Goal: Information Seeking & Learning: Get advice/opinions

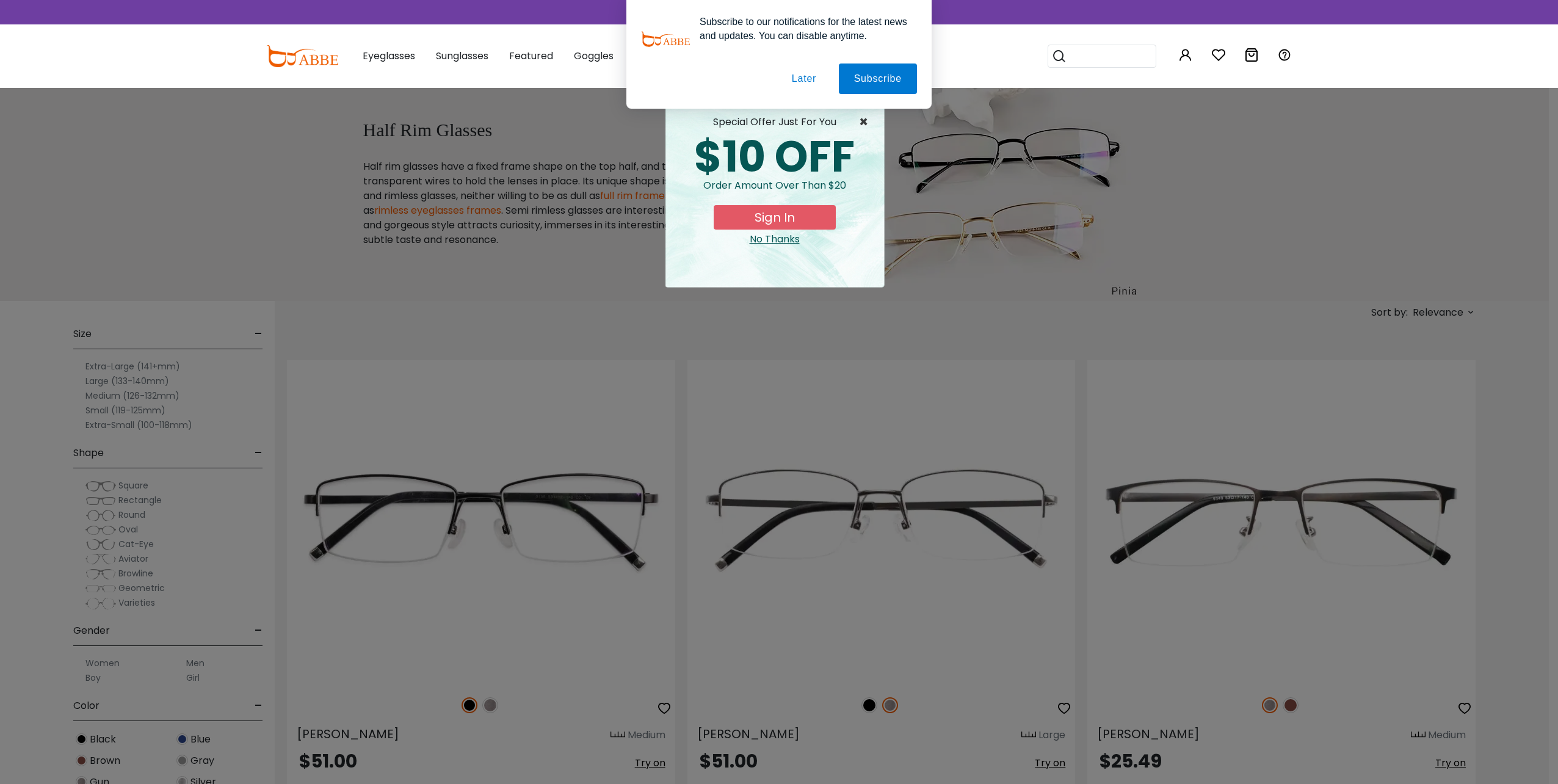
click at [863, 121] on span "×" at bounding box center [867, 121] width 15 height 14
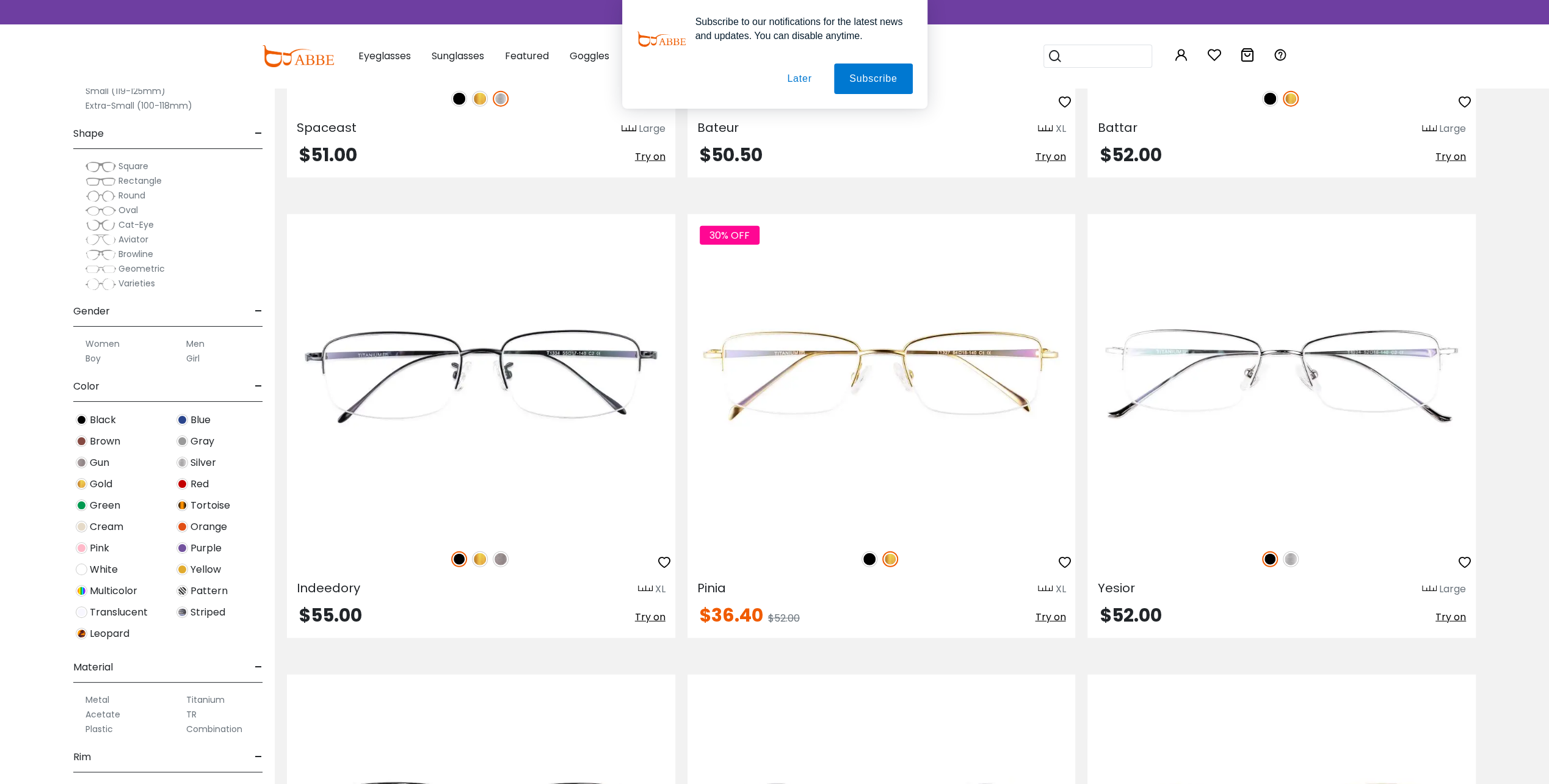
scroll to position [7517, 0]
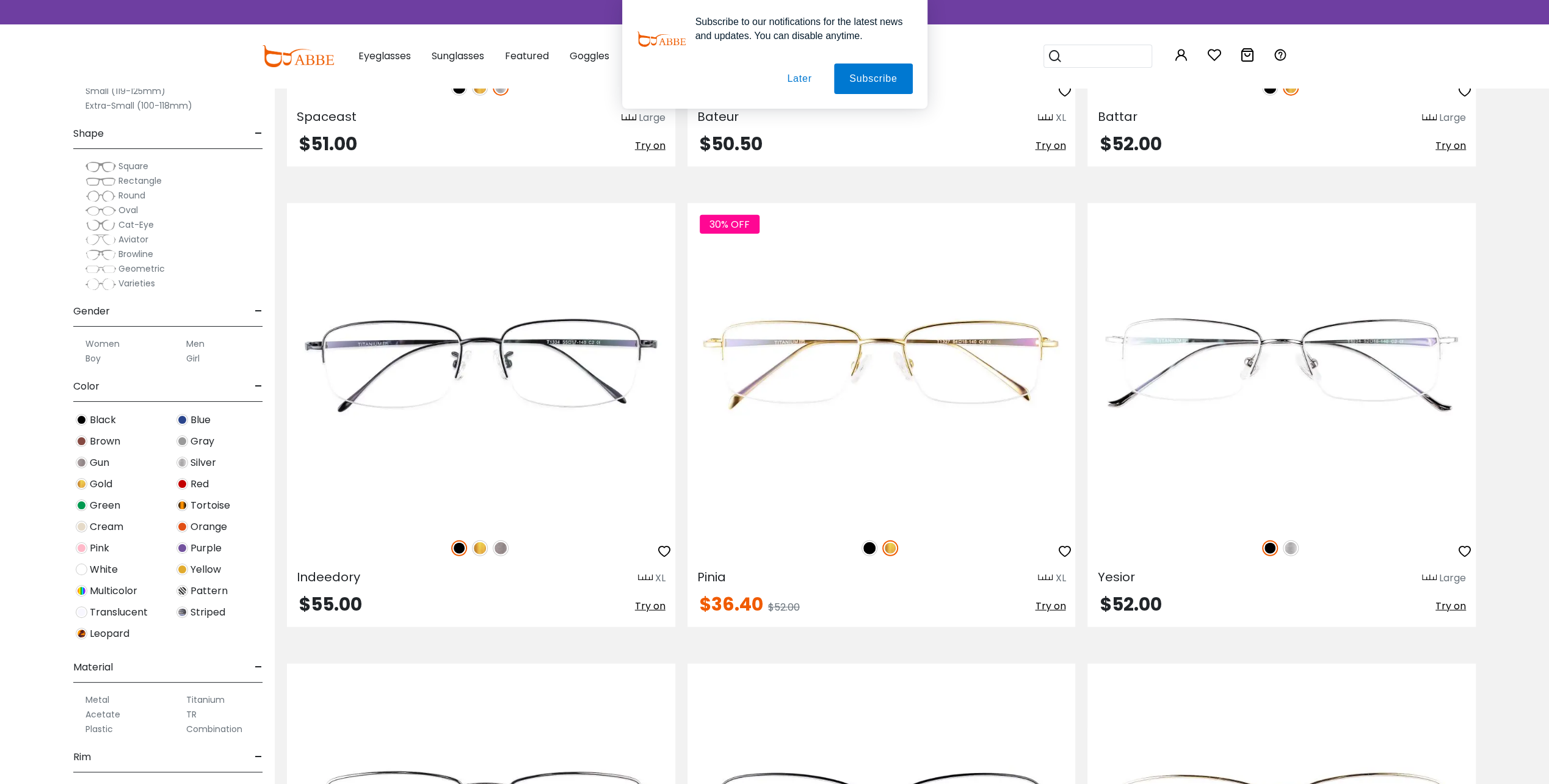
drag, startPoint x: 1550, startPoint y: 598, endPoint x: 1551, endPoint y: 628, distance: 30.0
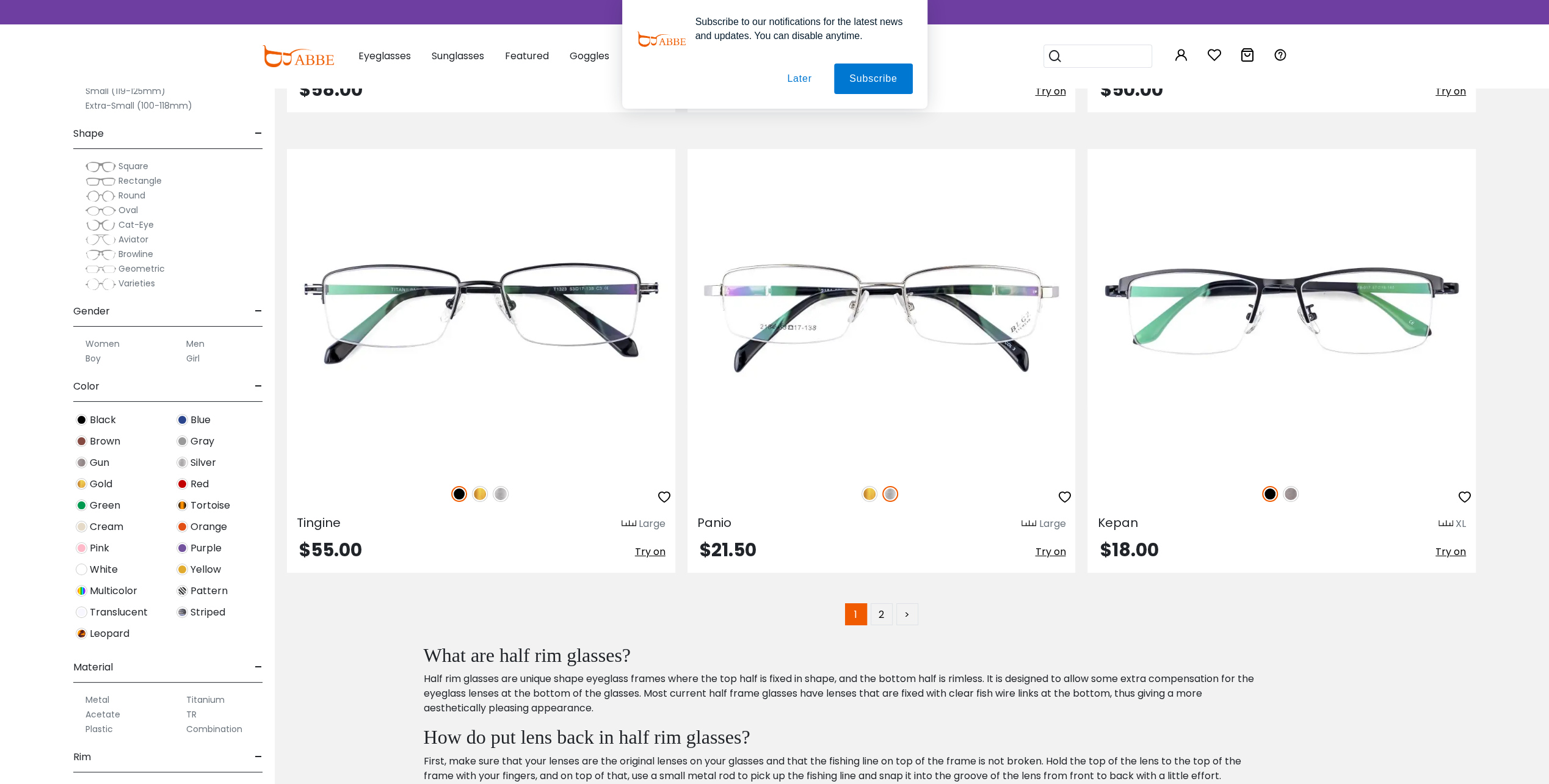
scroll to position [8974, 0]
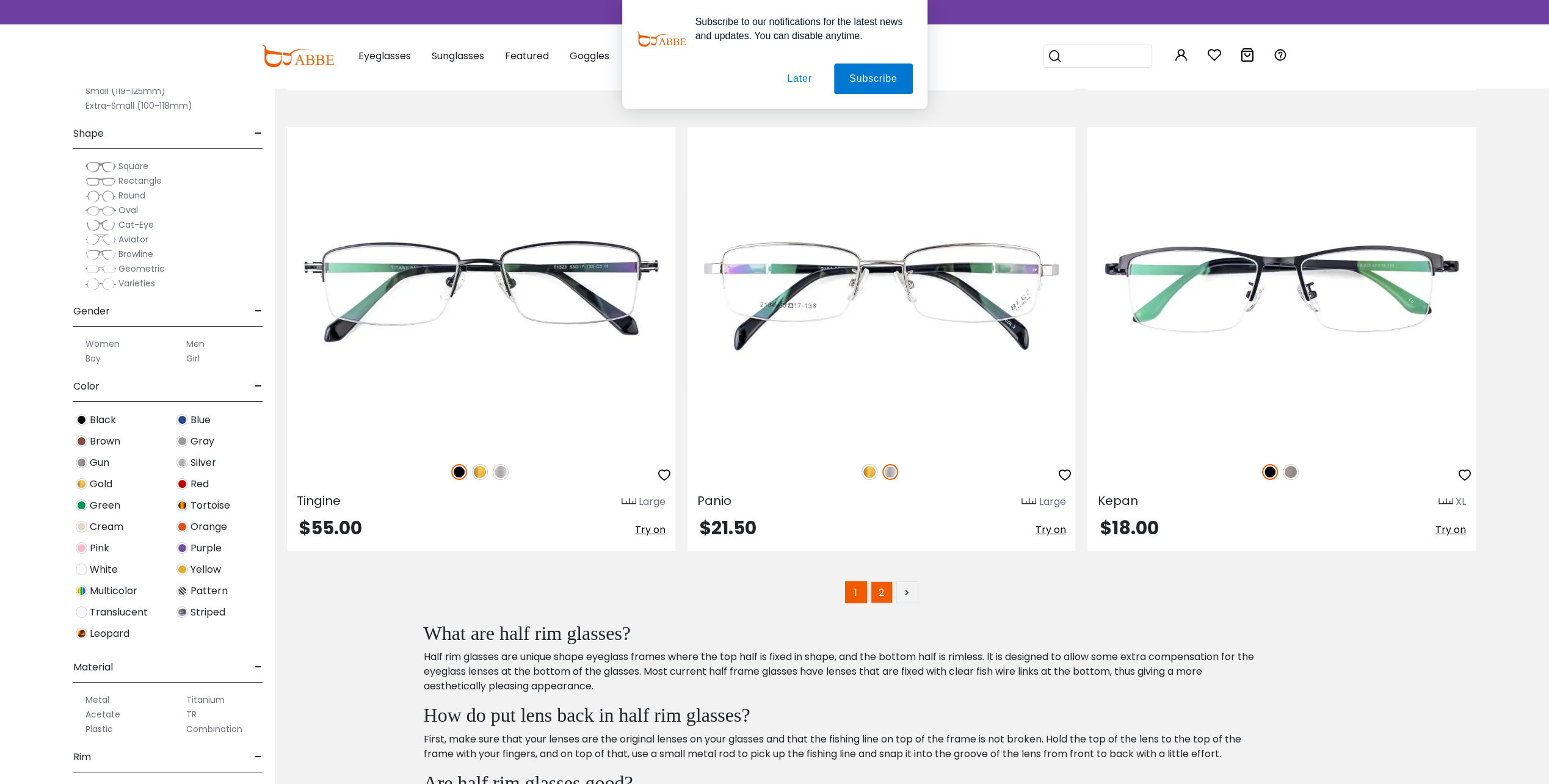
click at [881, 581] on link "2" at bounding box center [881, 592] width 22 height 22
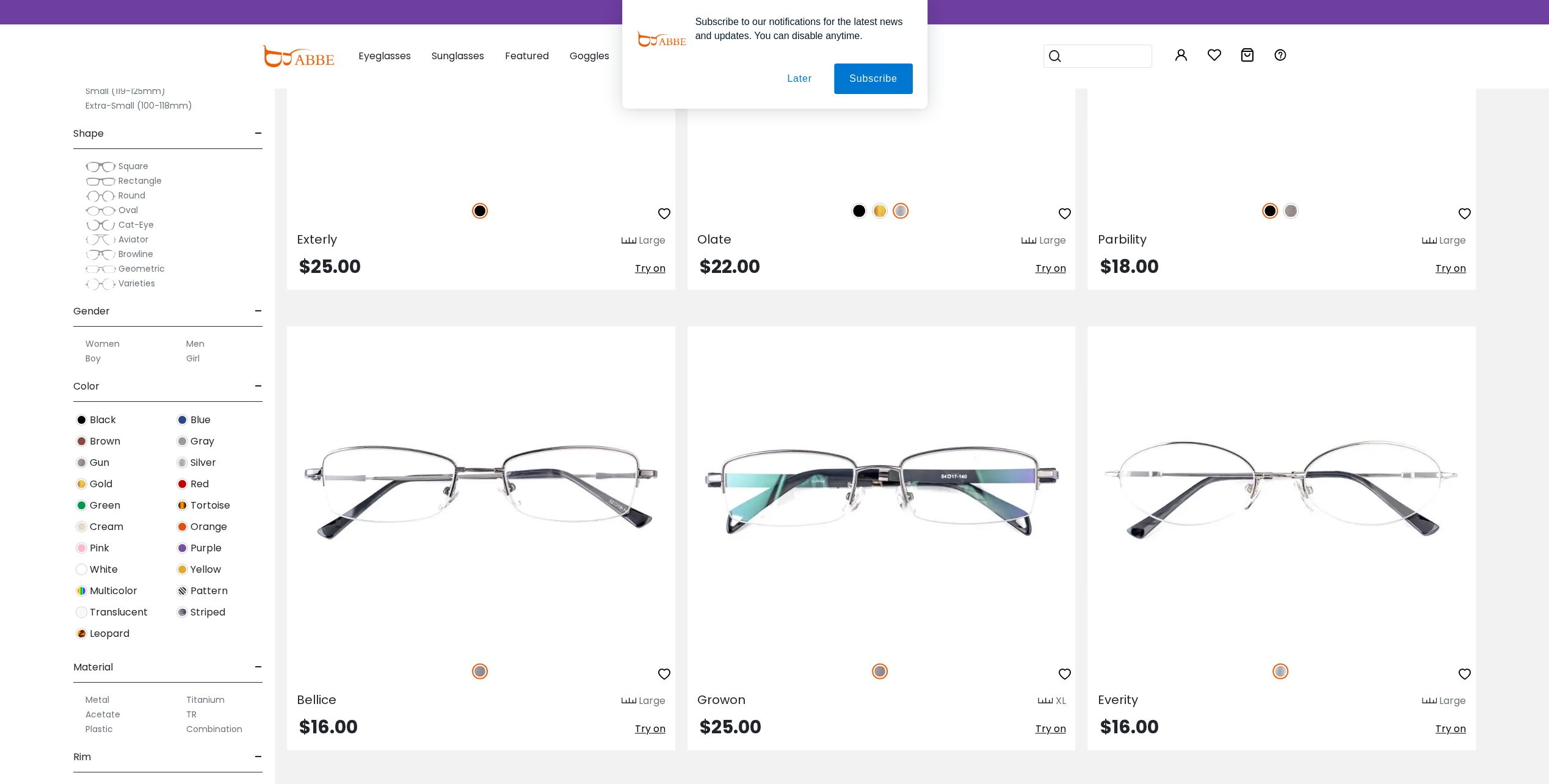
scroll to position [1422, 0]
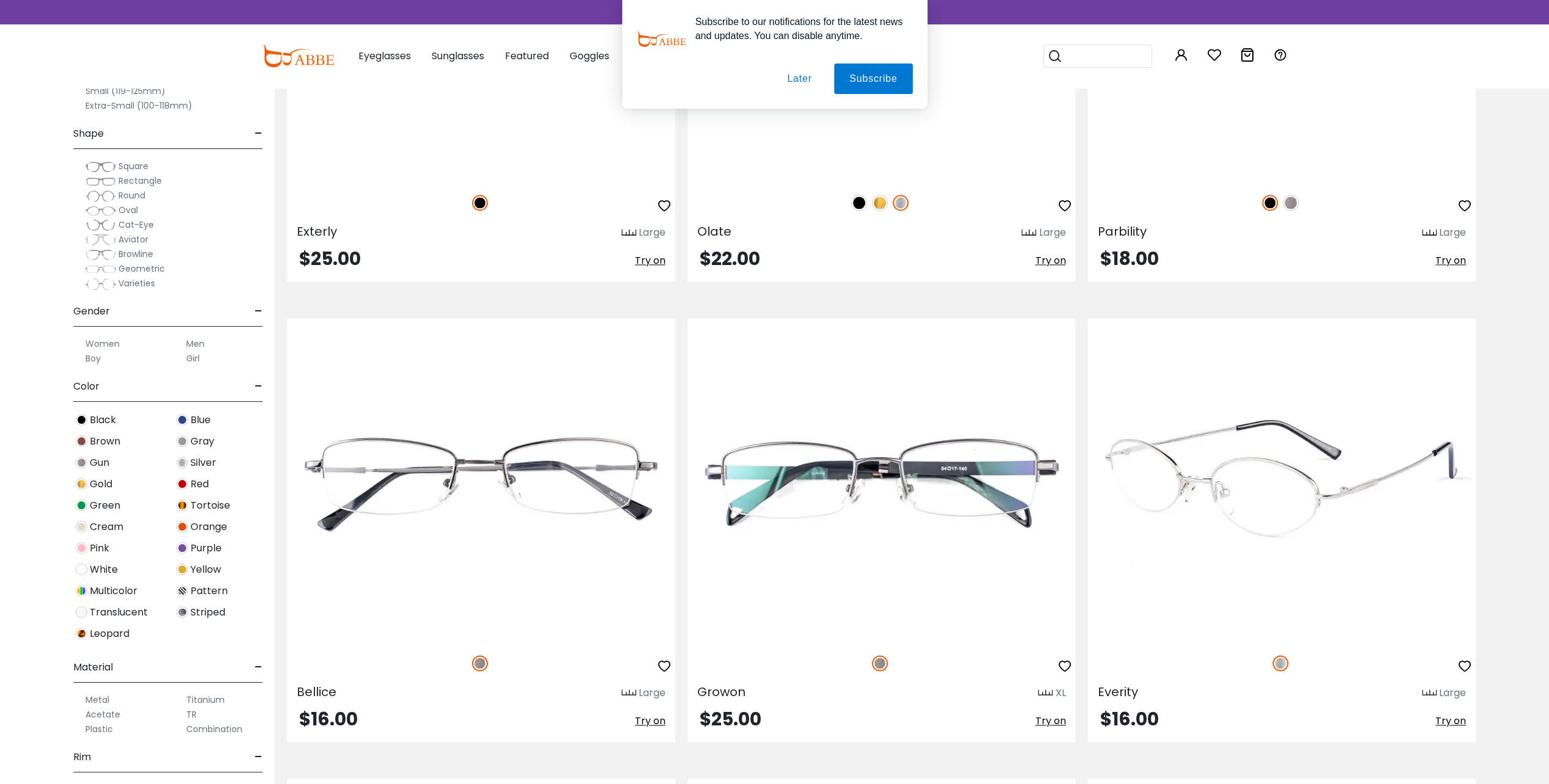
click at [1249, 499] on img at bounding box center [1281, 479] width 388 height 323
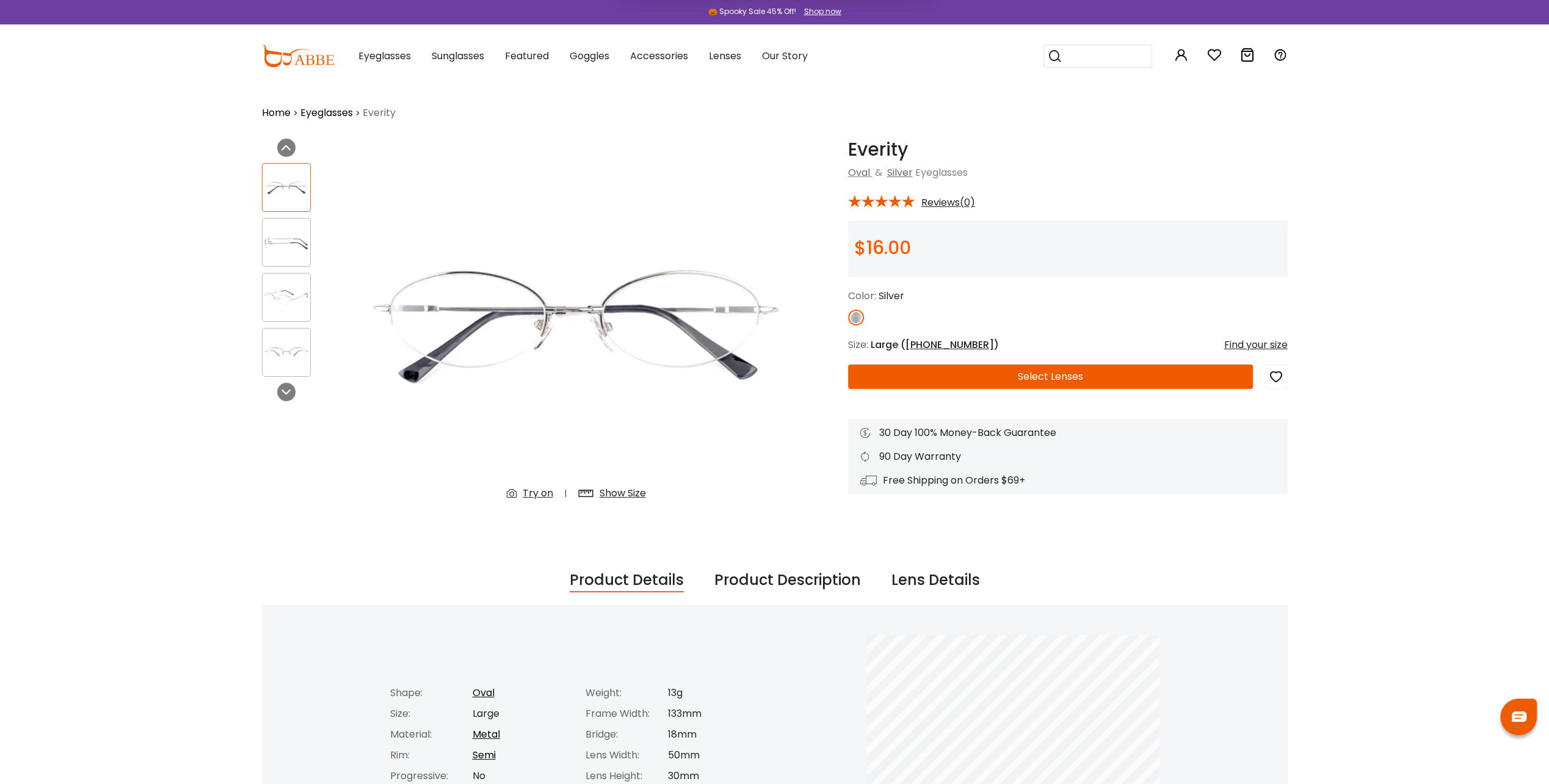
click at [1076, 376] on button "Select Lenses" at bounding box center [1050, 376] width 405 height 24
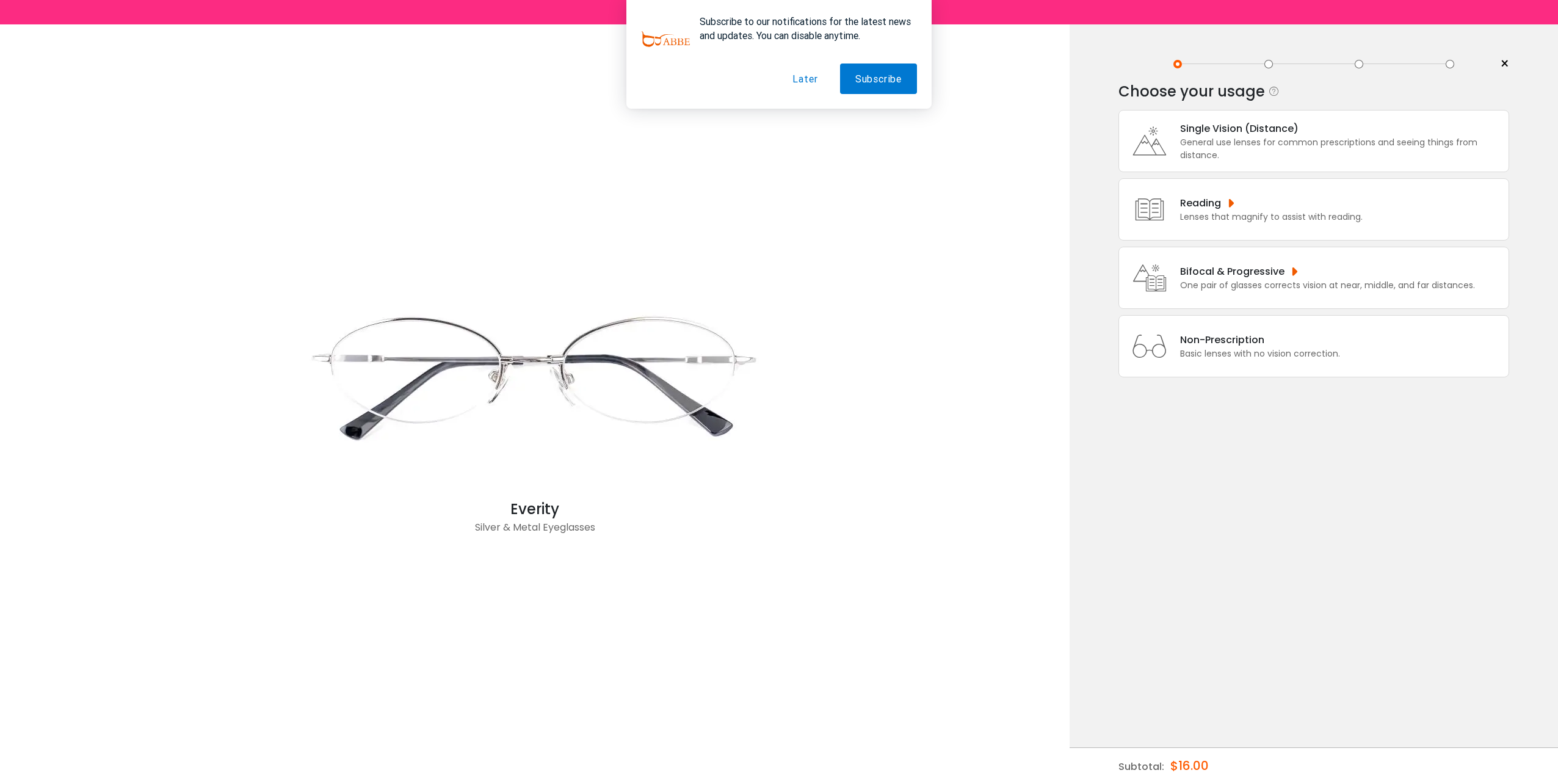
click at [1181, 272] on div "Bifocal & Progressive" at bounding box center [1328, 271] width 295 height 15
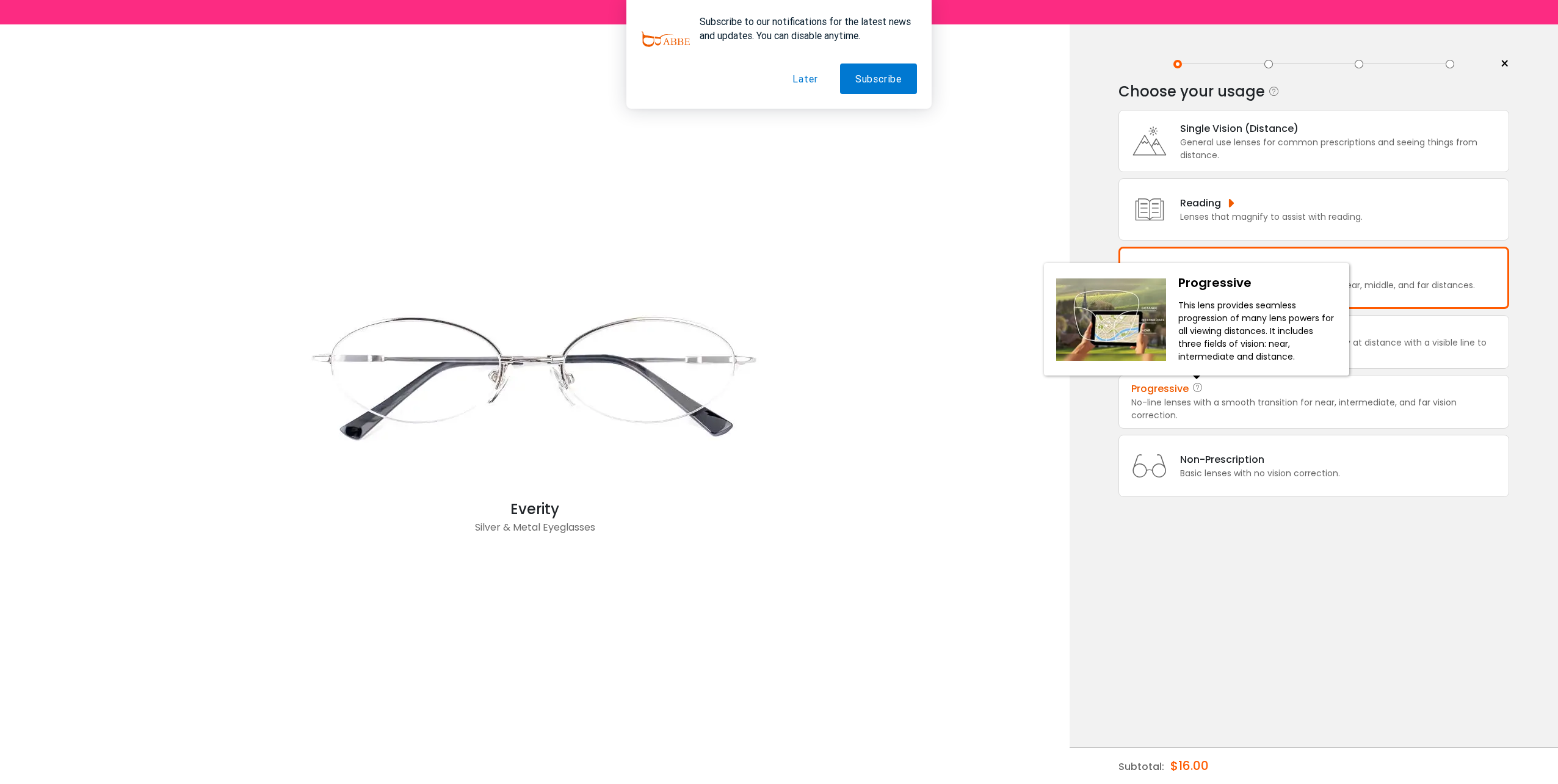
click at [1192, 382] on icon at bounding box center [1198, 389] width 13 height 14
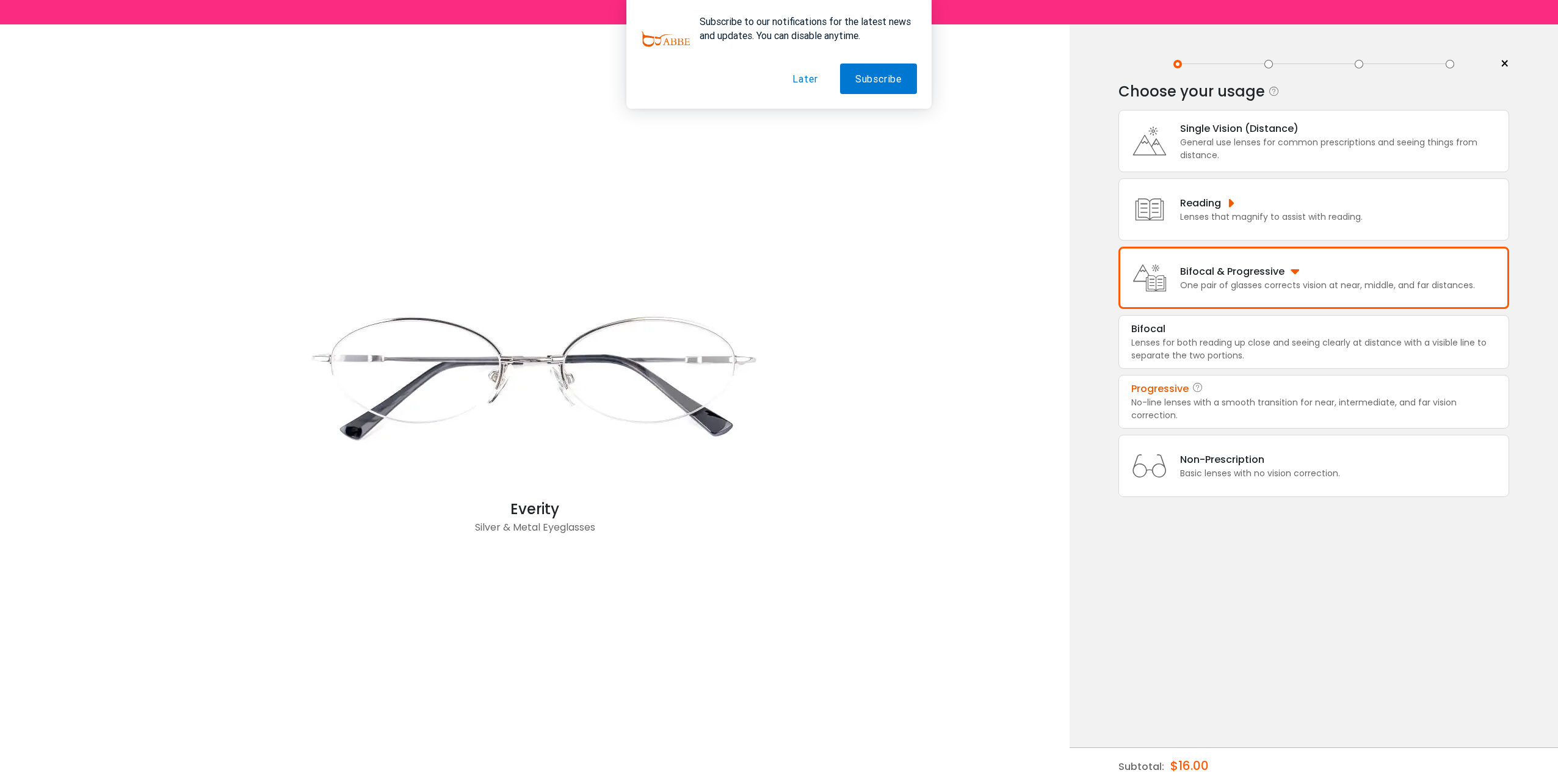
click at [1199, 397] on div "No-line lenses with a smooth transition for near, intermediate, and far vision …" at bounding box center [1314, 409] width 365 height 26
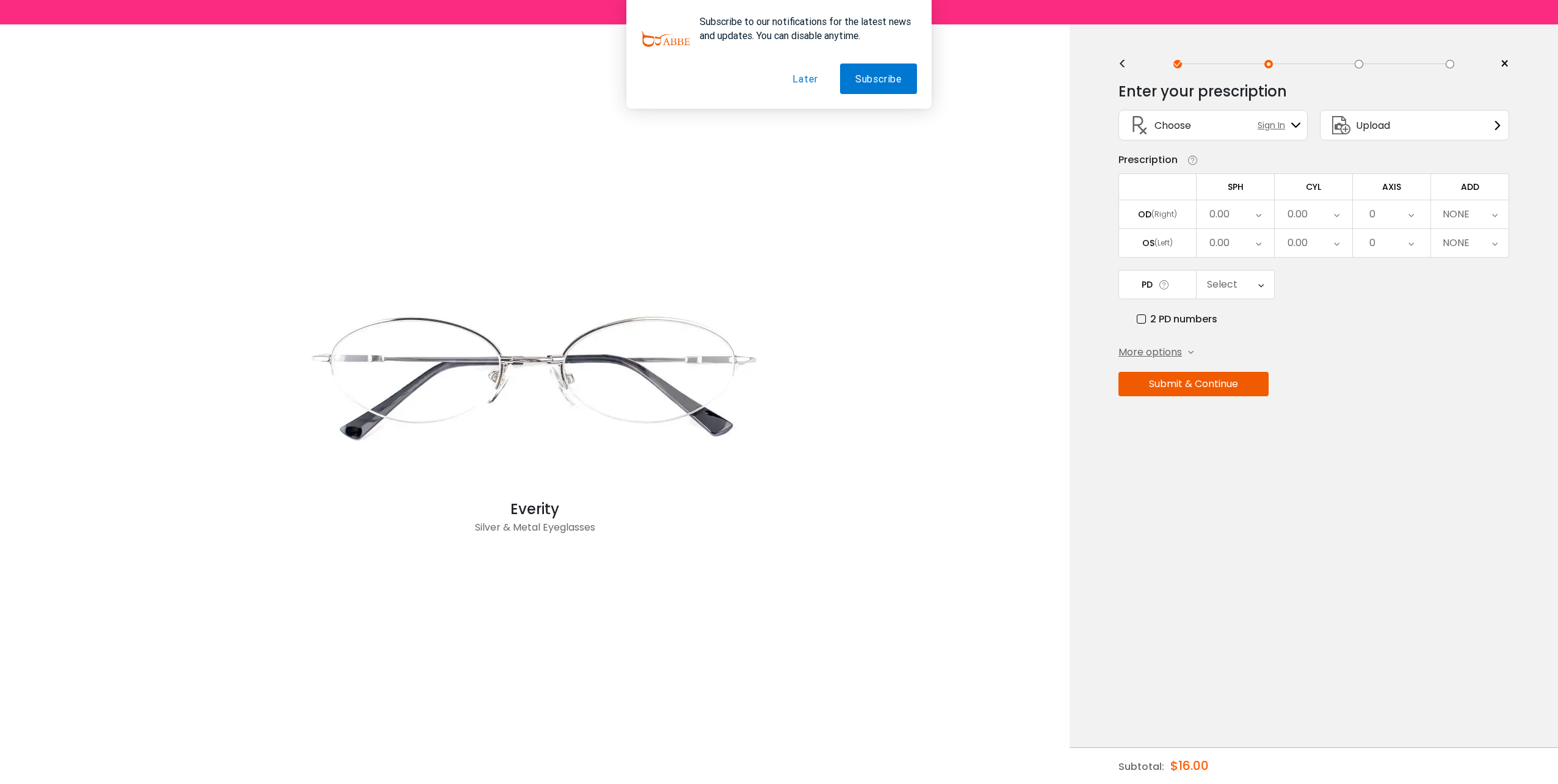
drag, startPoint x: 598, startPoint y: 530, endPoint x: 478, endPoint y: 506, distance: 122.4
click at [478, 506] on div "Everity Silver & Metal Eyeglasses" at bounding box center [535, 404] width 488 height 300
copy div "Everity Silver & Metal Eyeglasses"
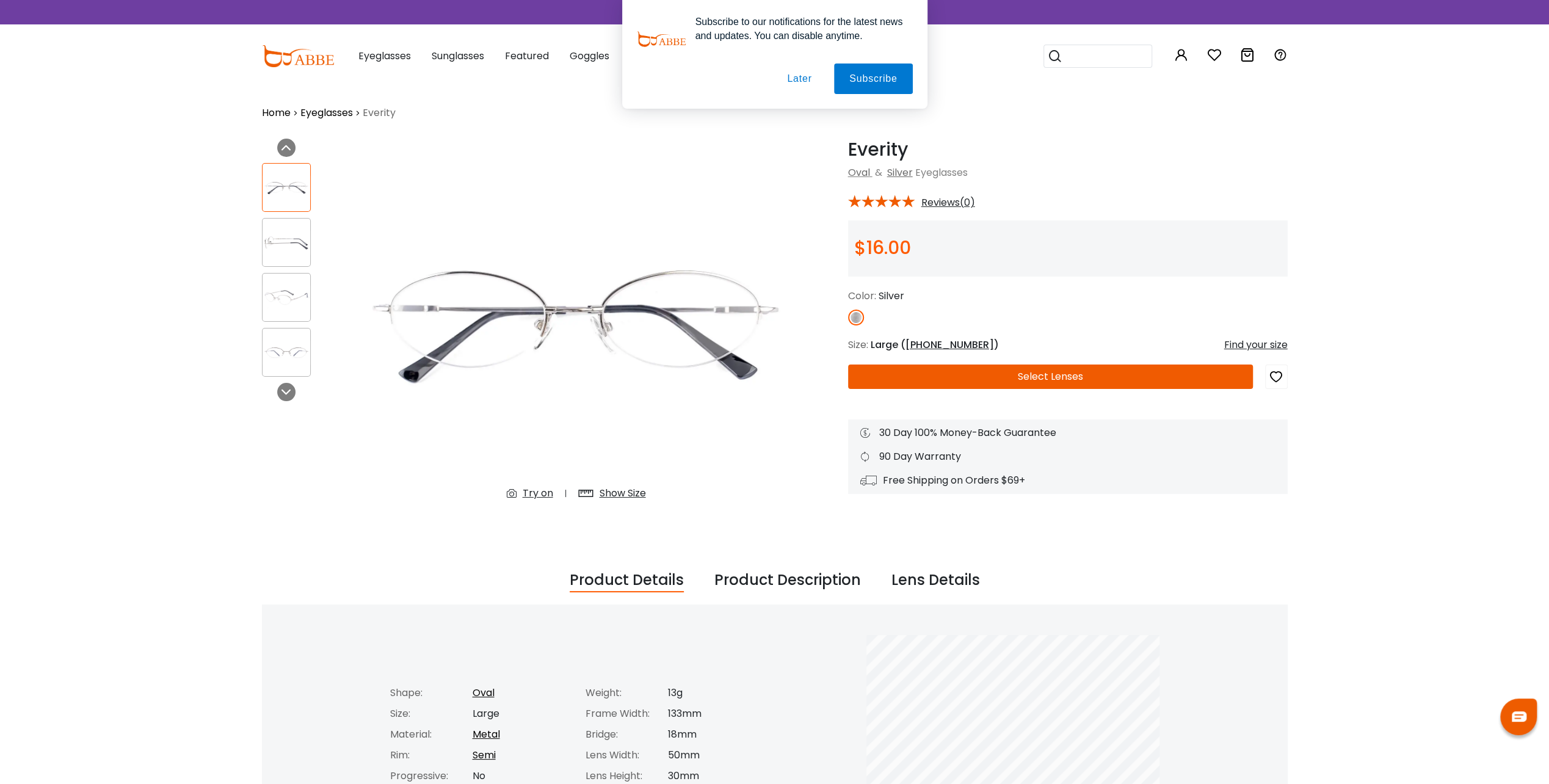
click at [1249, 343] on div "Find your size" at bounding box center [1255, 344] width 63 height 14
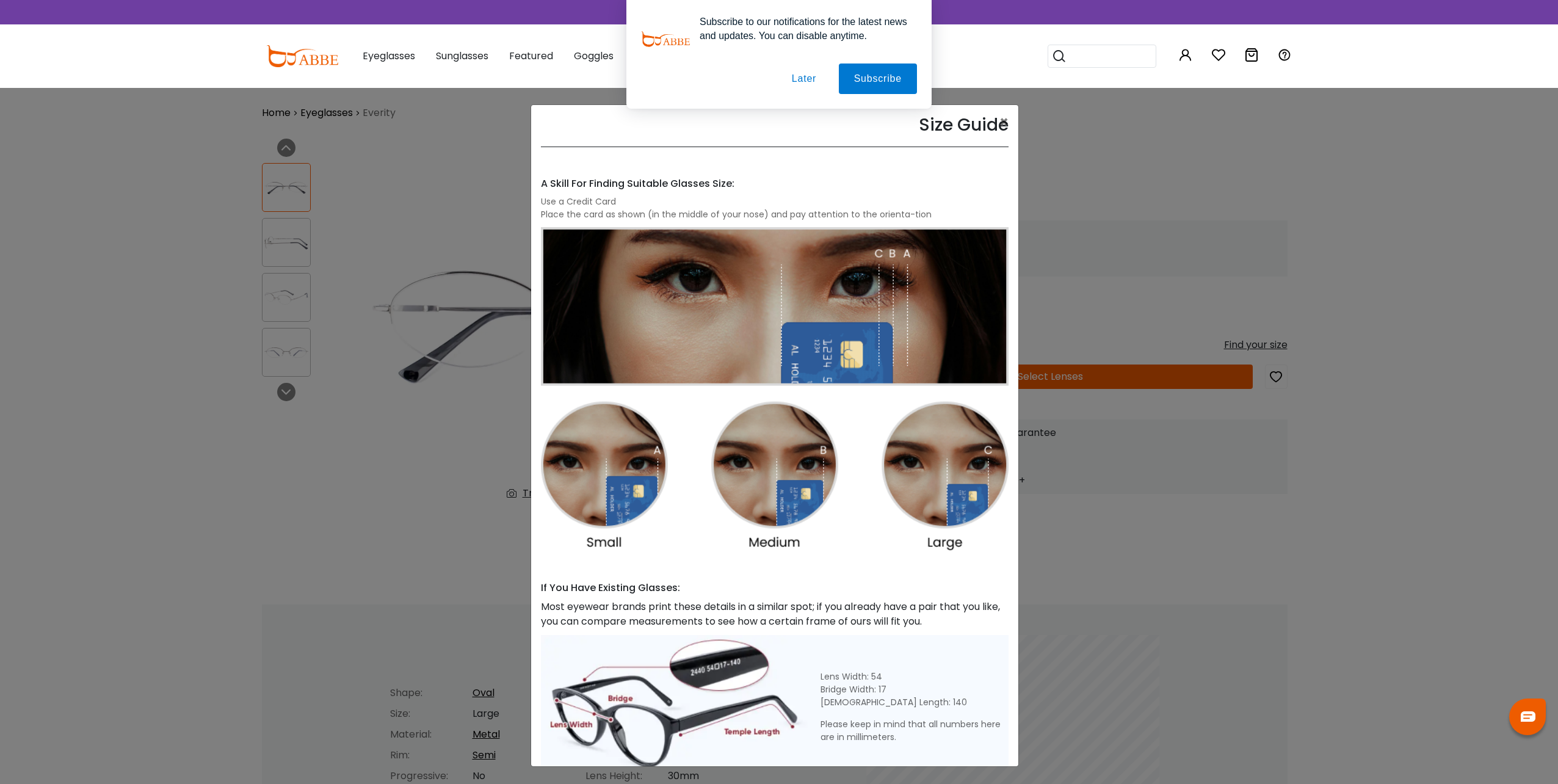
click at [1238, 207] on div "Size Guide × A Skill For Finding Suitable Glasses Size: Use a Credit Card Place…" at bounding box center [779, 392] width 1558 height 784
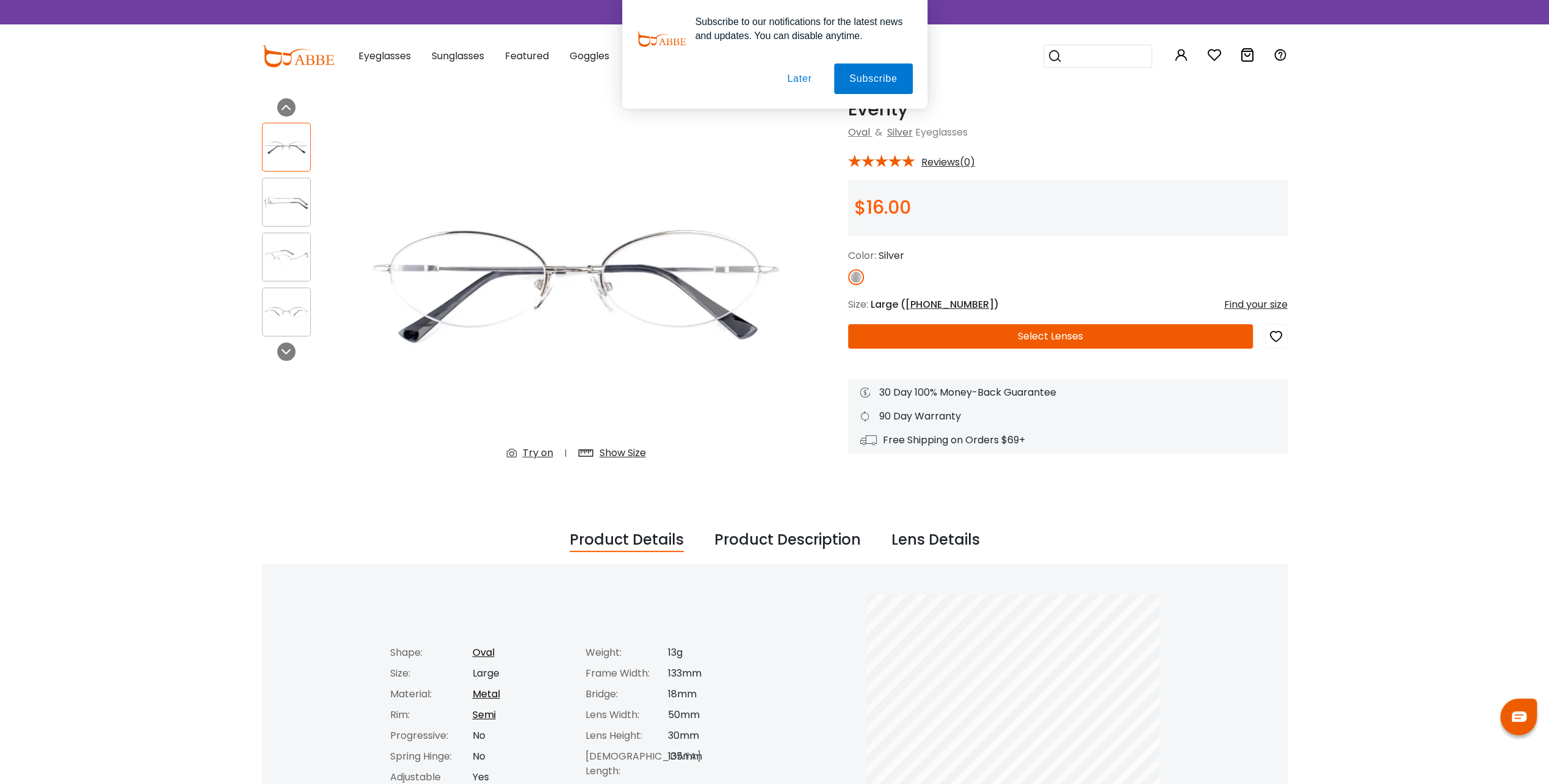
scroll to position [145, 0]
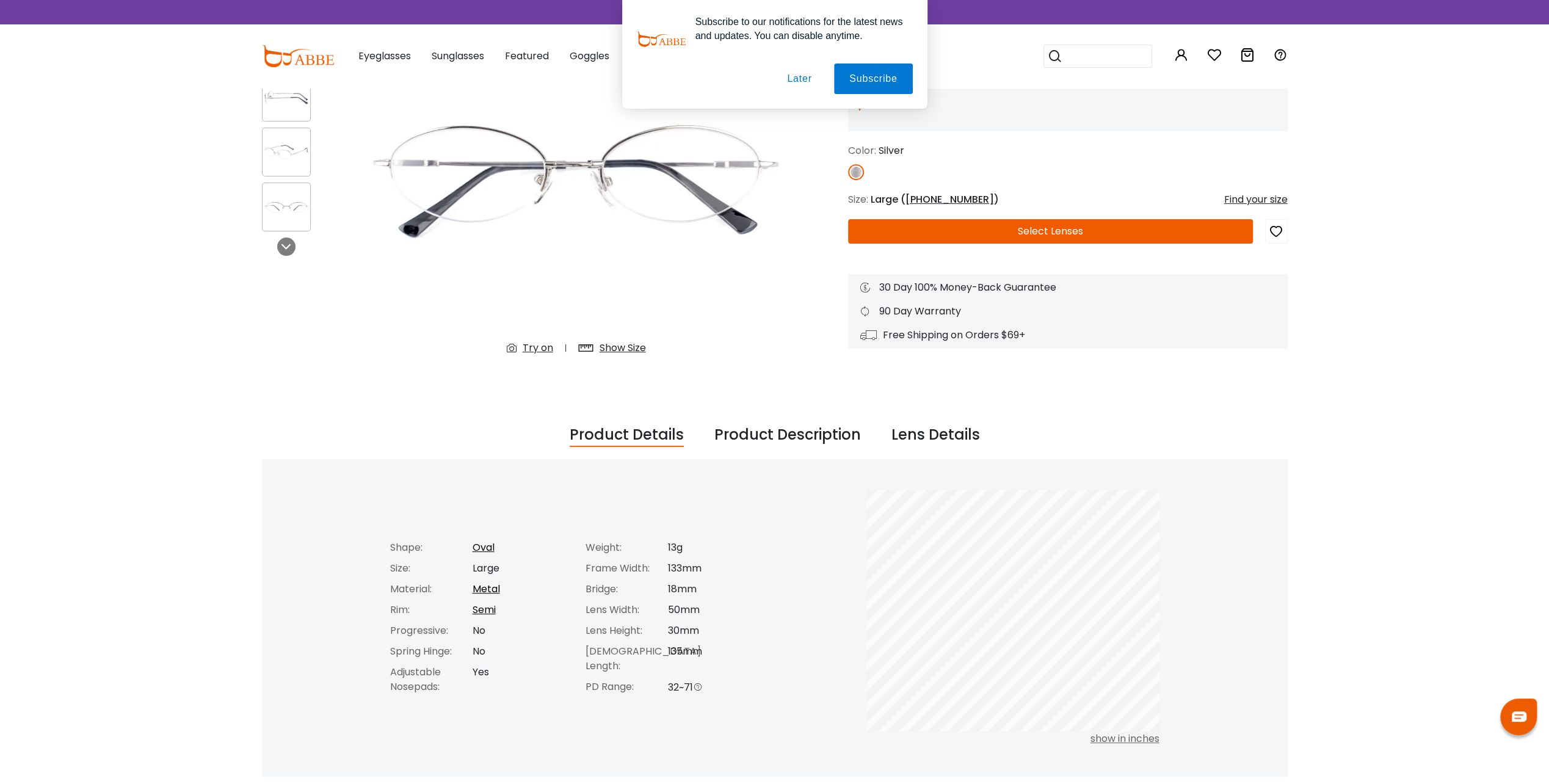
click at [774, 439] on div "Product Description" at bounding box center [787, 435] width 146 height 23
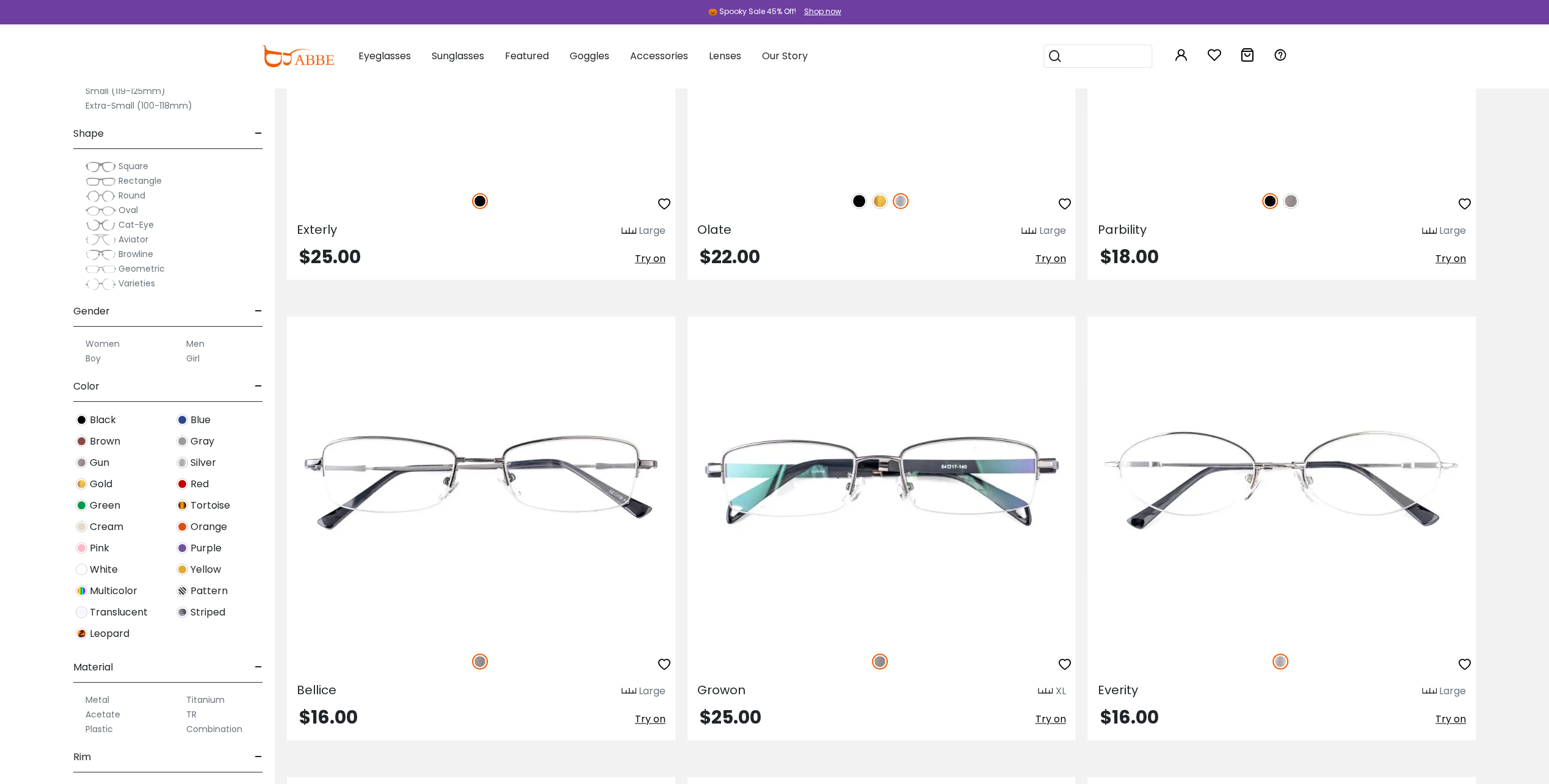
scroll to position [1422, 0]
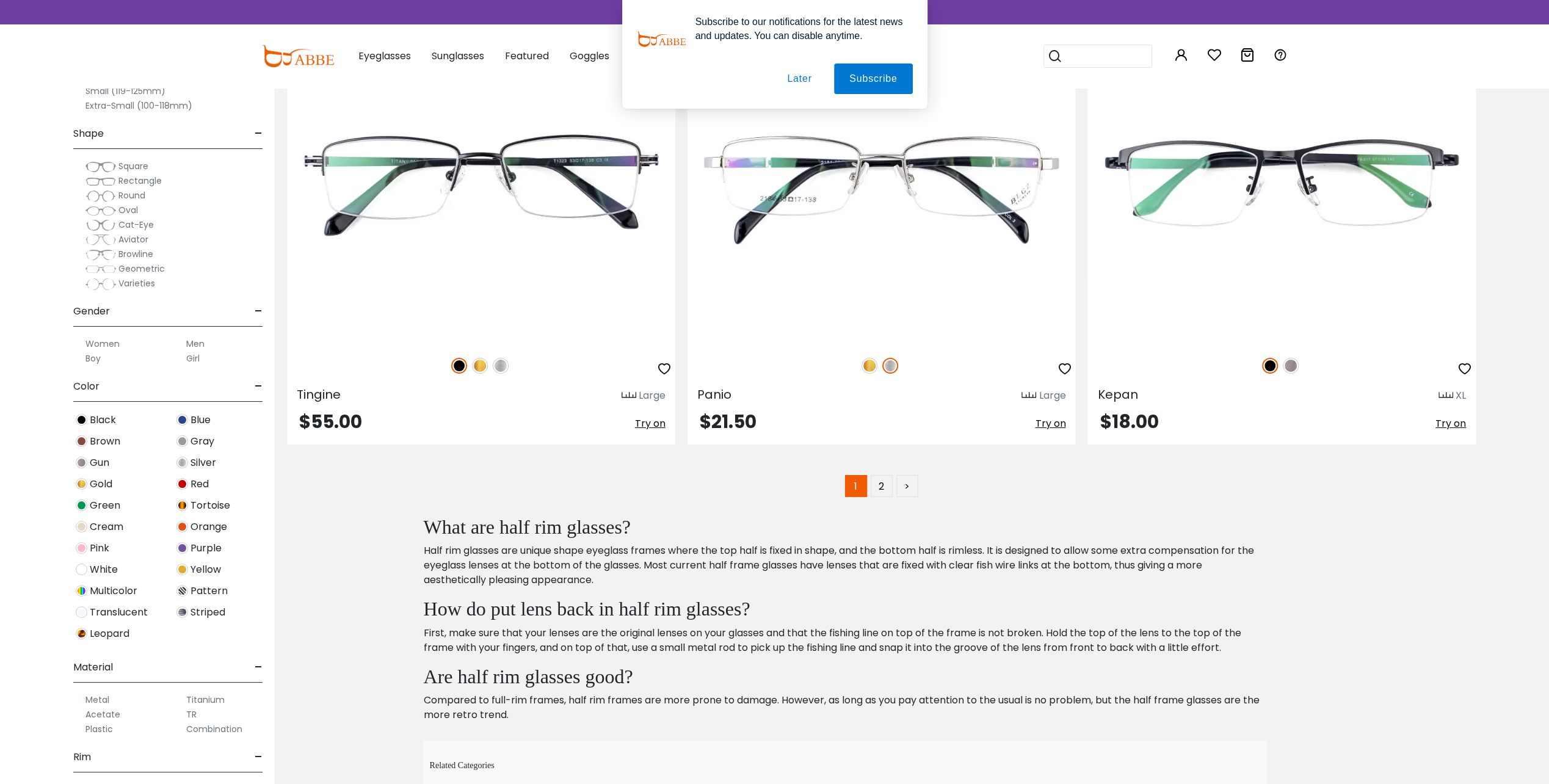
scroll to position [9051, 0]
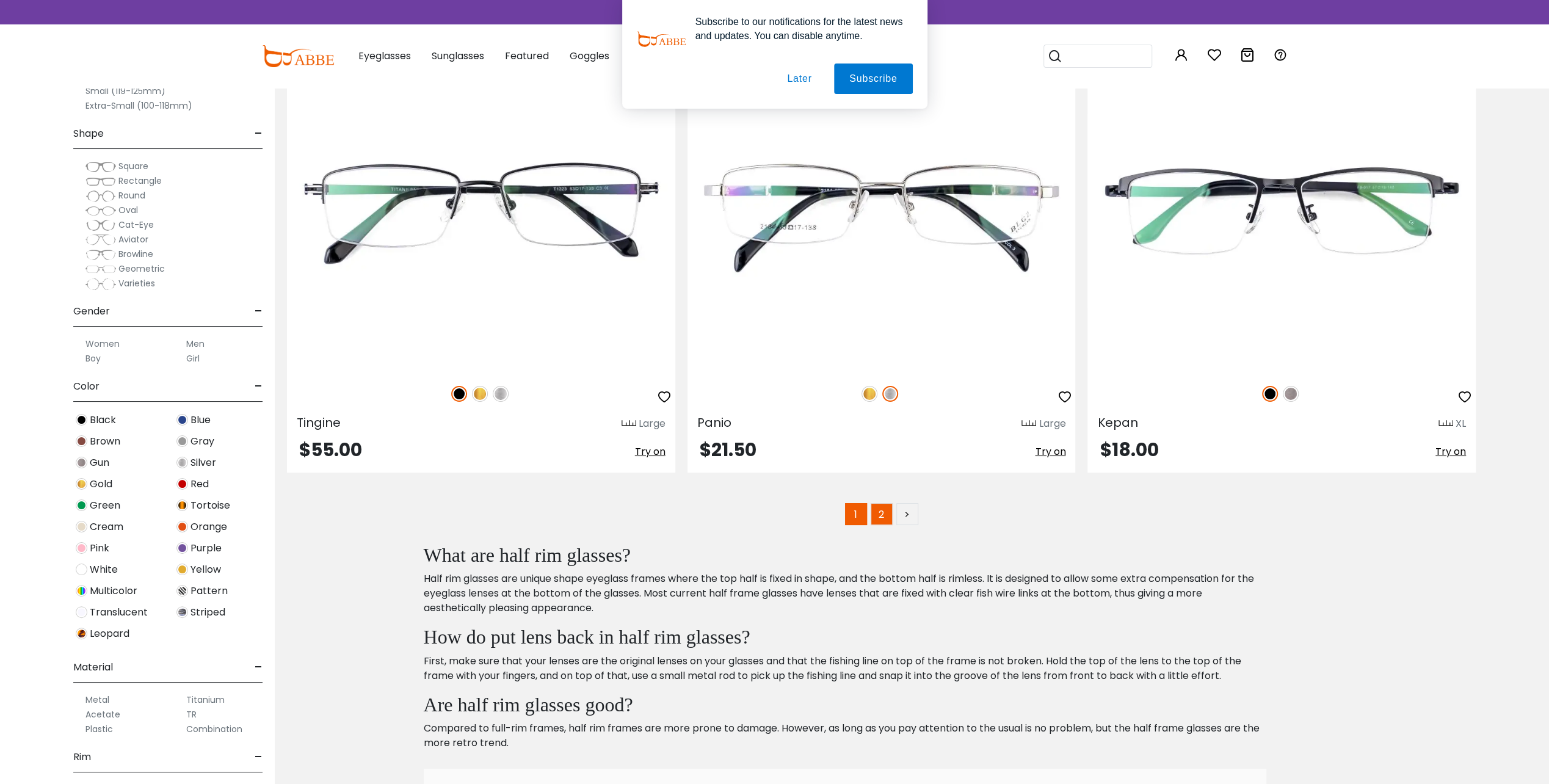
click at [879, 508] on link "2" at bounding box center [881, 514] width 22 height 22
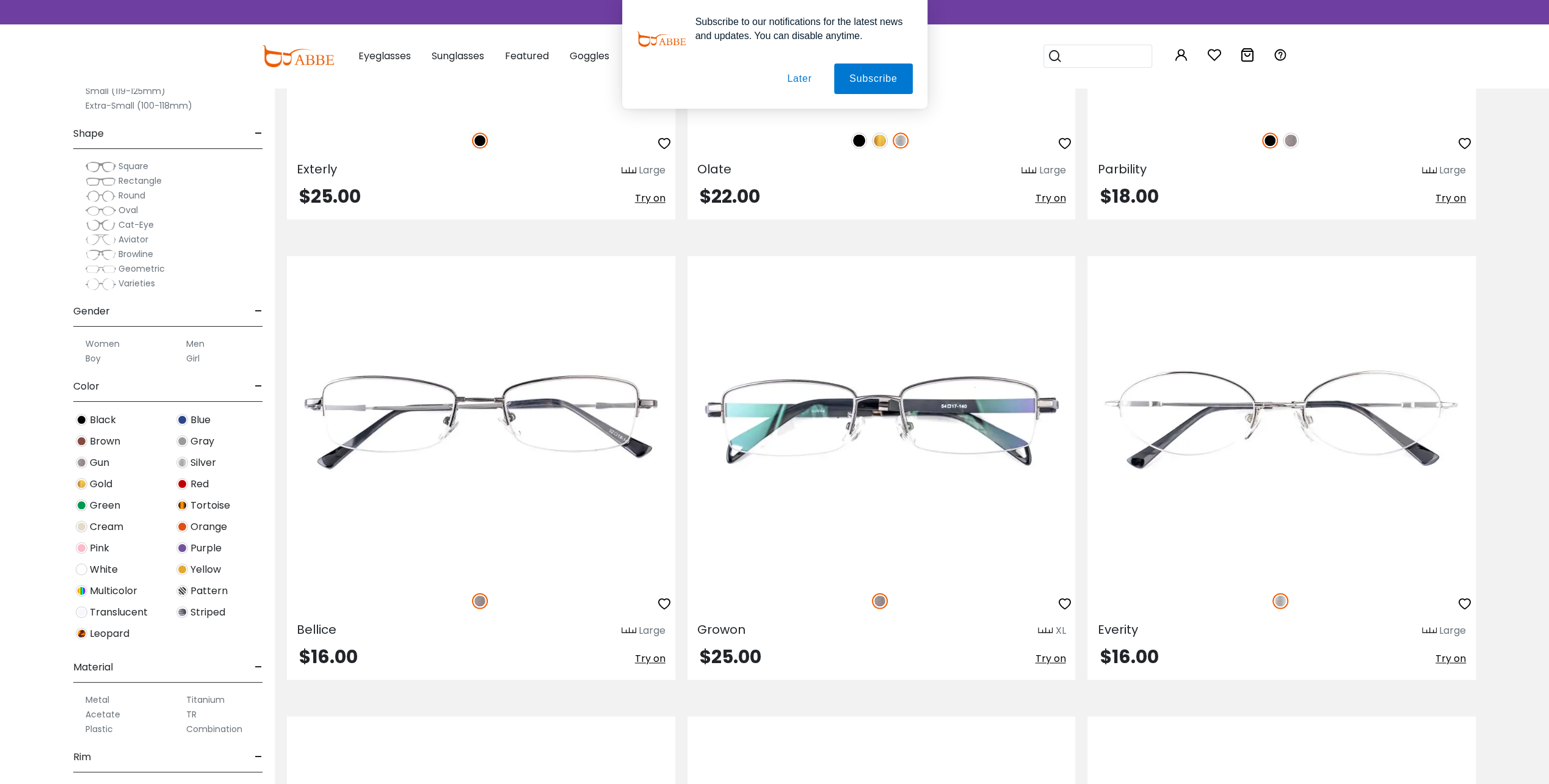
scroll to position [1489, 0]
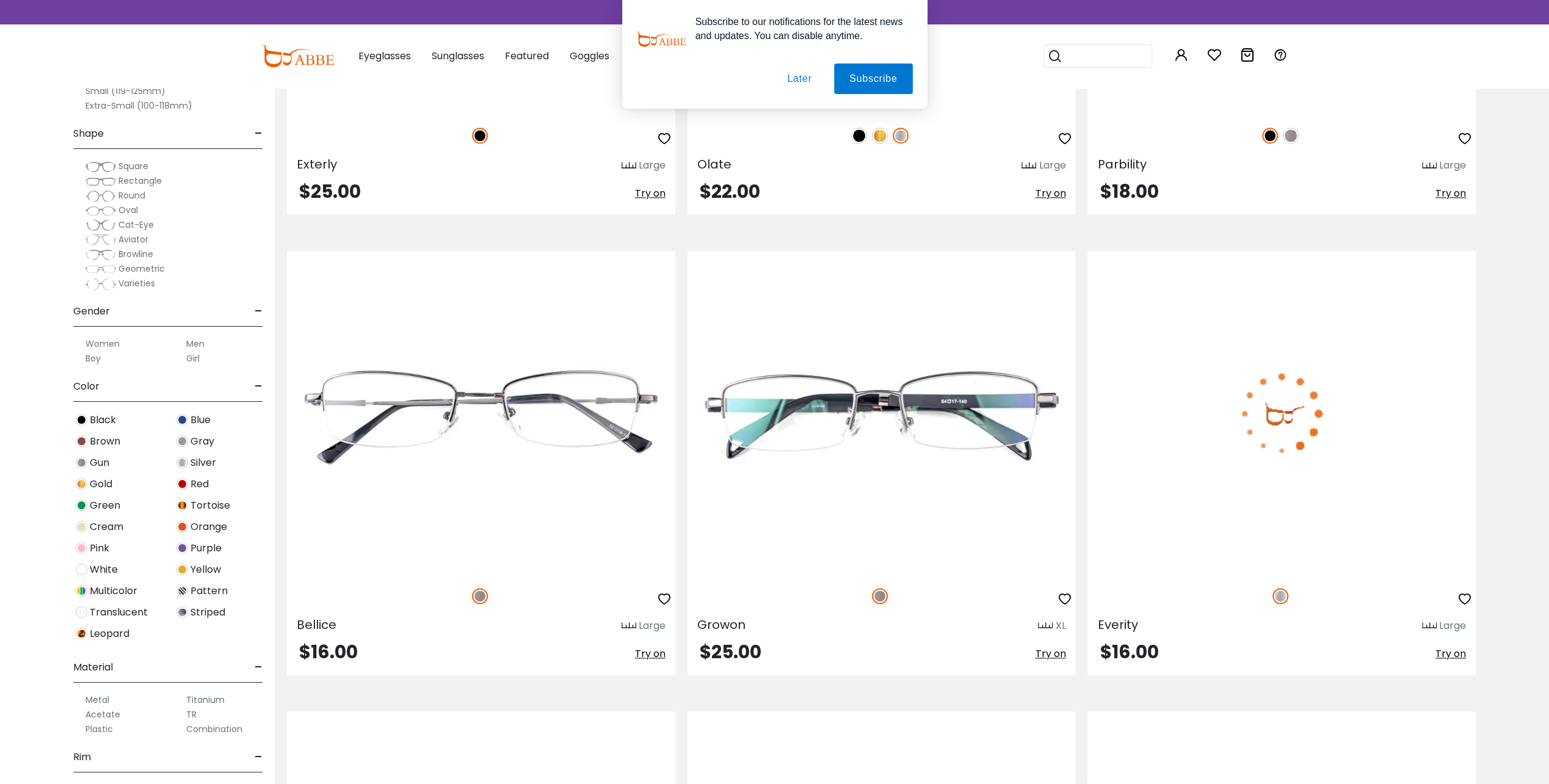
click at [1450, 626] on div "Large" at bounding box center [1452, 625] width 27 height 14
click at [1454, 654] on span "Try on" at bounding box center [1450, 653] width 31 height 14
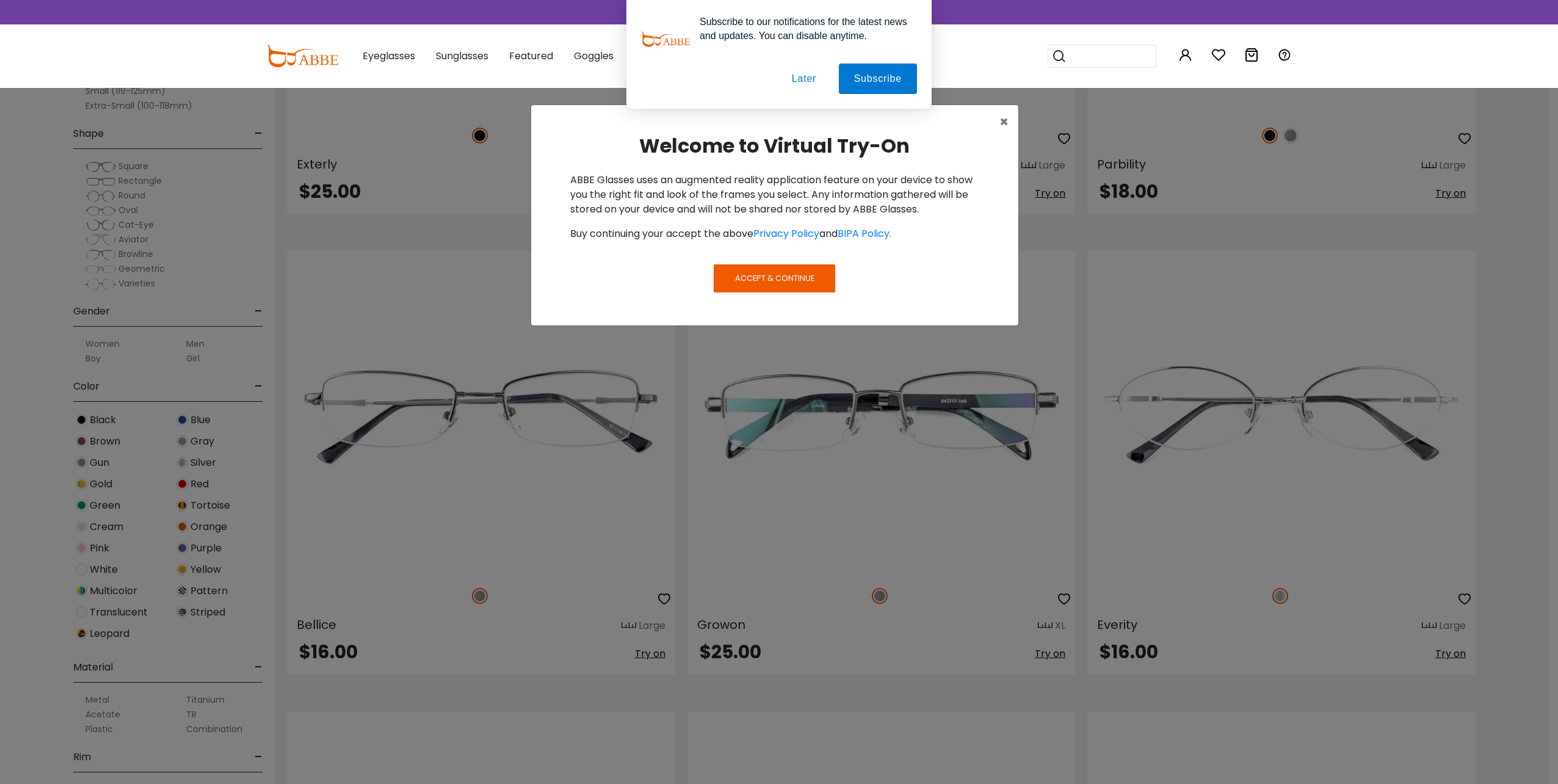
click at [1314, 738] on div "× Welcome to Virtual Try-On ABBE Glasses uses an augmented reality application …" at bounding box center [779, 392] width 1558 height 784
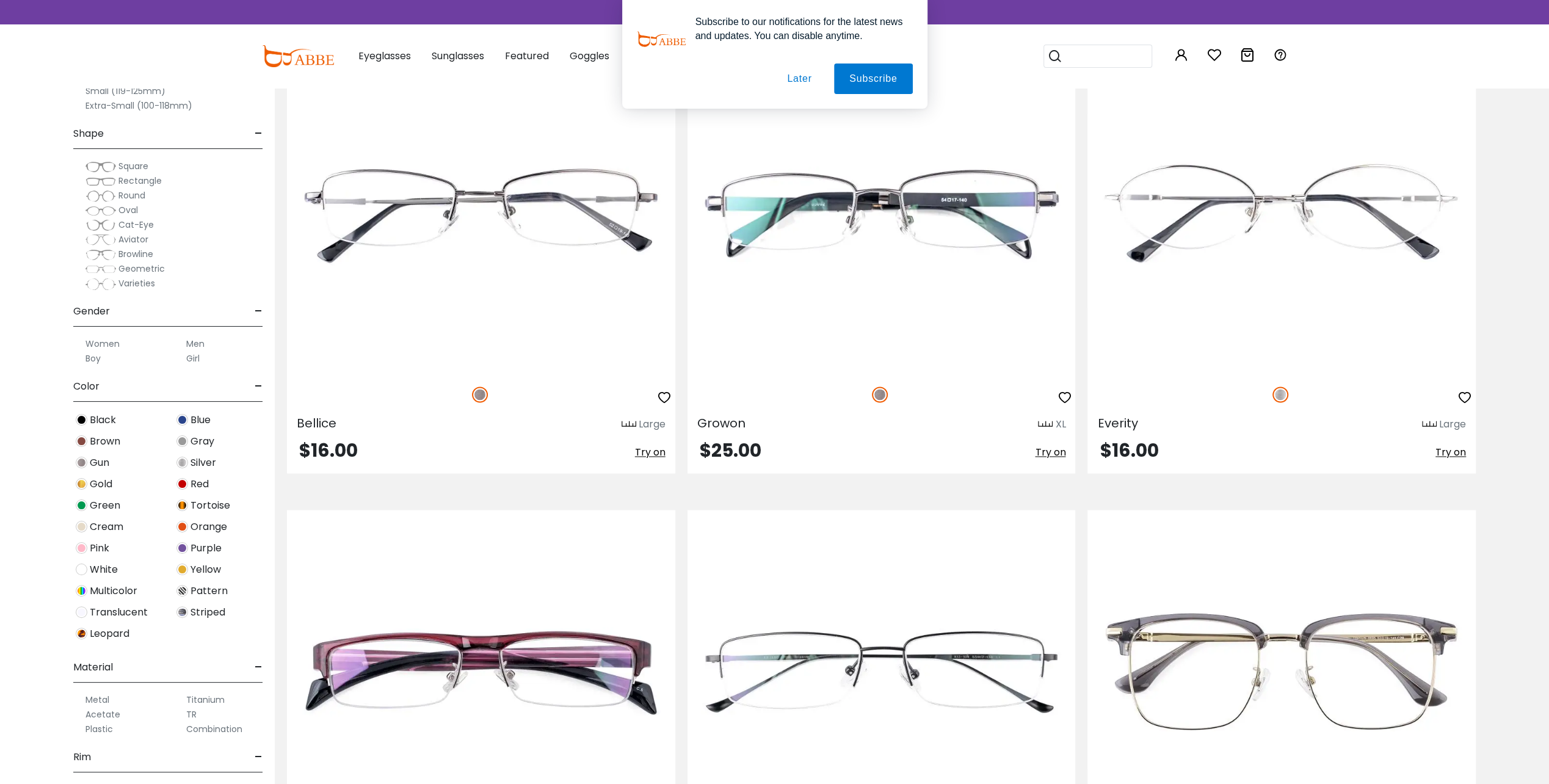
scroll to position [1688, 0]
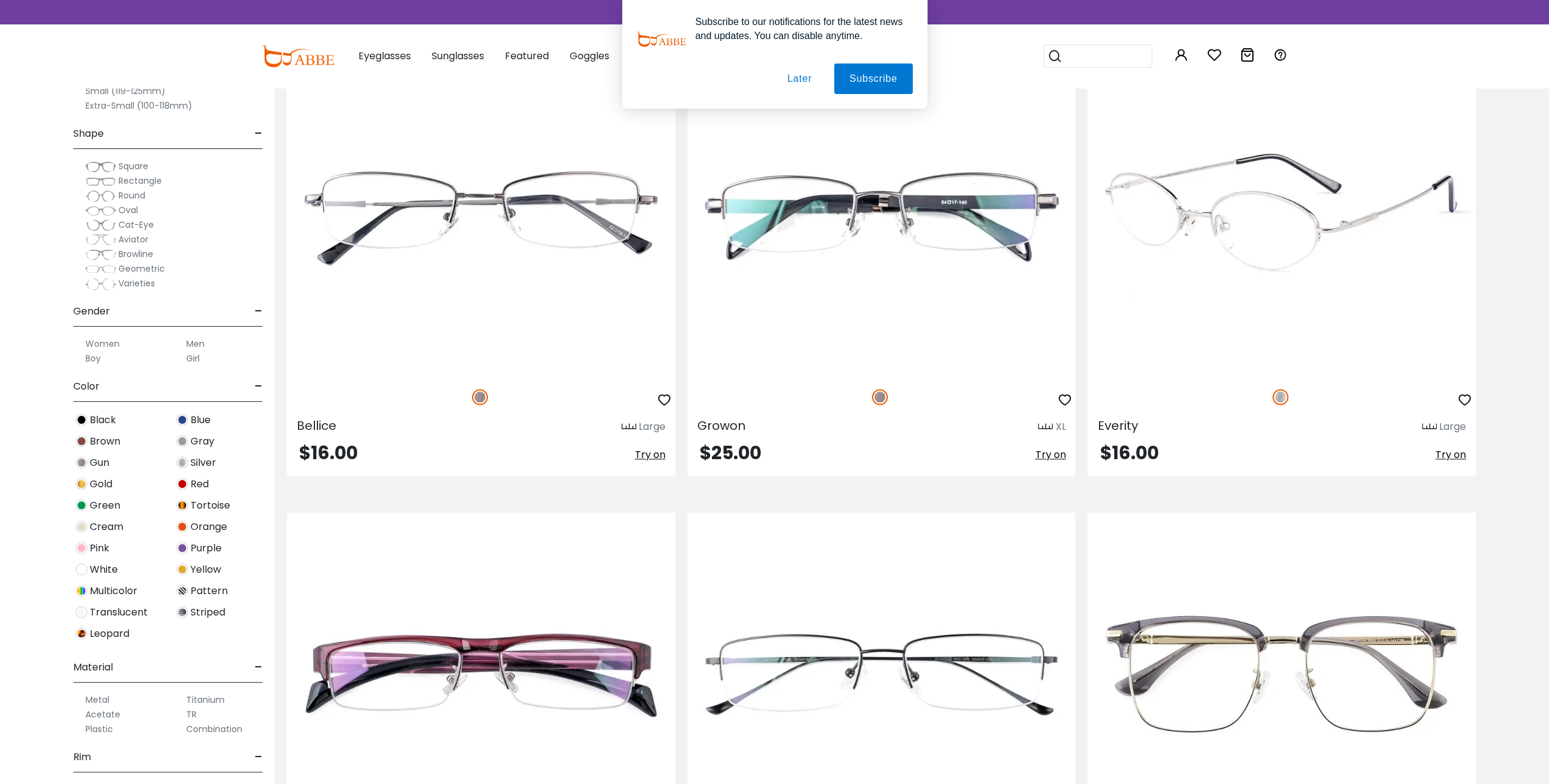
click at [1206, 432] on div "Everity Large" at bounding box center [1281, 424] width 388 height 19
click at [1220, 295] on img at bounding box center [1281, 213] width 388 height 323
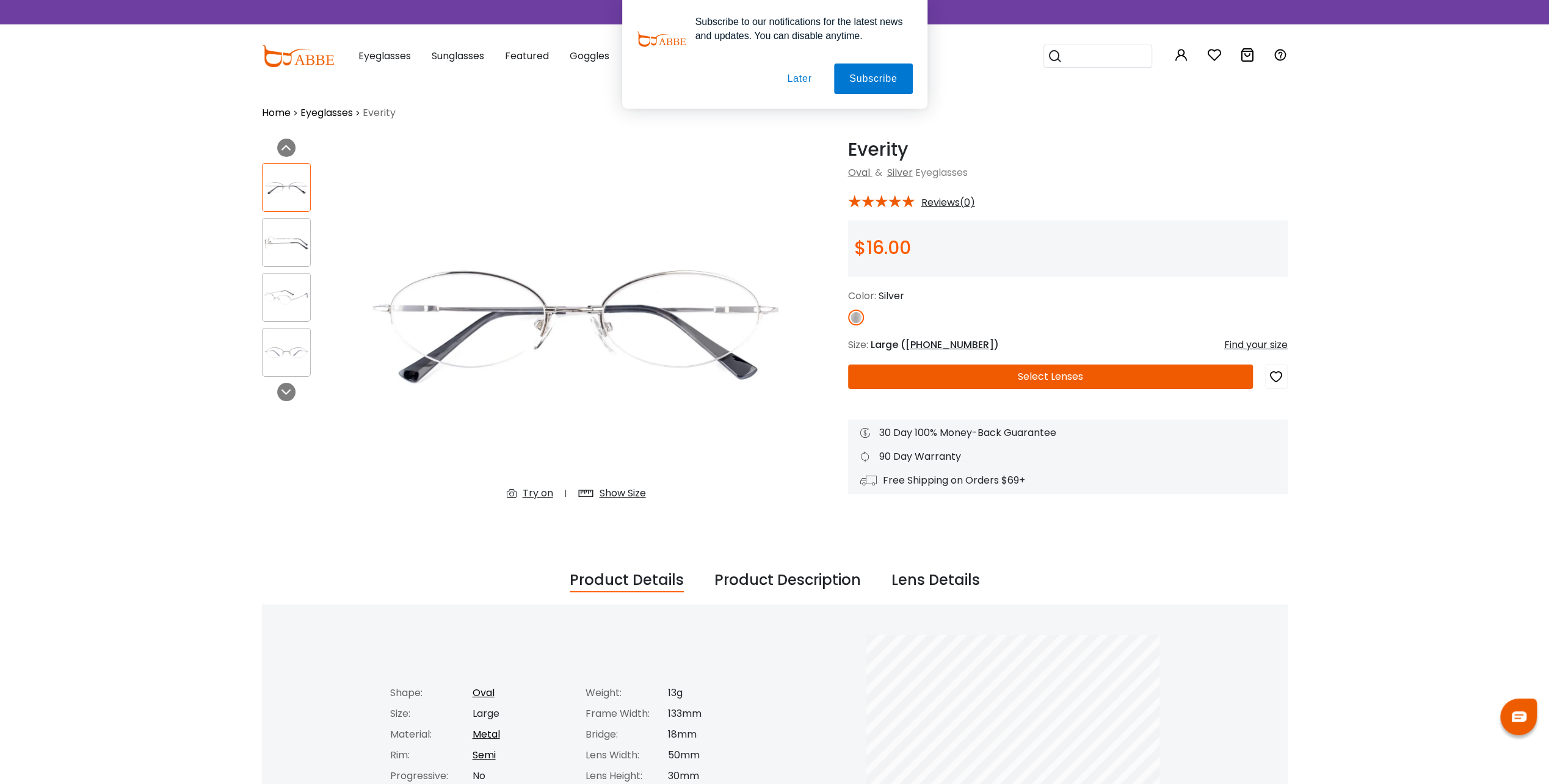
click at [391, 56] on div "Subscribe to our notifications for the latest news and updates. You can disable…" at bounding box center [774, 54] width 1549 height 109
click at [799, 77] on button "Later" at bounding box center [799, 78] width 55 height 31
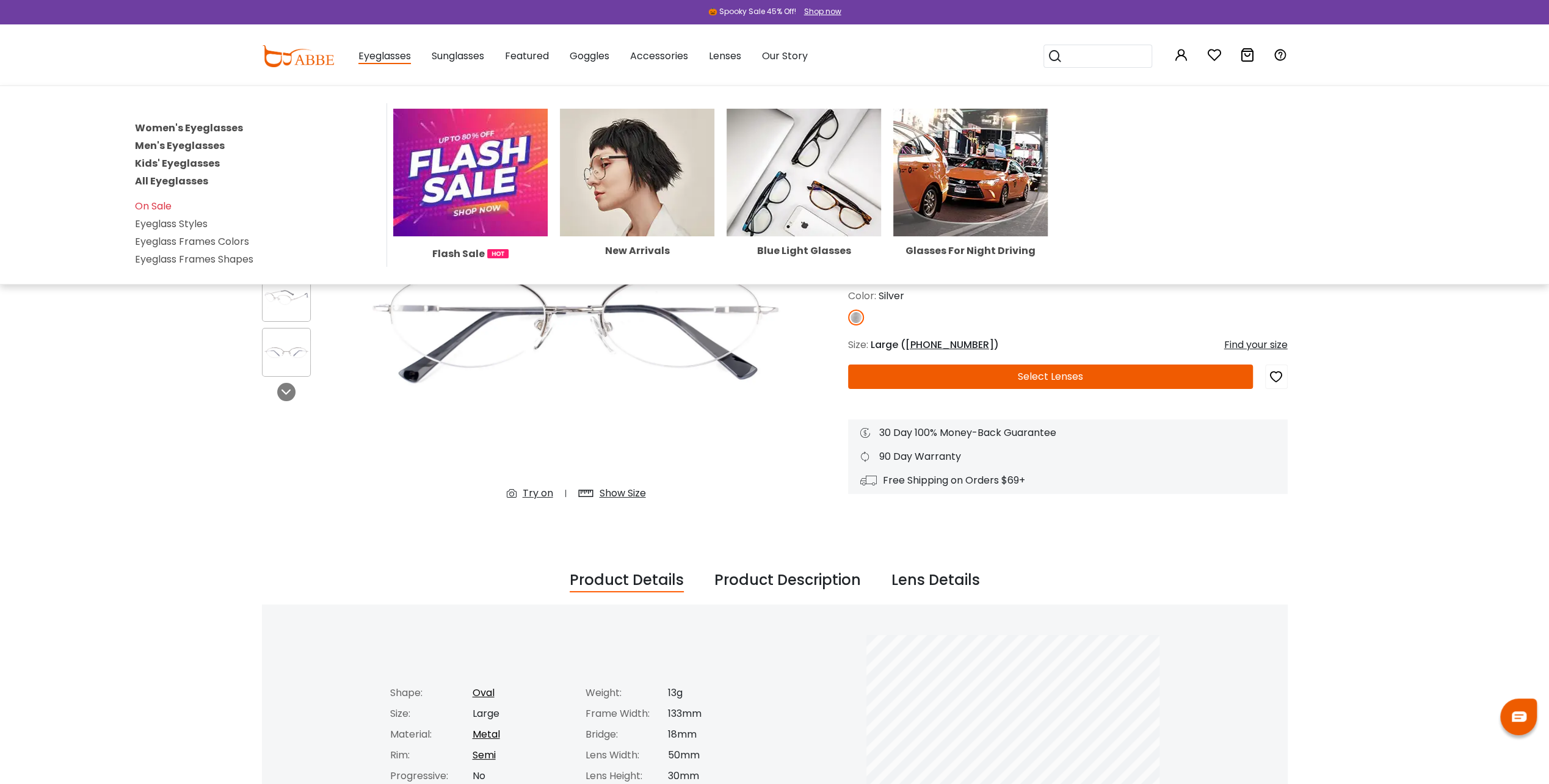
click at [391, 59] on span "Eyeglasses" at bounding box center [385, 56] width 53 height 15
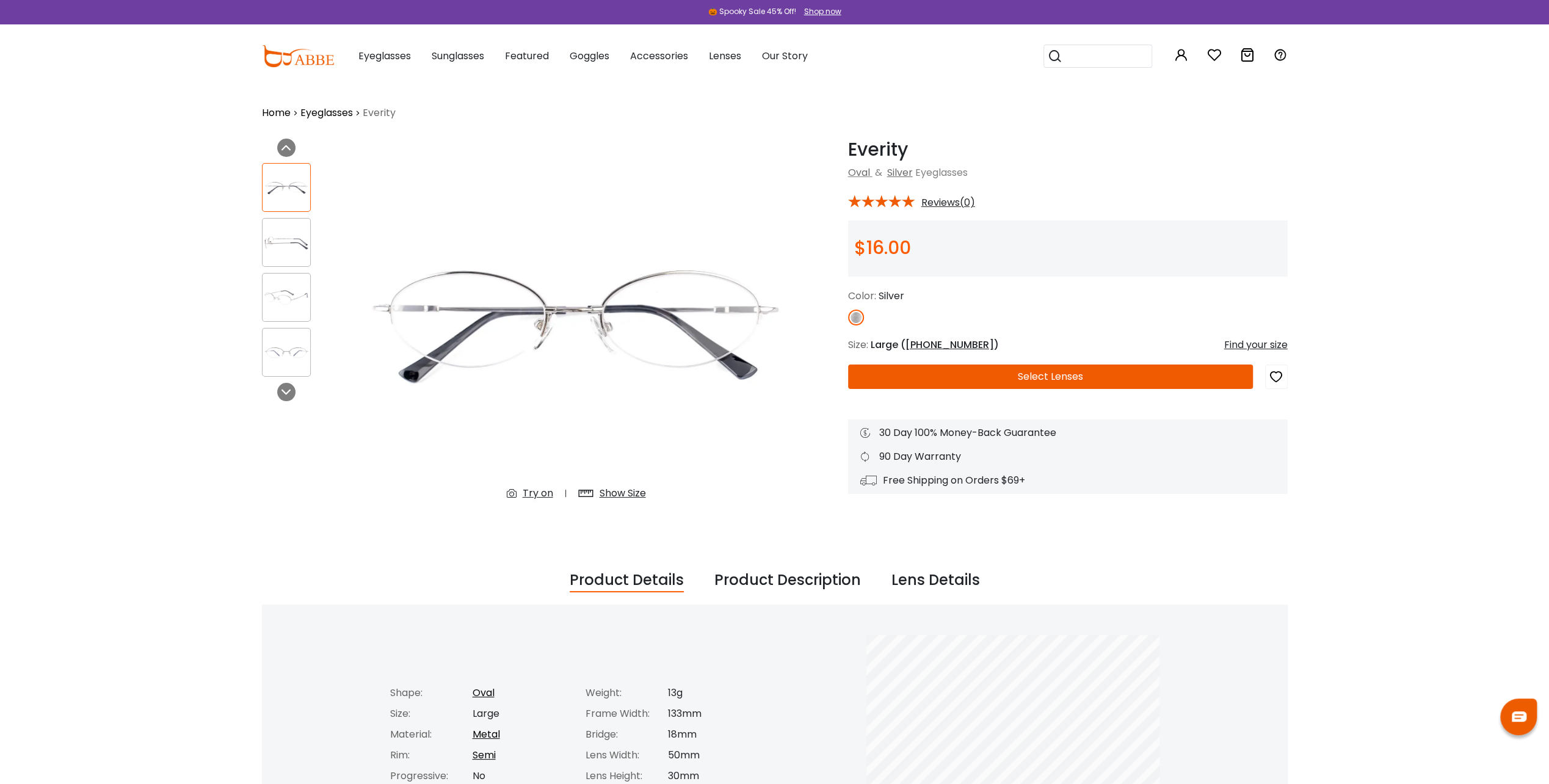
click at [391, 59] on span "Eyeglasses" at bounding box center [385, 56] width 53 height 14
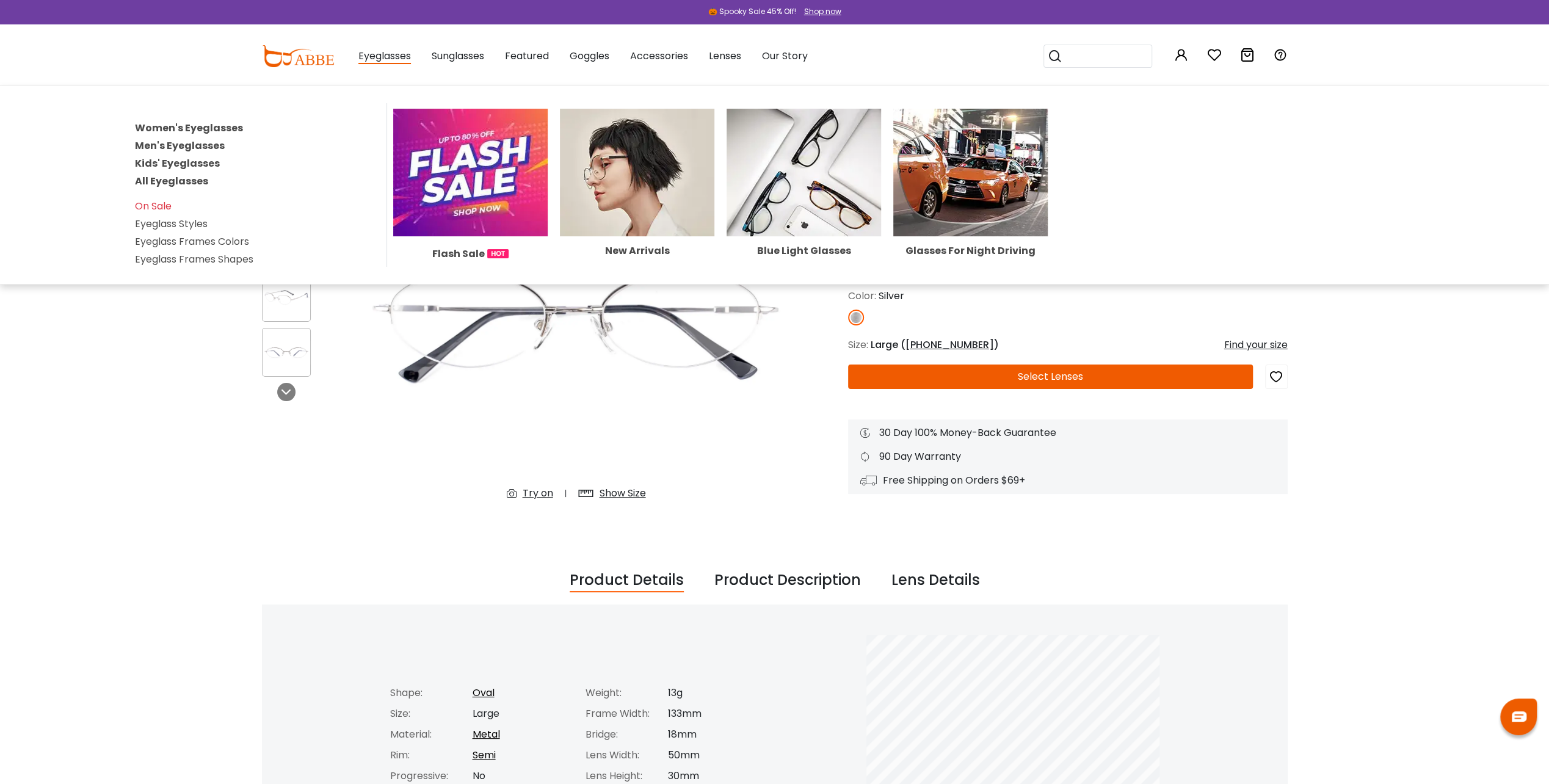
click at [382, 61] on span "Eyeglasses" at bounding box center [385, 56] width 53 height 15
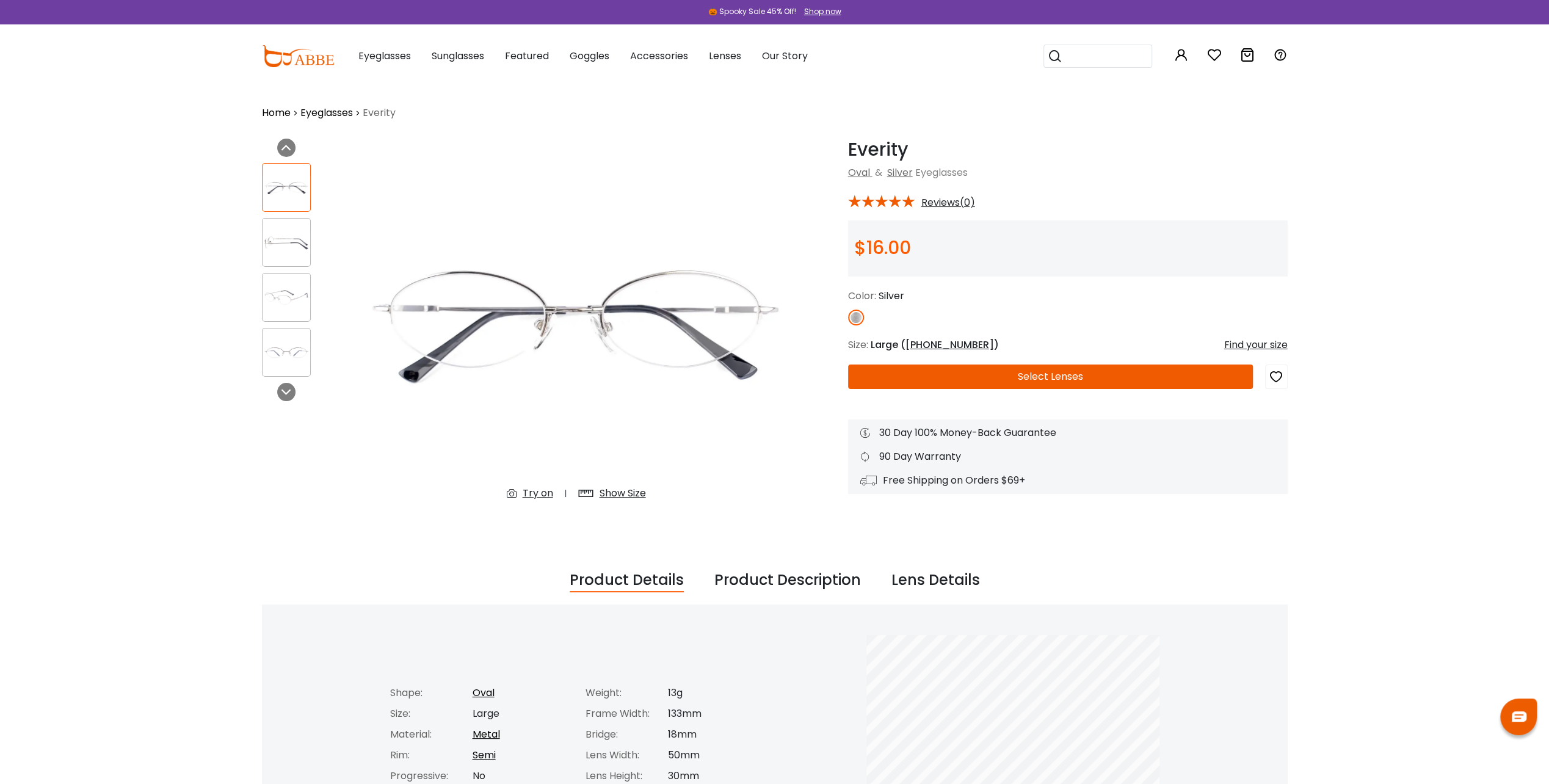
click at [382, 61] on span "Eyeglasses" at bounding box center [385, 56] width 53 height 14
click at [374, 56] on span "Eyeglasses" at bounding box center [385, 56] width 53 height 14
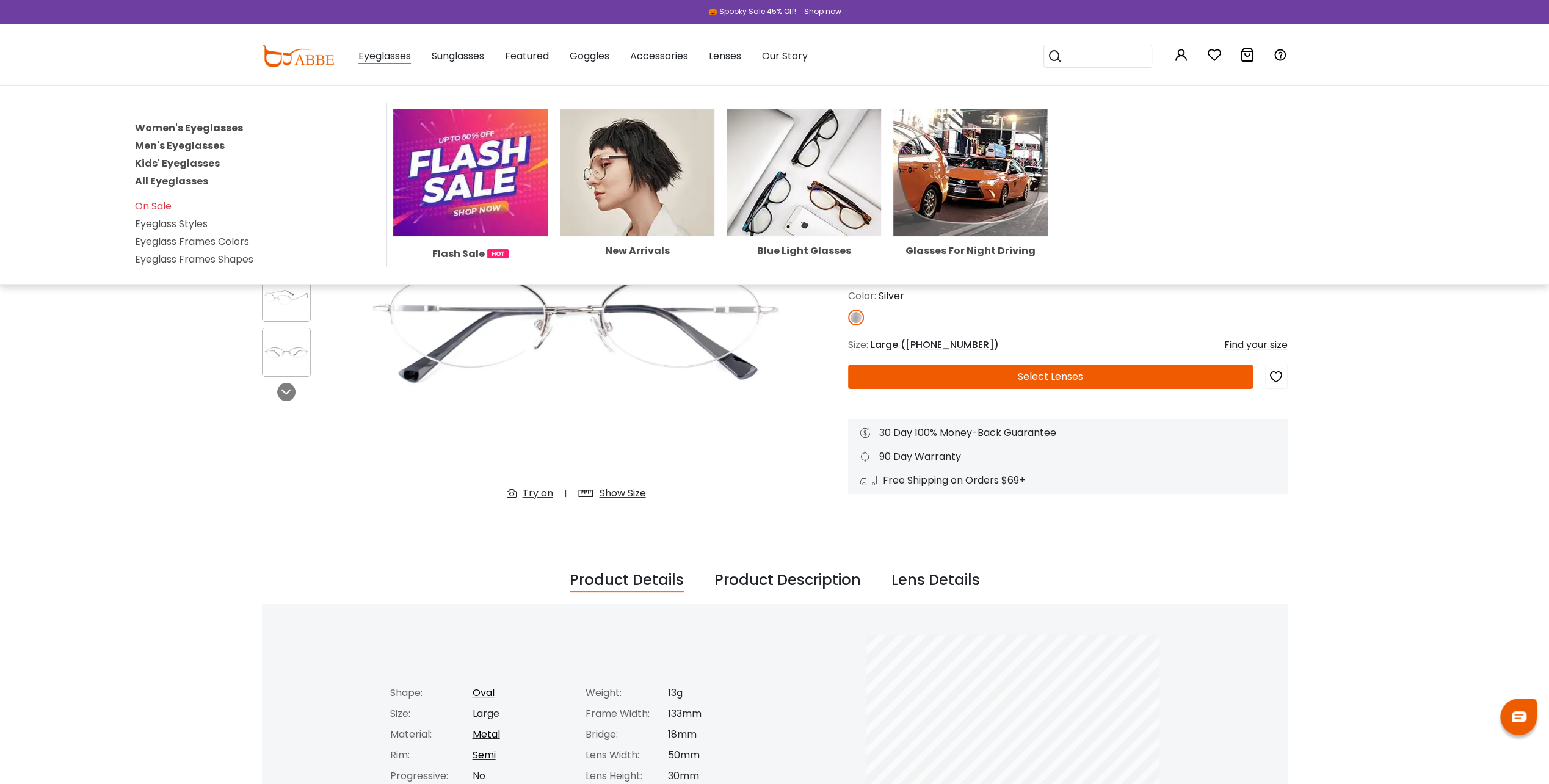
click at [176, 143] on link "Men's Eyeglasses" at bounding box center [180, 145] width 89 height 14
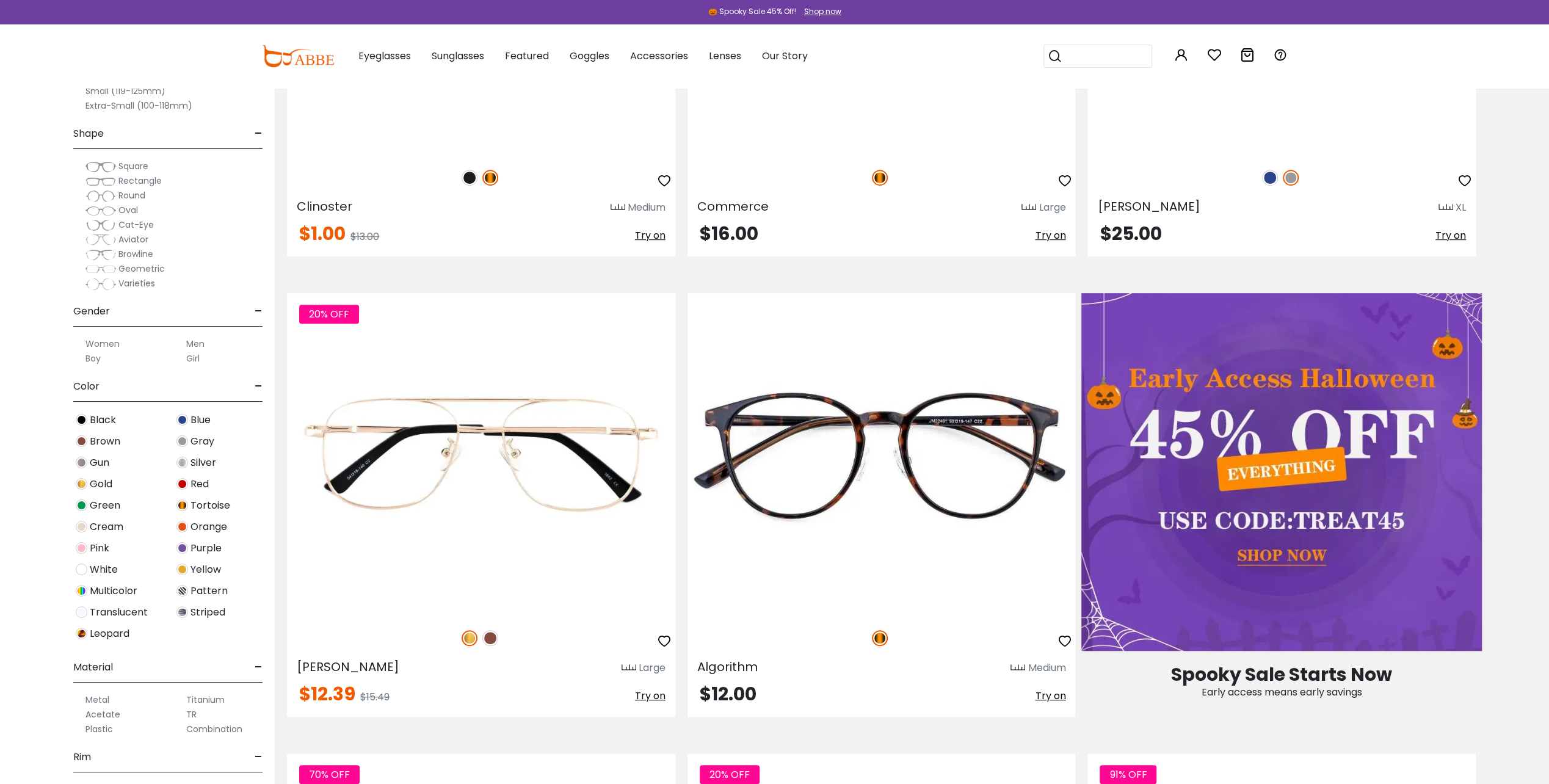
scroll to position [511, 0]
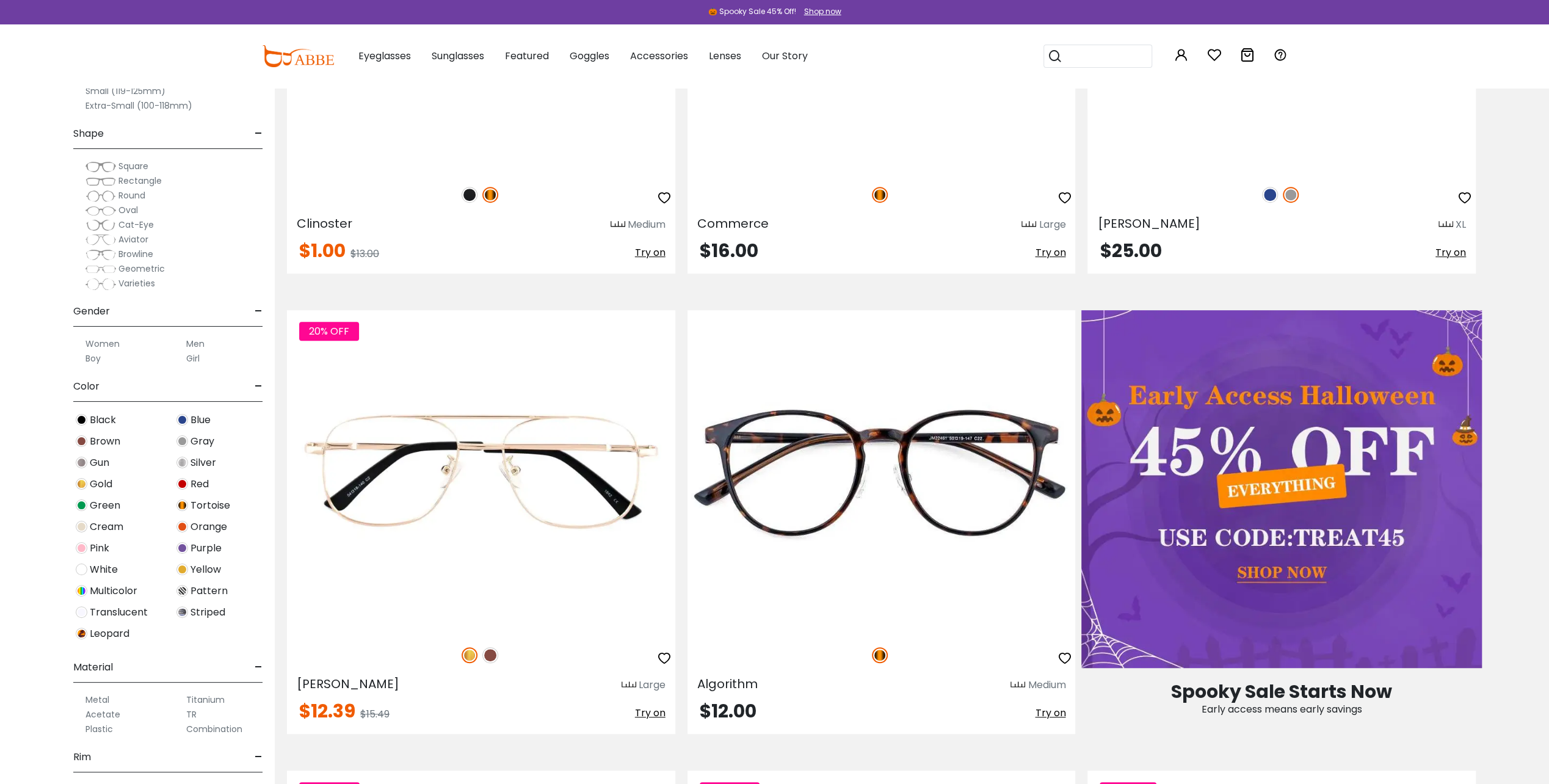
click at [108, 206] on img at bounding box center [101, 211] width 31 height 13
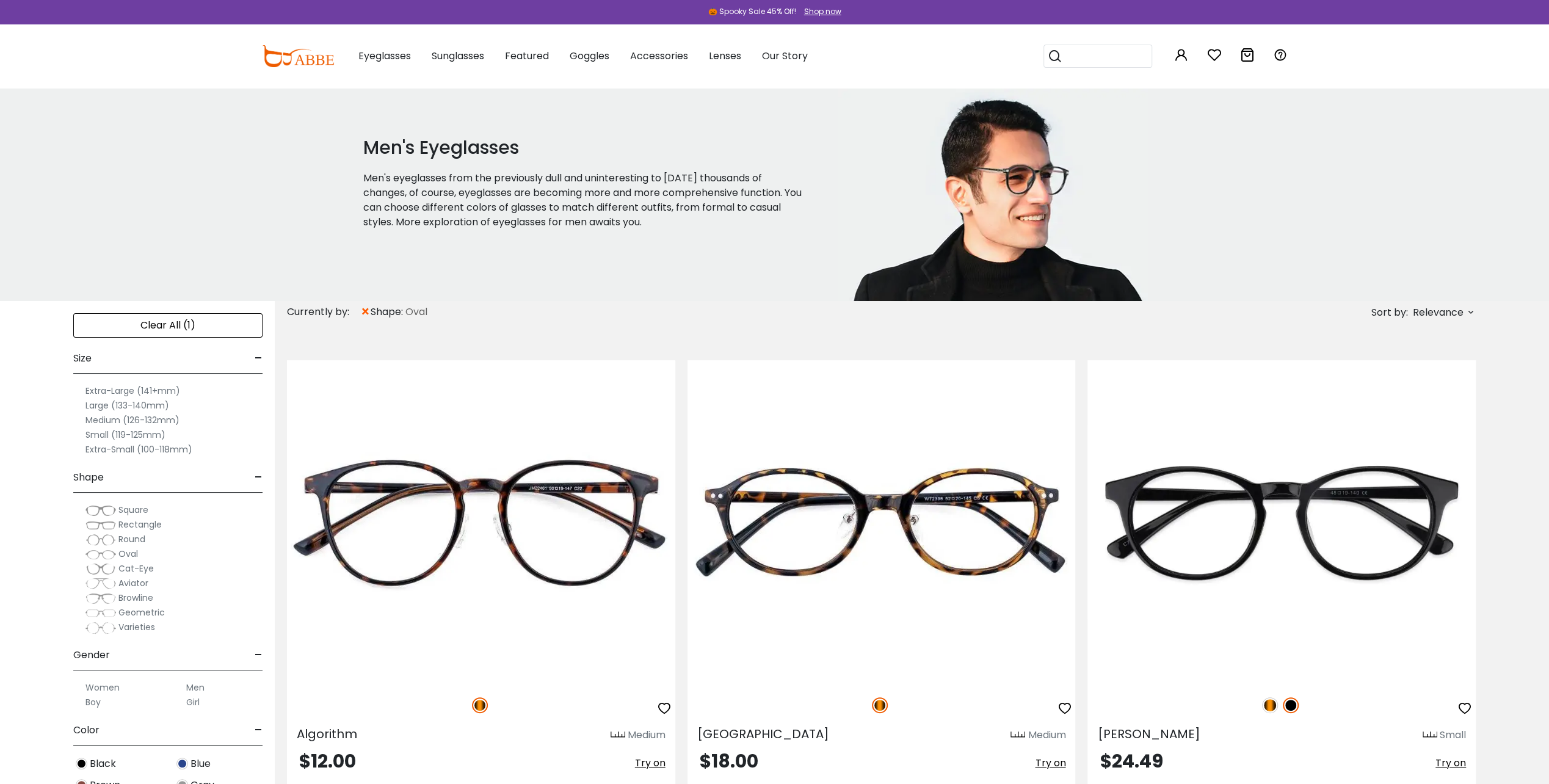
click at [100, 404] on label "Large (133-140mm)" at bounding box center [128, 405] width 84 height 14
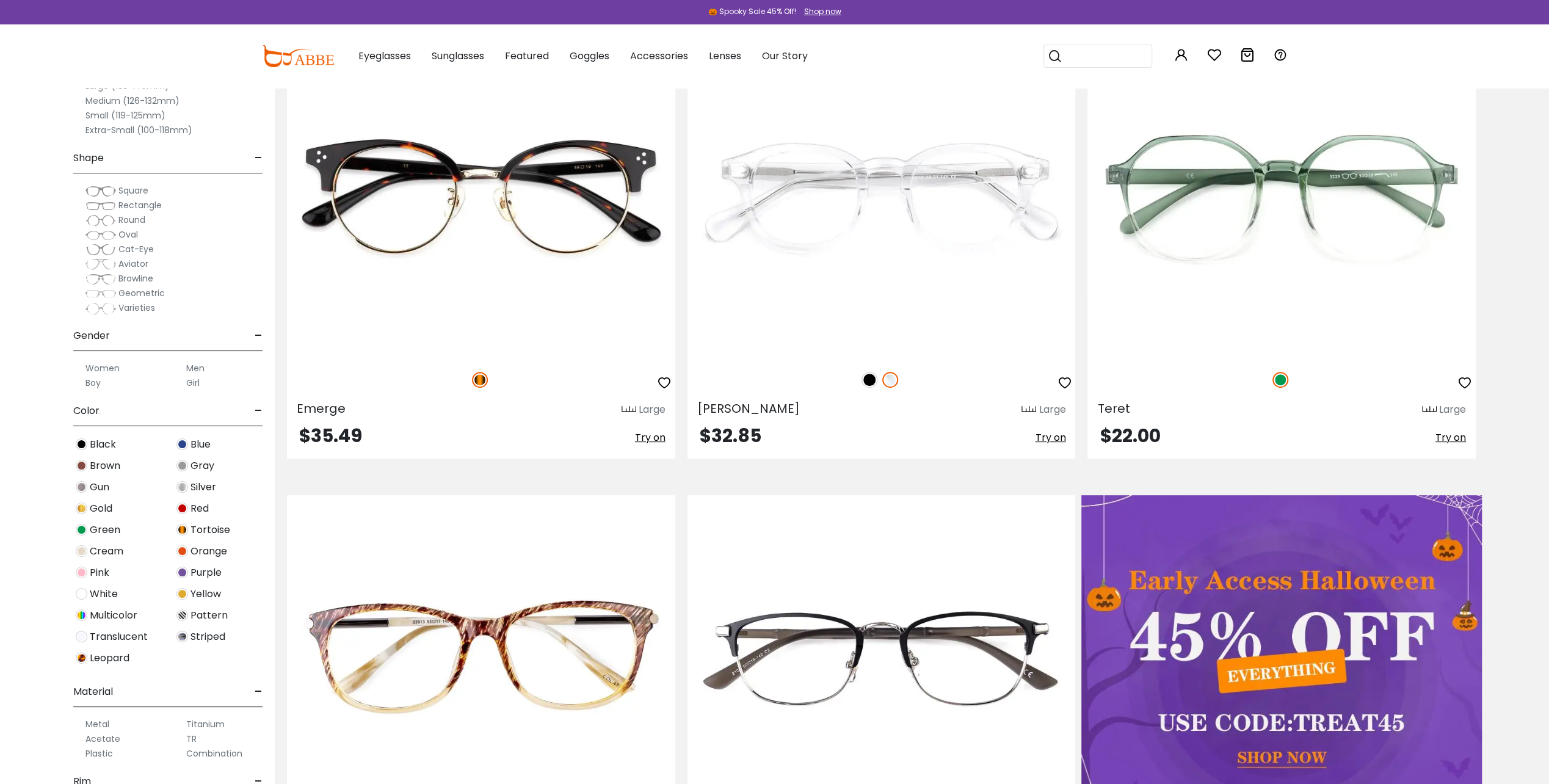
scroll to position [366, 0]
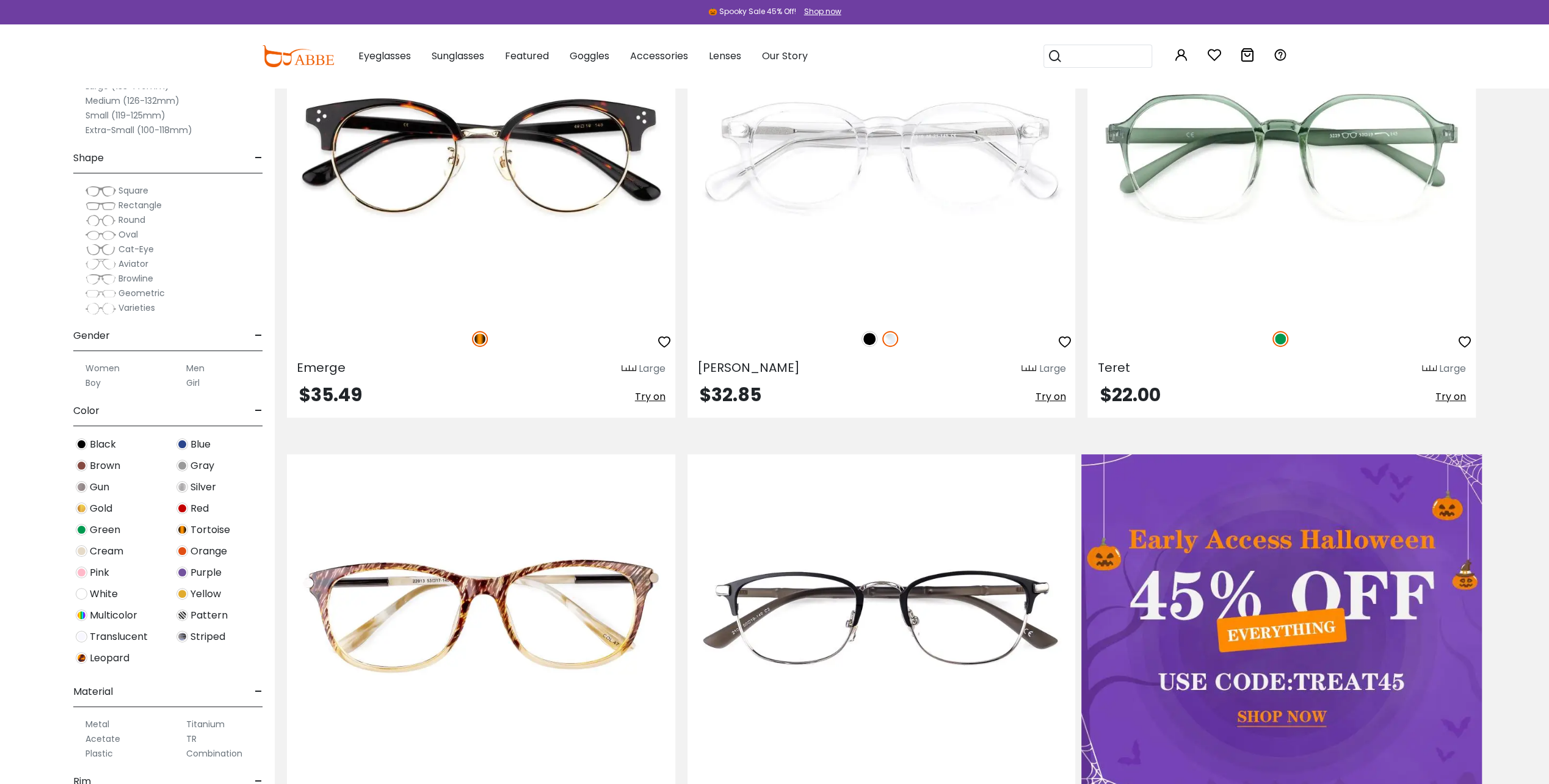
click at [204, 487] on span "Silver" at bounding box center [203, 487] width 26 height 14
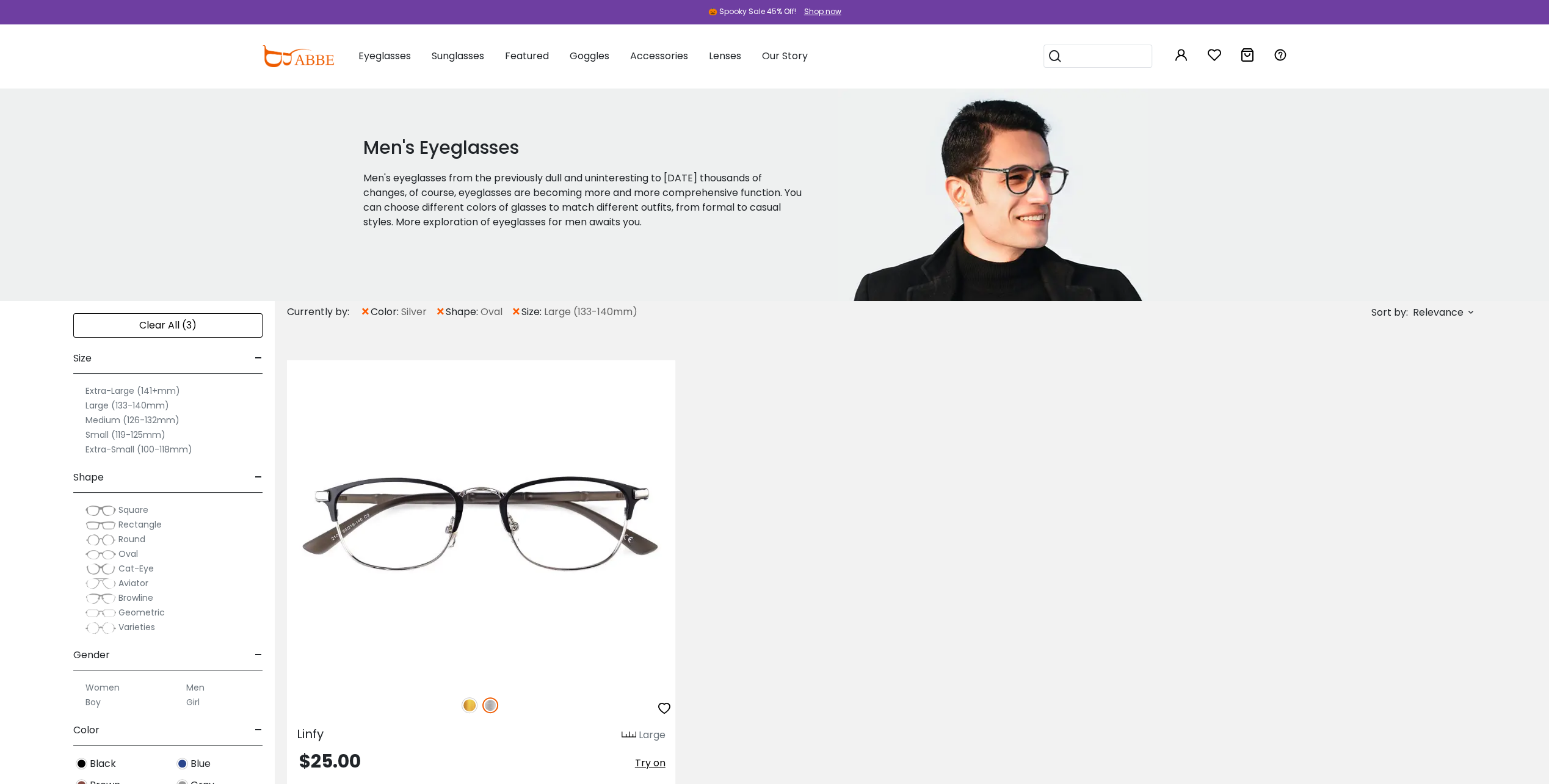
click at [108, 553] on img at bounding box center [101, 554] width 31 height 13
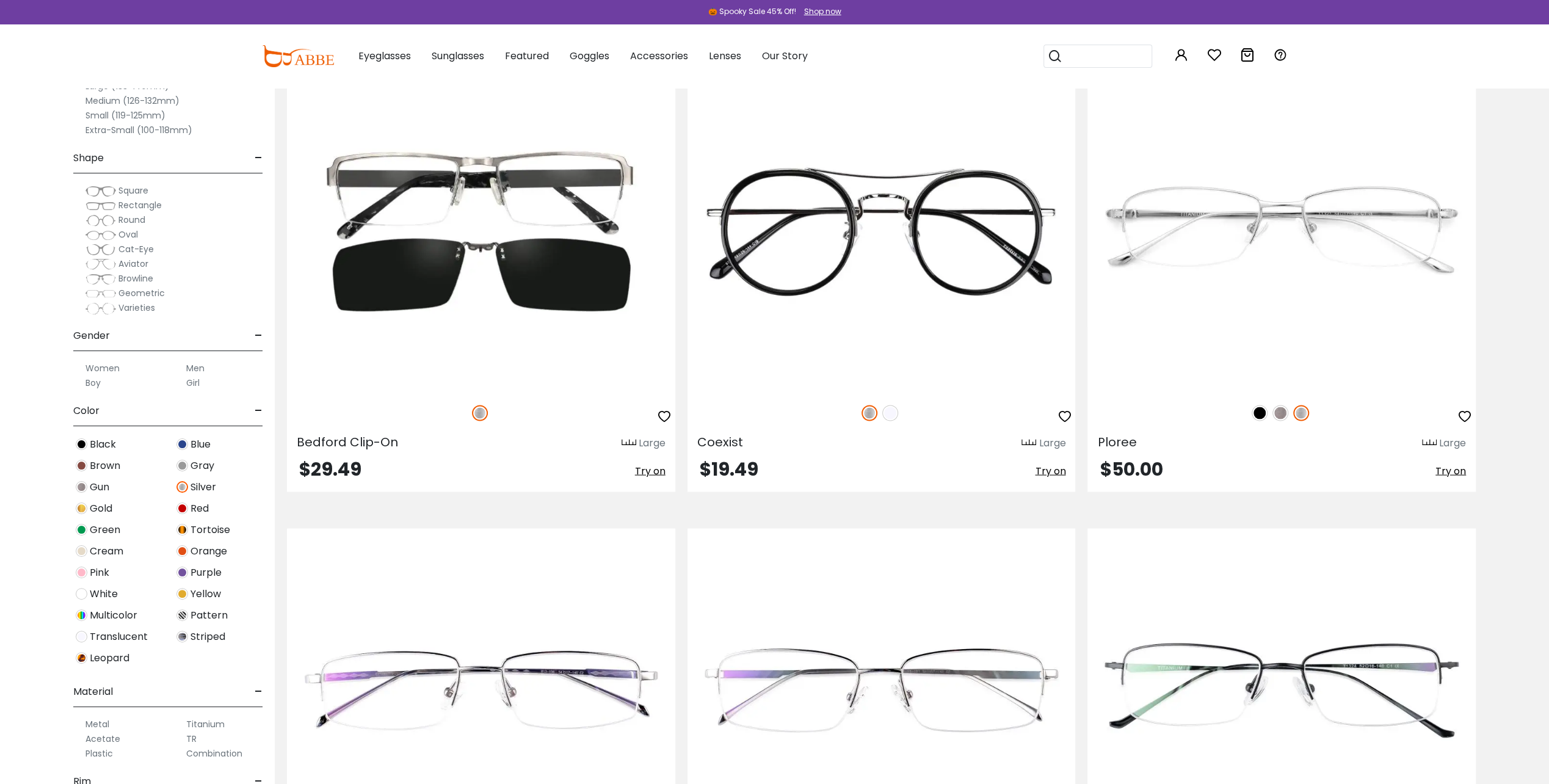
scroll to position [2288, 0]
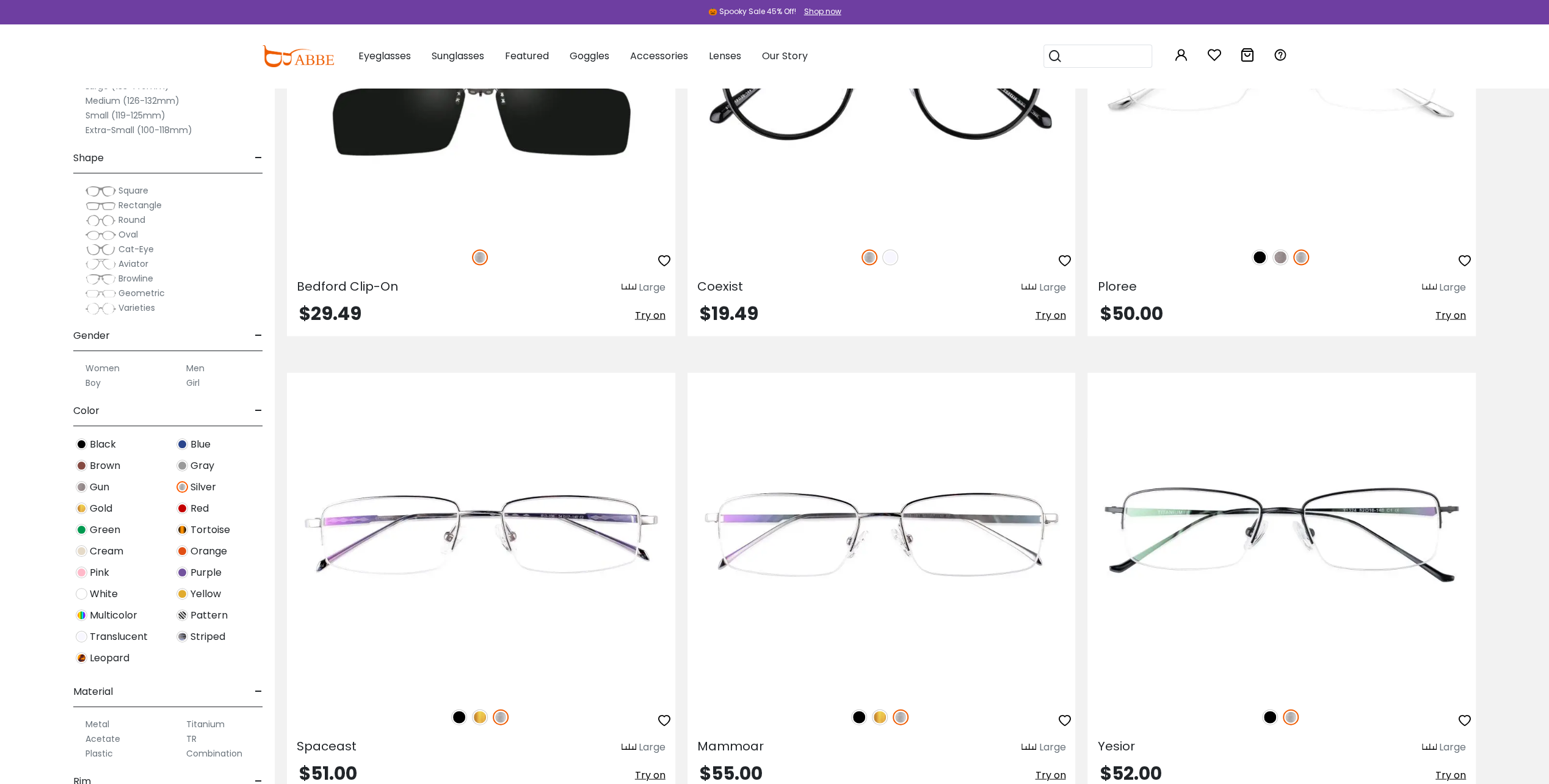
click at [280, 780] on section "Currently by: × color: Silver × size: Large (133-140mm)" at bounding box center [912, 608] width 1274 height 5190
click at [85, 780] on span "Rim" at bounding box center [82, 781] width 18 height 29
click at [91, 720] on label "Metal" at bounding box center [98, 723] width 24 height 14
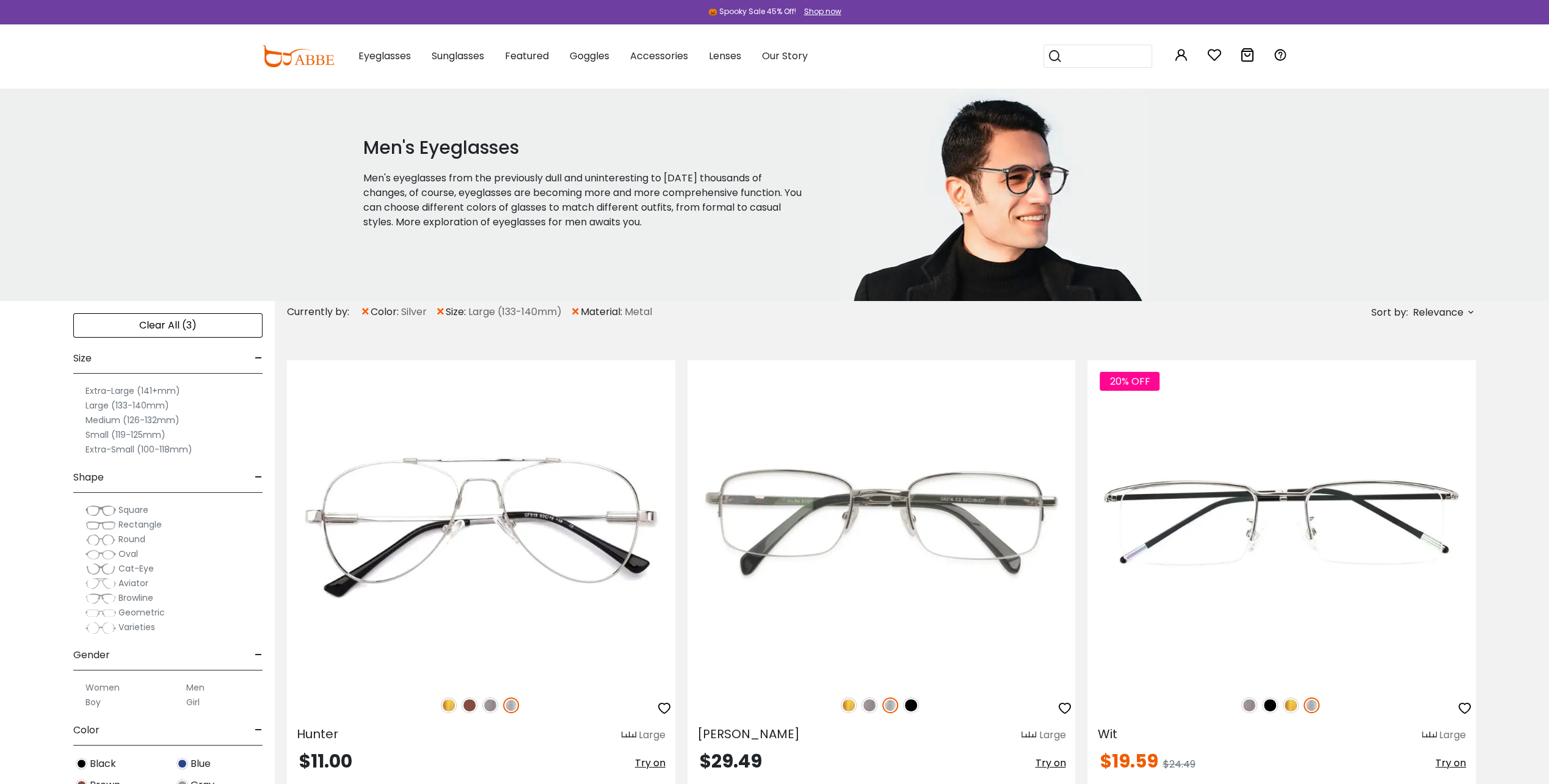
click at [132, 418] on label "Medium (126-132mm)" at bounding box center [133, 419] width 94 height 14
click at [197, 686] on label "Men" at bounding box center [195, 687] width 18 height 14
click at [108, 552] on img at bounding box center [101, 554] width 31 height 13
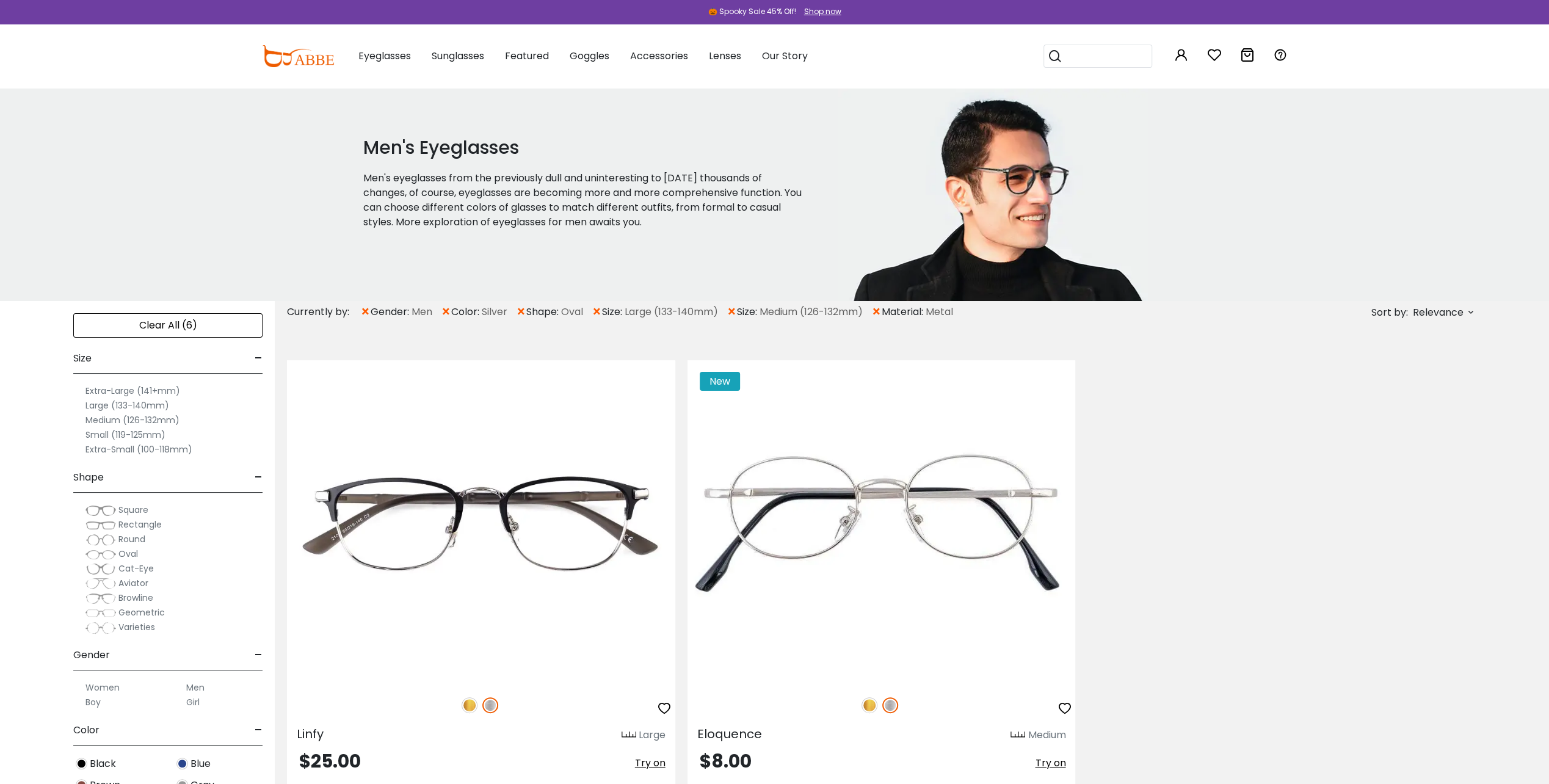
click at [106, 400] on label "Large (133-140mm)" at bounding box center [128, 405] width 84 height 14
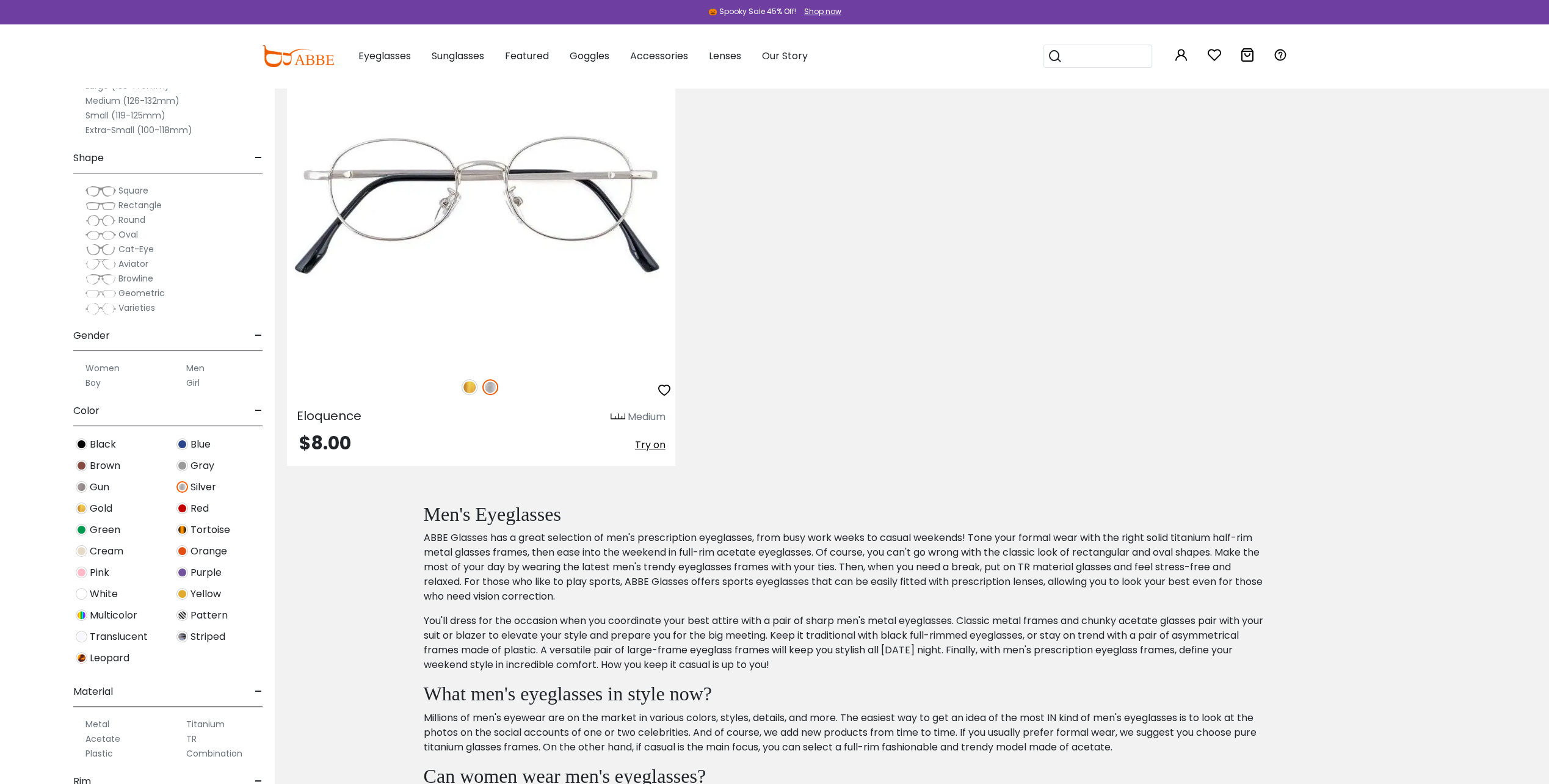
scroll to position [317, 0]
click at [110, 96] on label "Medium (126-132mm)" at bounding box center [133, 100] width 94 height 14
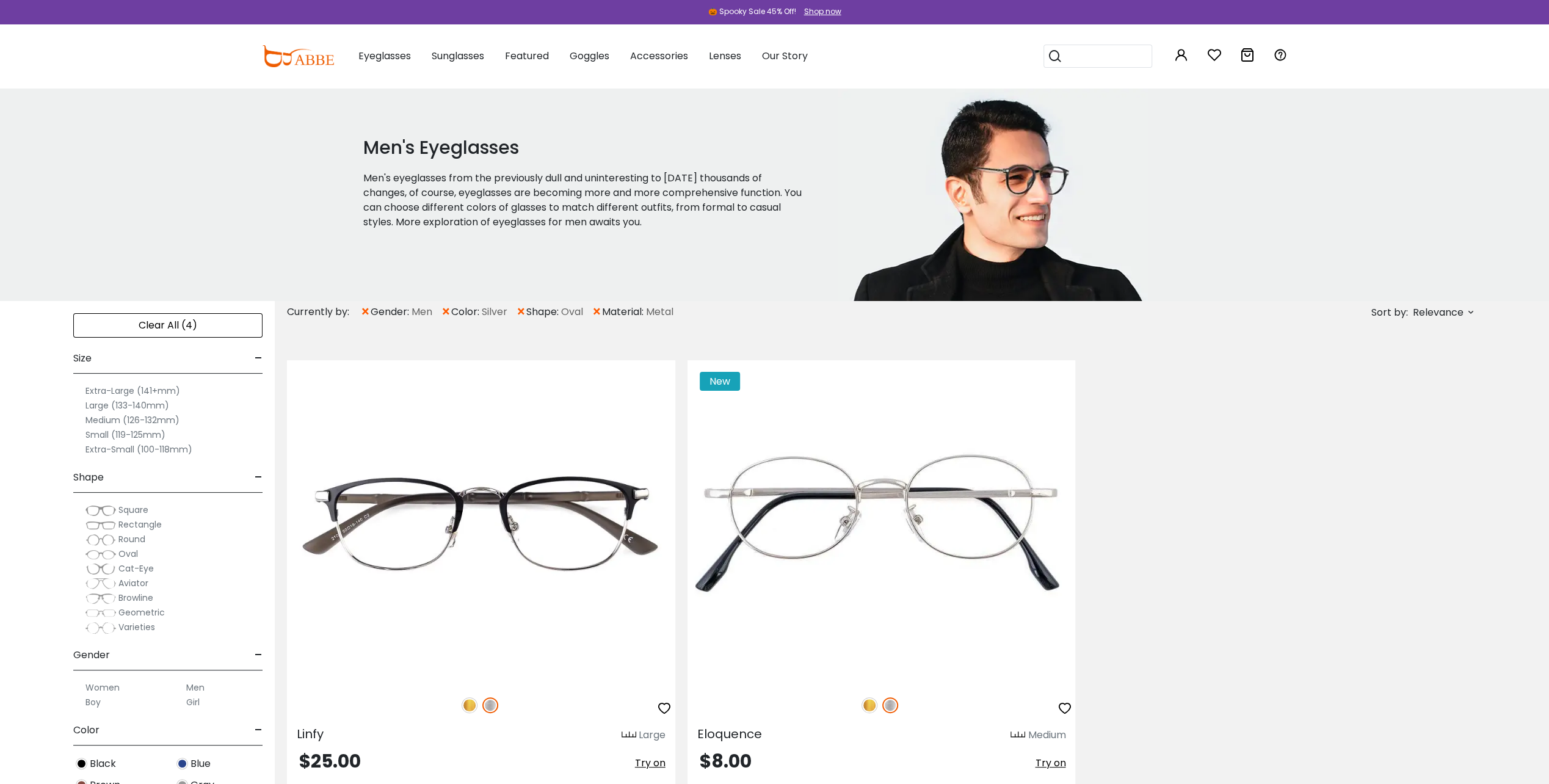
click at [1083, 52] on input "search" at bounding box center [1105, 56] width 86 height 22
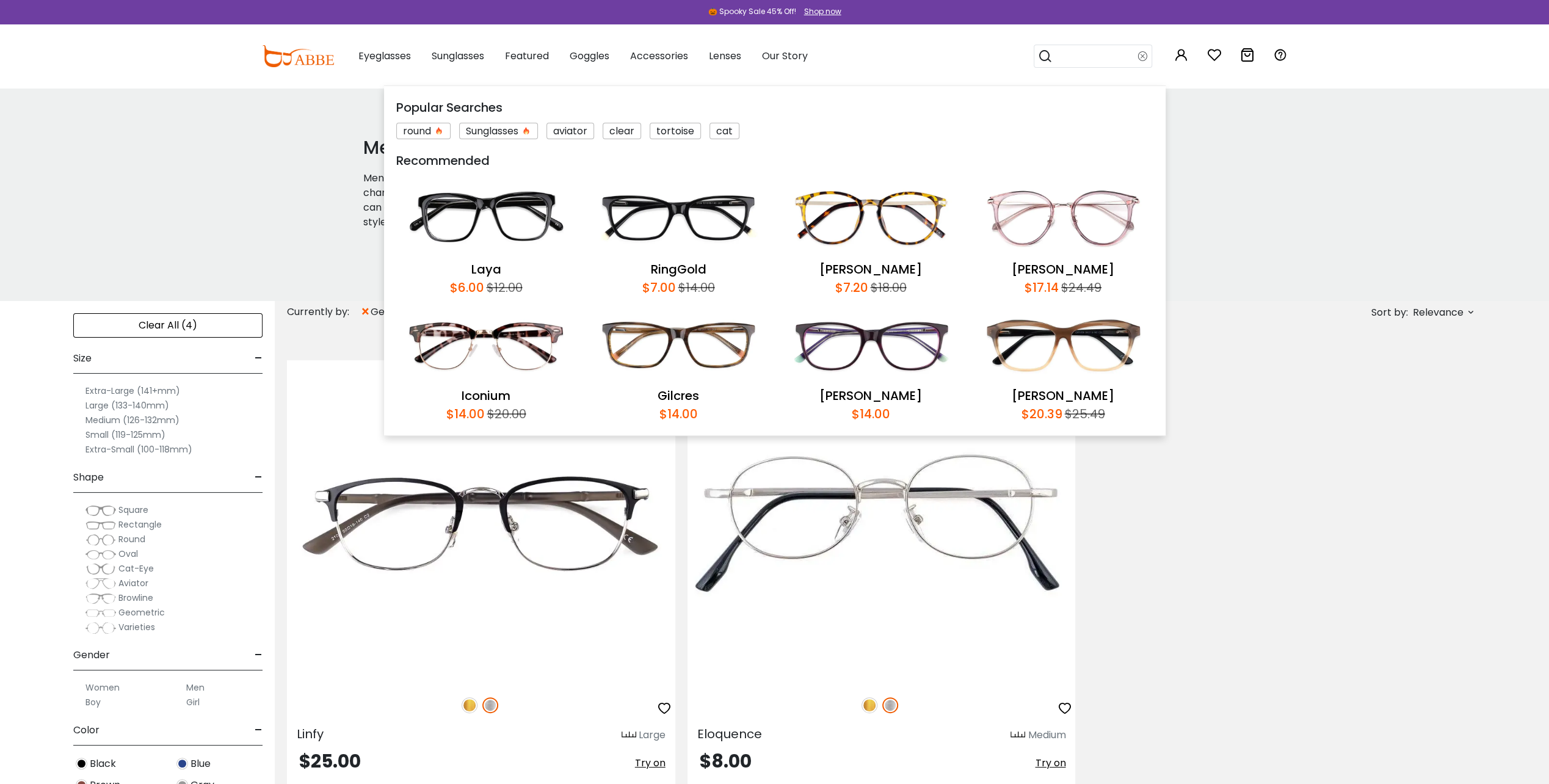
paste input "**********"
type input "**********"
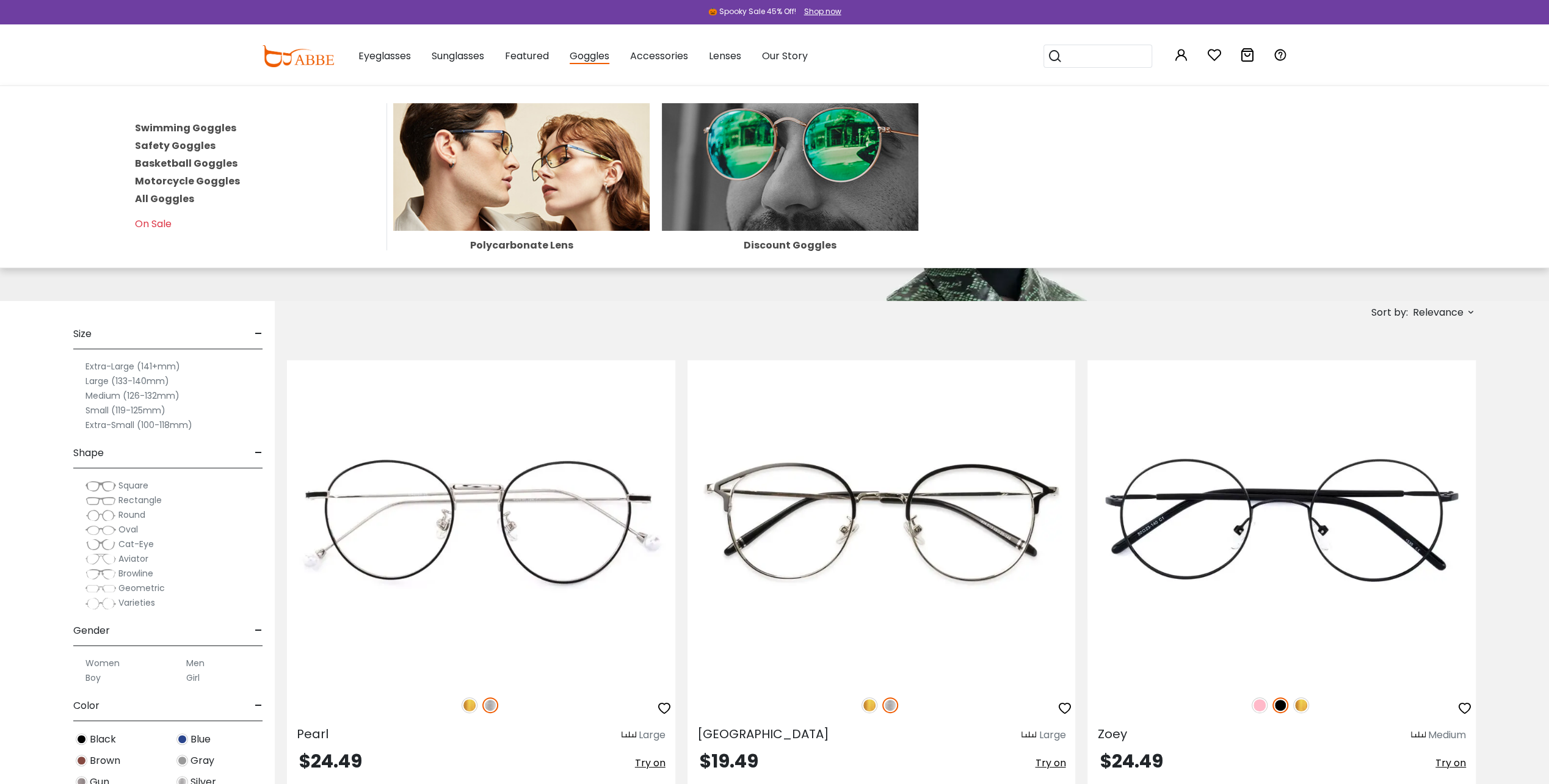
click at [588, 54] on span "Goggles" at bounding box center [589, 56] width 39 height 15
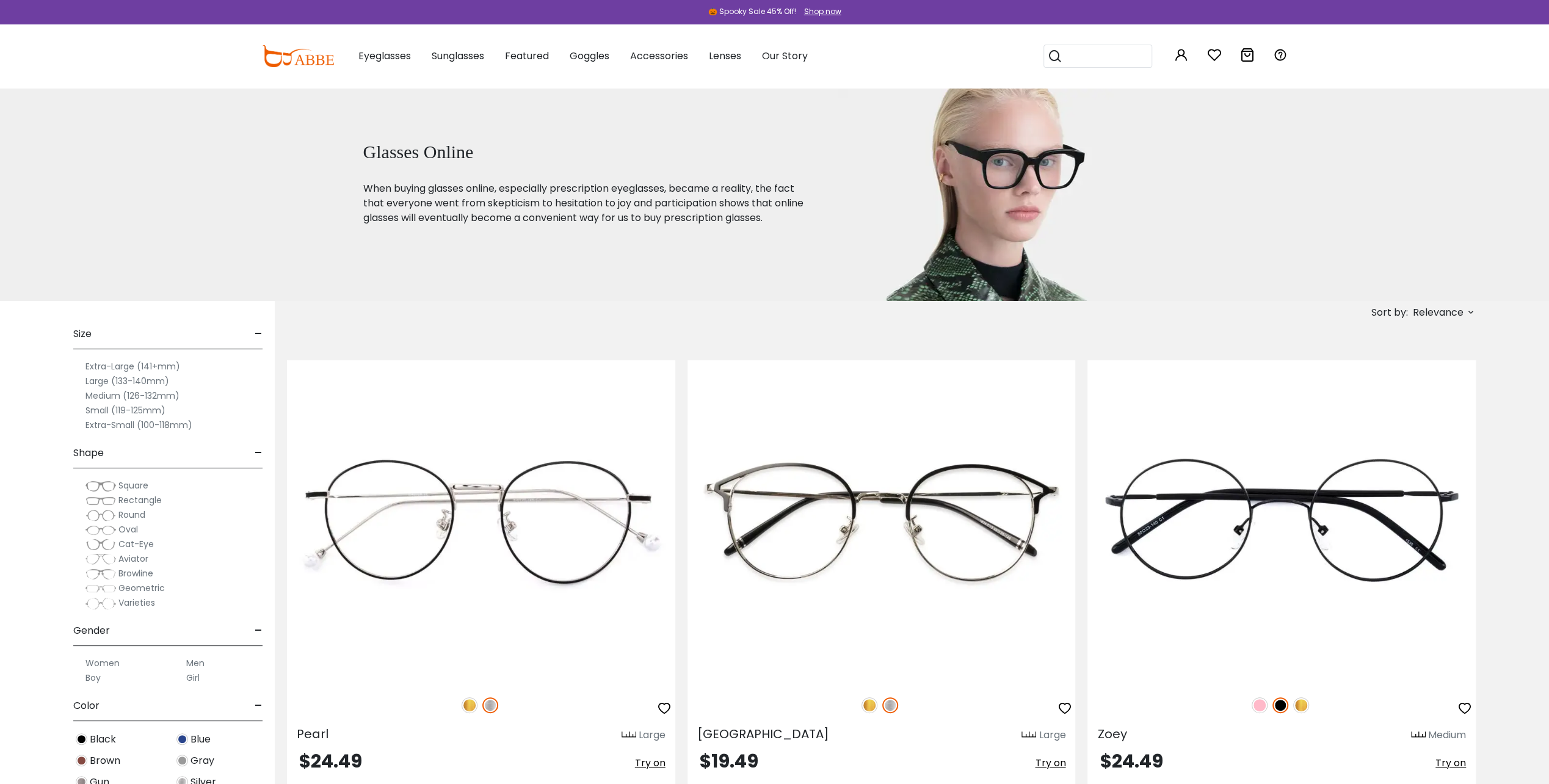
click at [588, 54] on span "Goggles" at bounding box center [589, 56] width 39 height 14
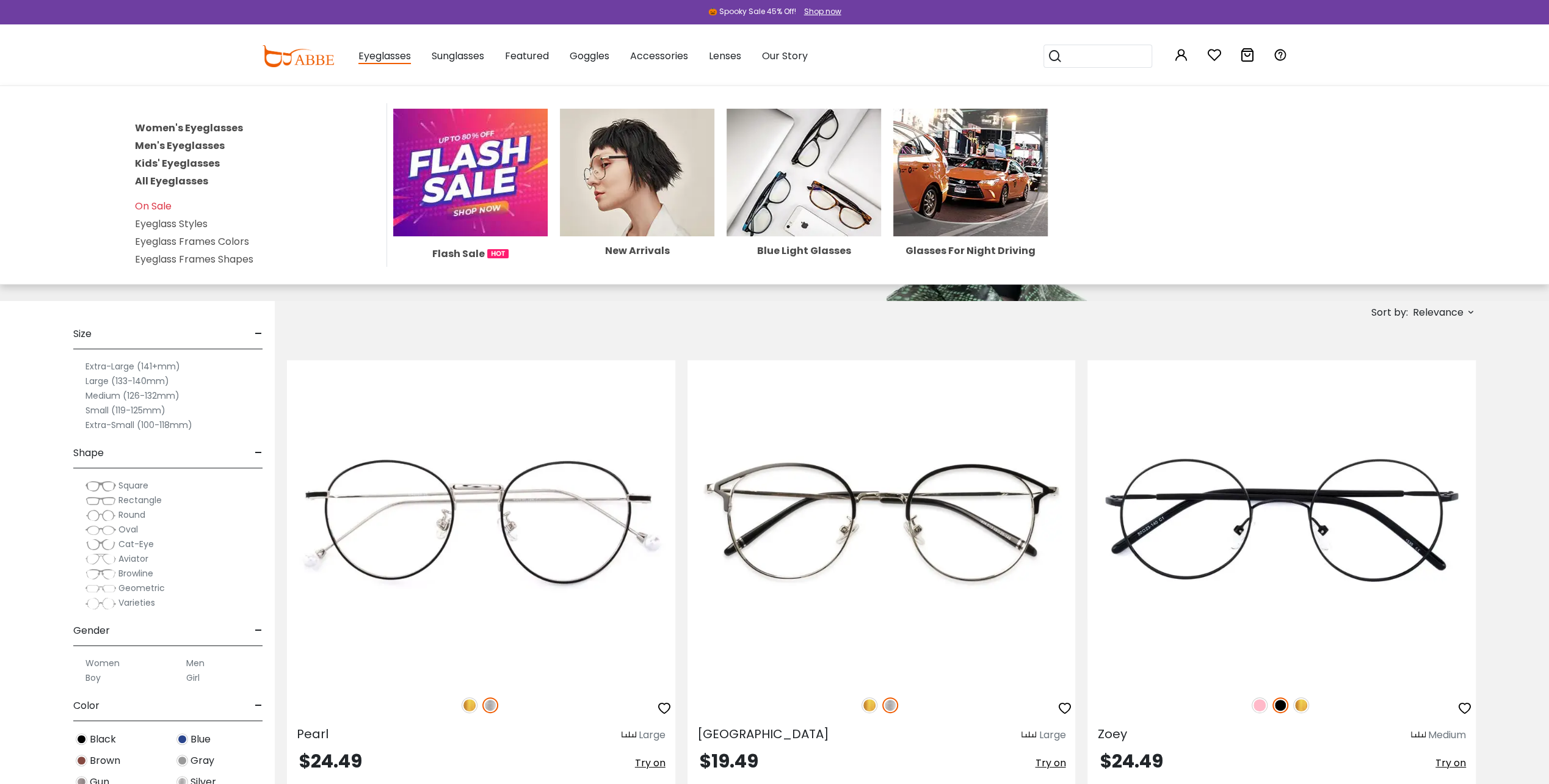
click at [181, 141] on link "Men's Eyeglasses" at bounding box center [180, 145] width 89 height 14
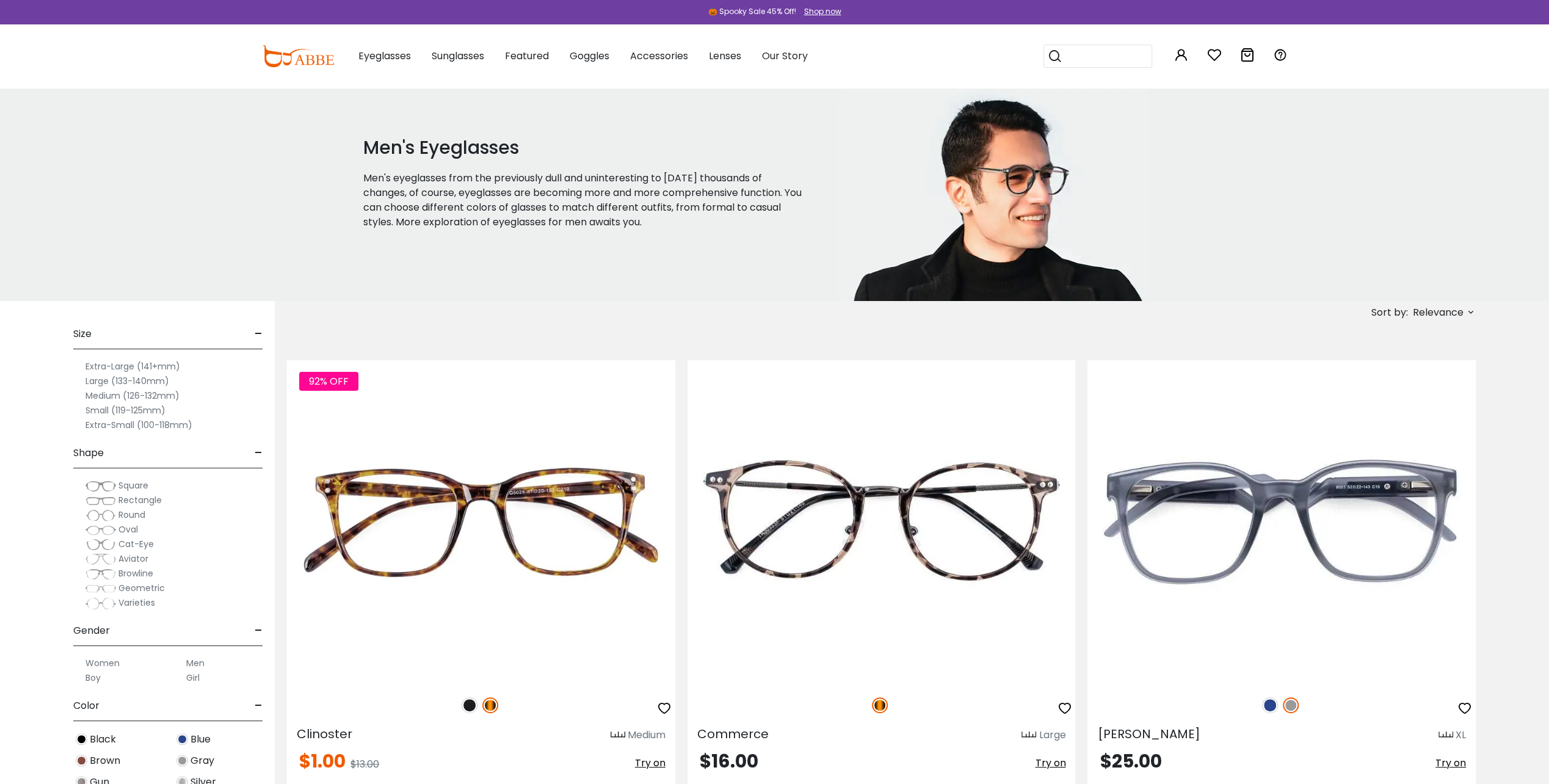
click at [99, 380] on label "Large (133-140mm)" at bounding box center [128, 380] width 84 height 14
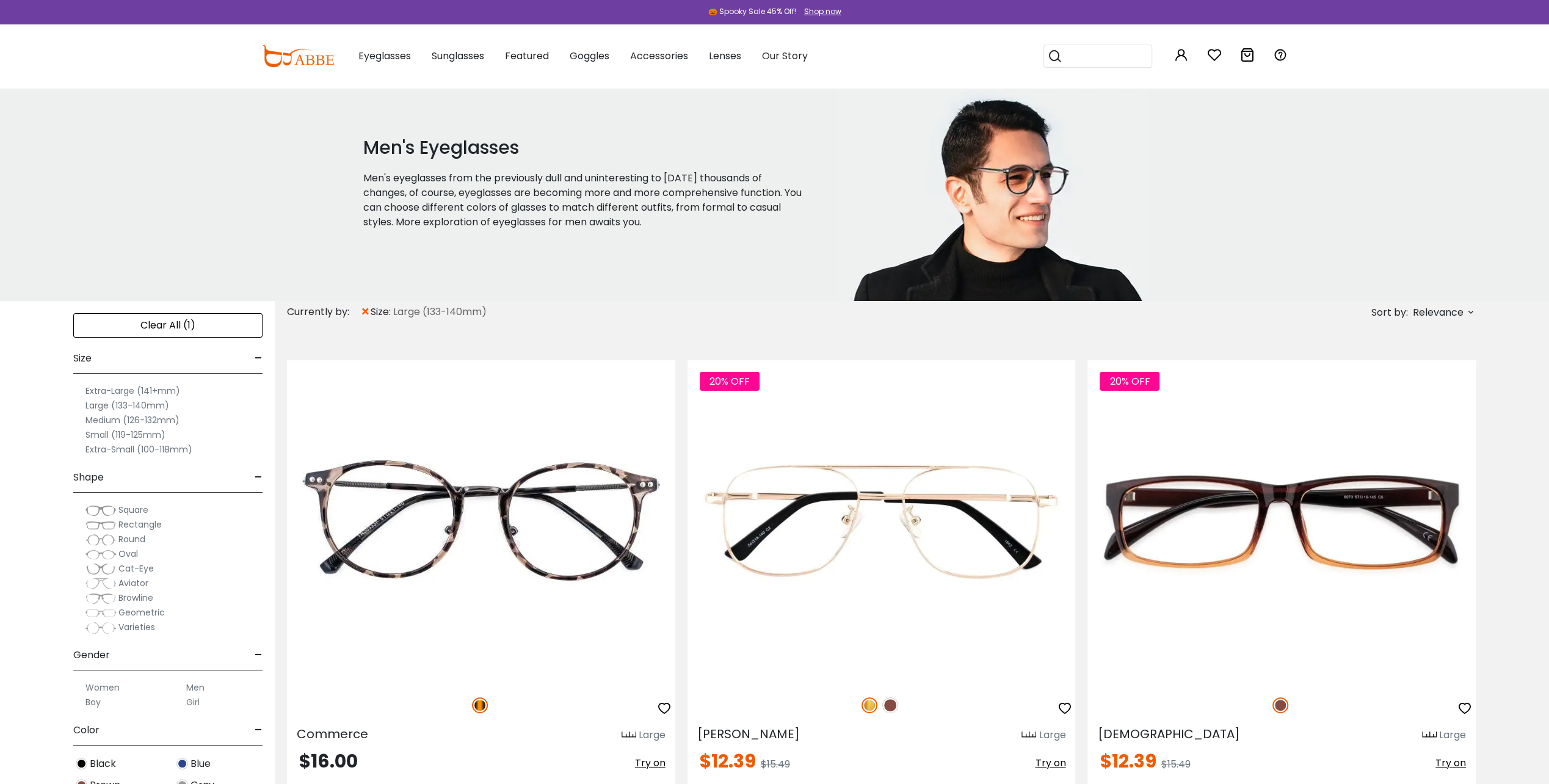
click at [97, 548] on img at bounding box center [101, 554] width 31 height 13
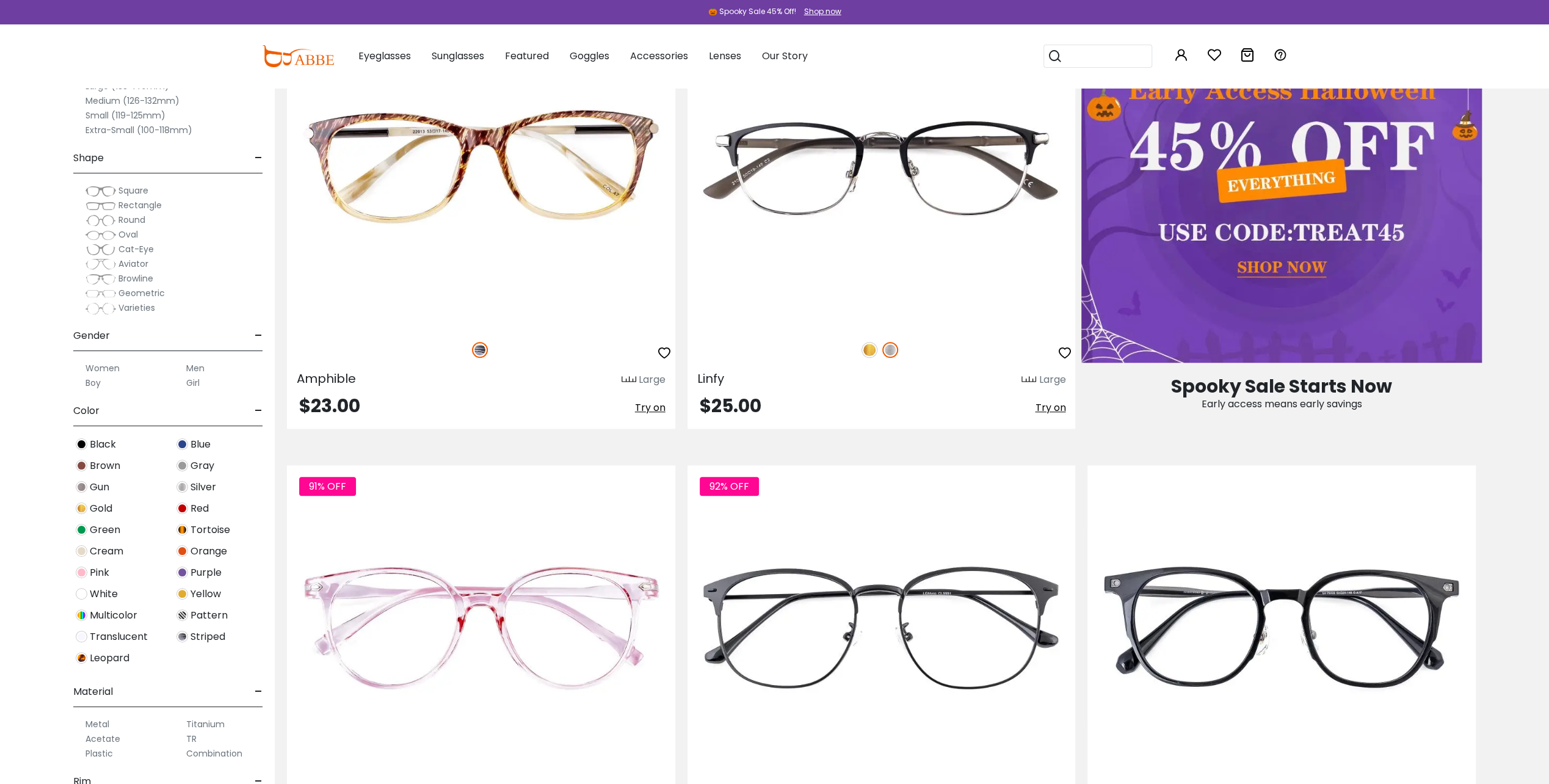
scroll to position [835, 0]
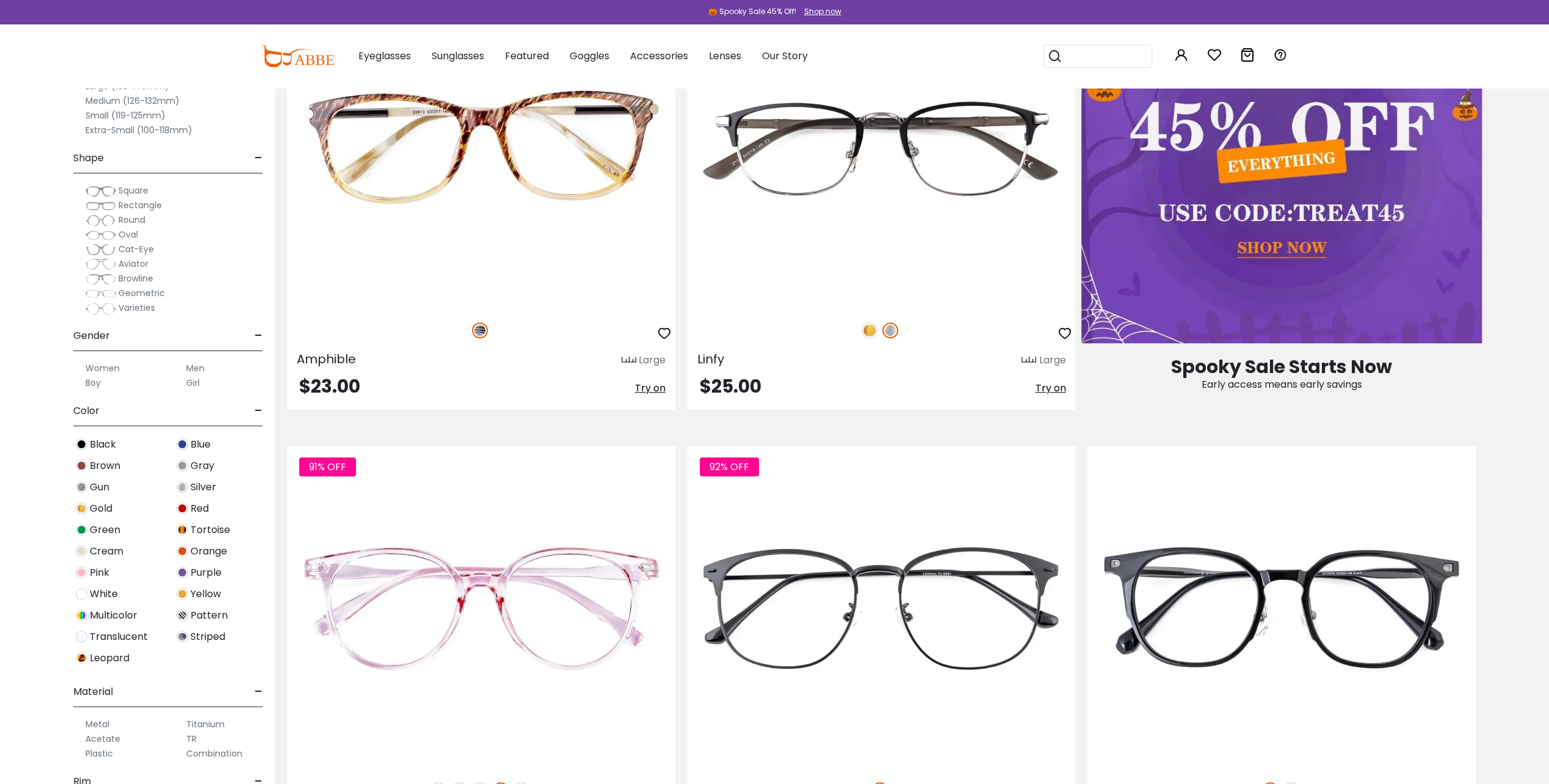
click at [93, 718] on label "Metal" at bounding box center [98, 723] width 24 height 14
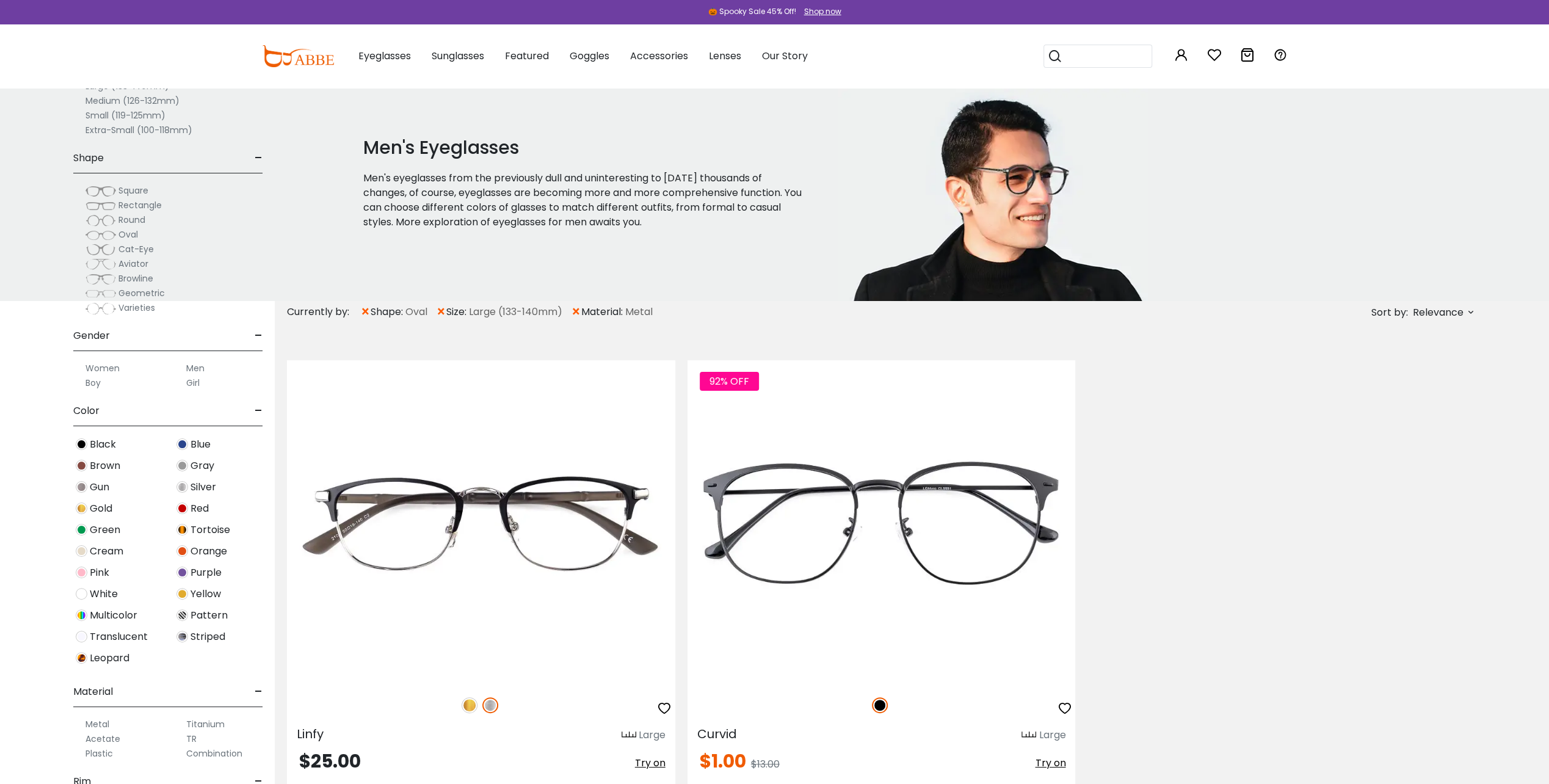
scroll to position [788, 0]
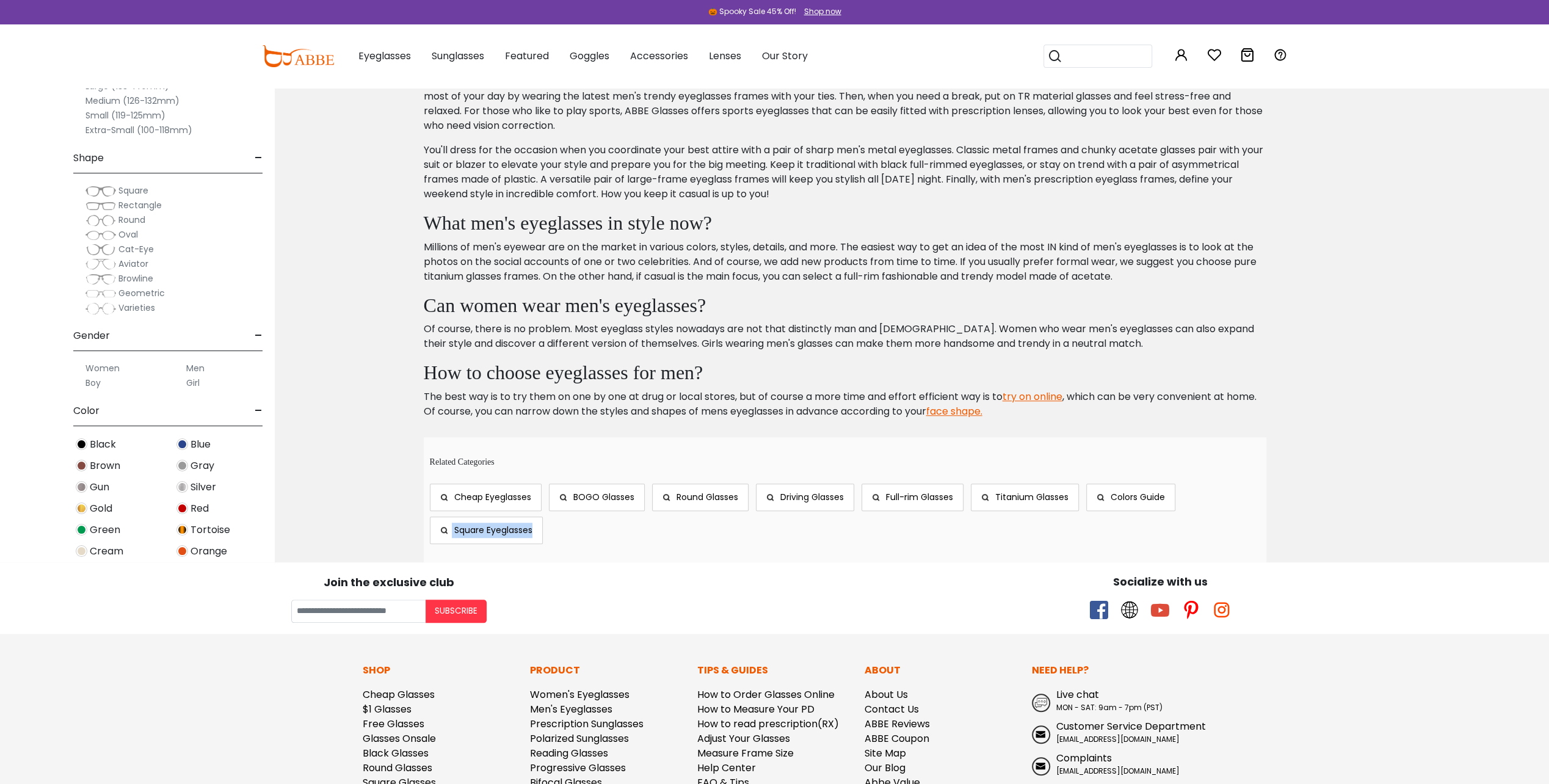
drag, startPoint x: 1485, startPoint y: 553, endPoint x: 1544, endPoint y: 498, distance: 80.7
click at [1544, 498] on section "Currently by: × shape: Oval × size: Large (133-140mm) × material: Metal Sort by:" at bounding box center [912, 37] width 1274 height 1049
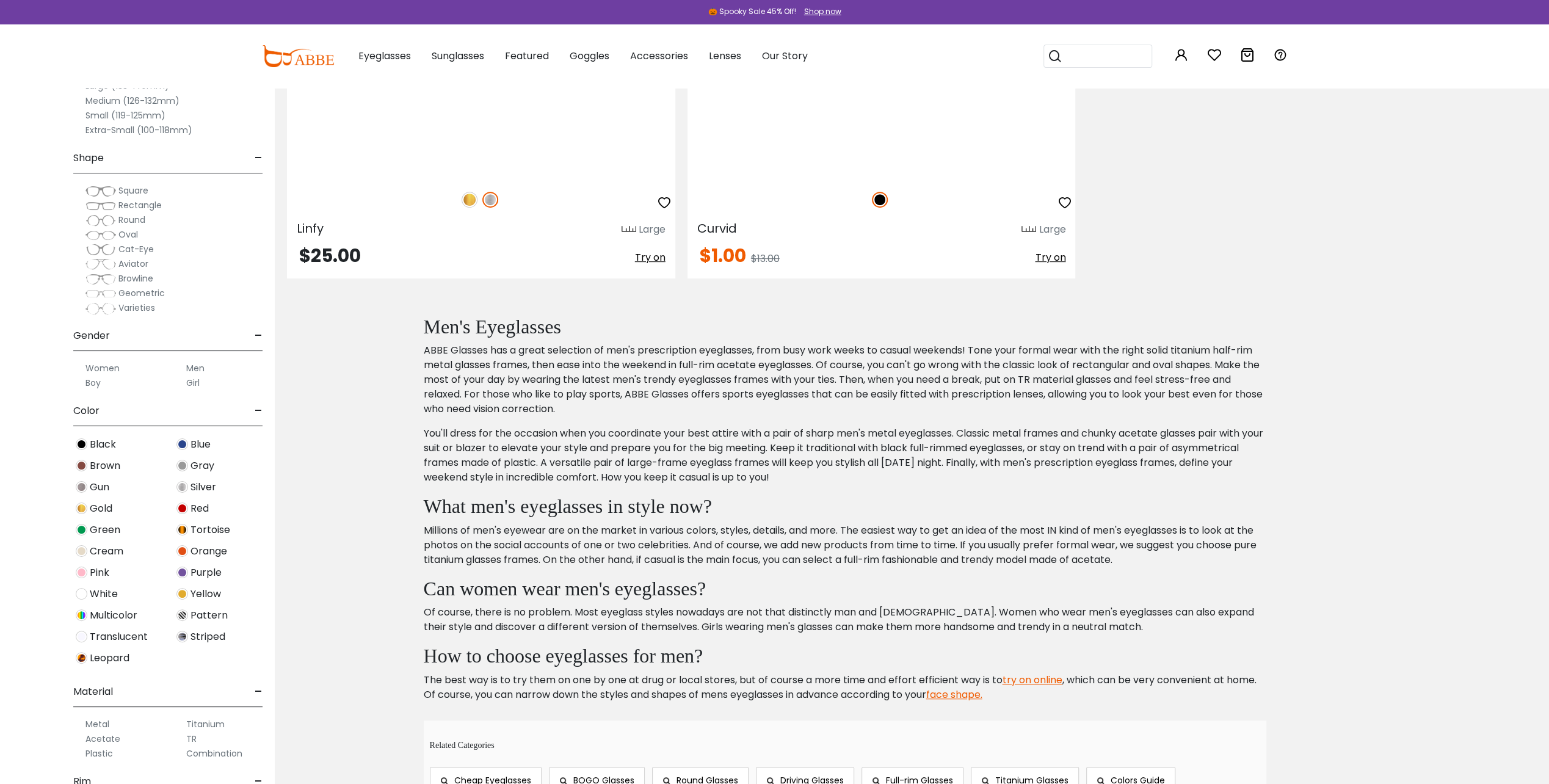
scroll to position [499, 0]
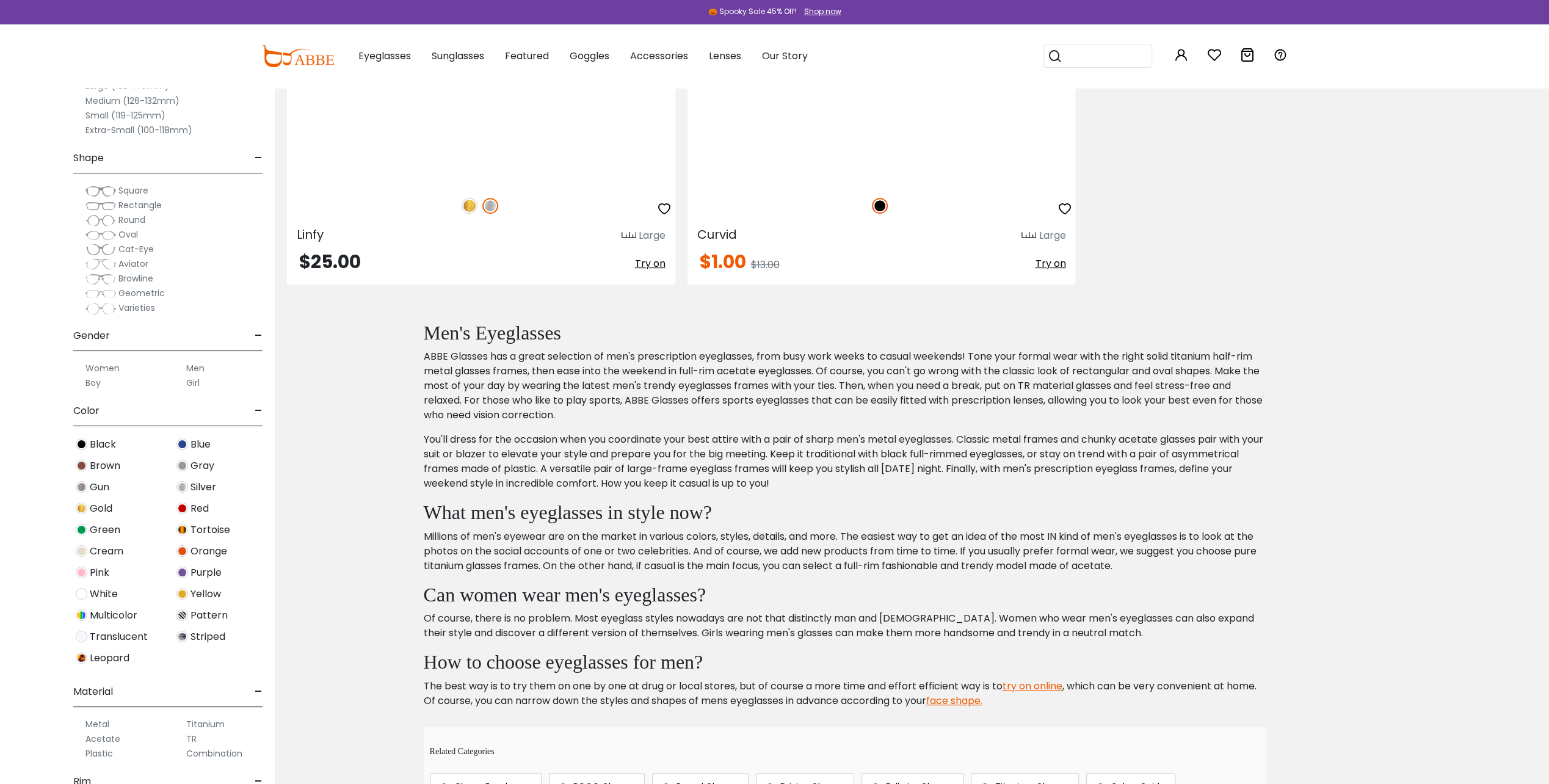
click at [256, 779] on span "-" at bounding box center [258, 781] width 8 height 29
click at [82, 775] on span "Rim" at bounding box center [82, 781] width 18 height 29
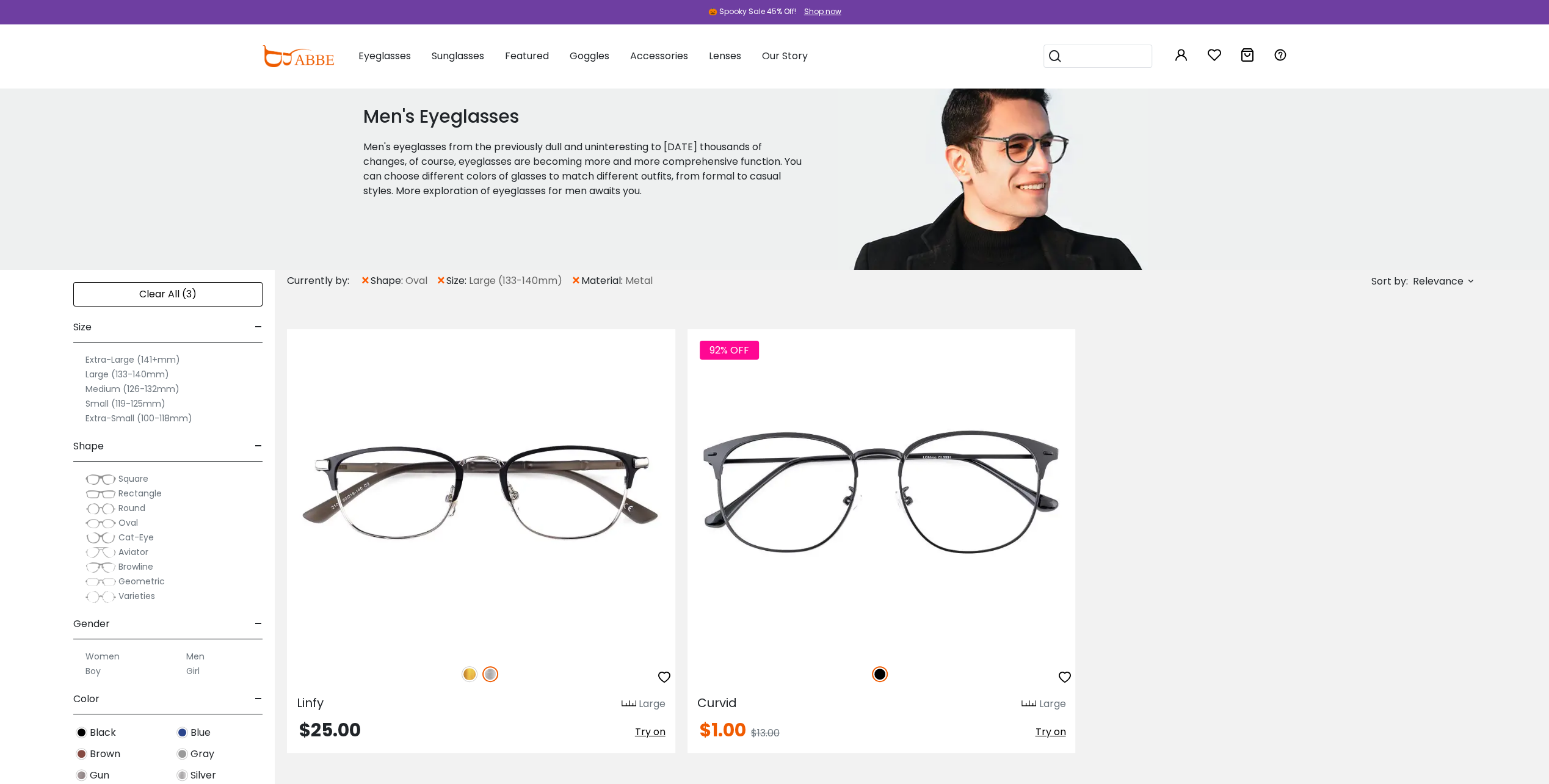
scroll to position [28, 0]
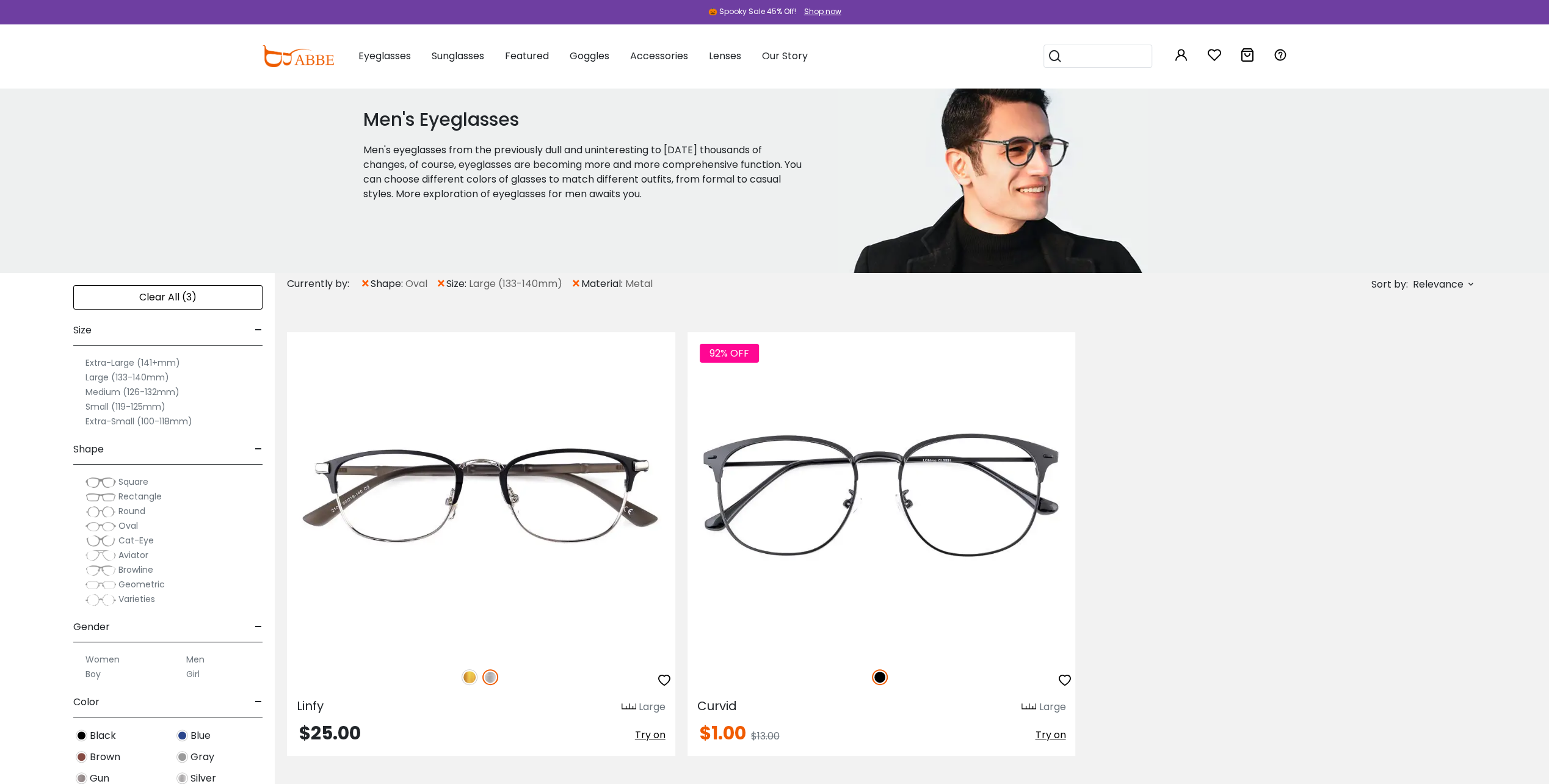
click at [118, 386] on label "Medium (126-132mm)" at bounding box center [133, 392] width 94 height 14
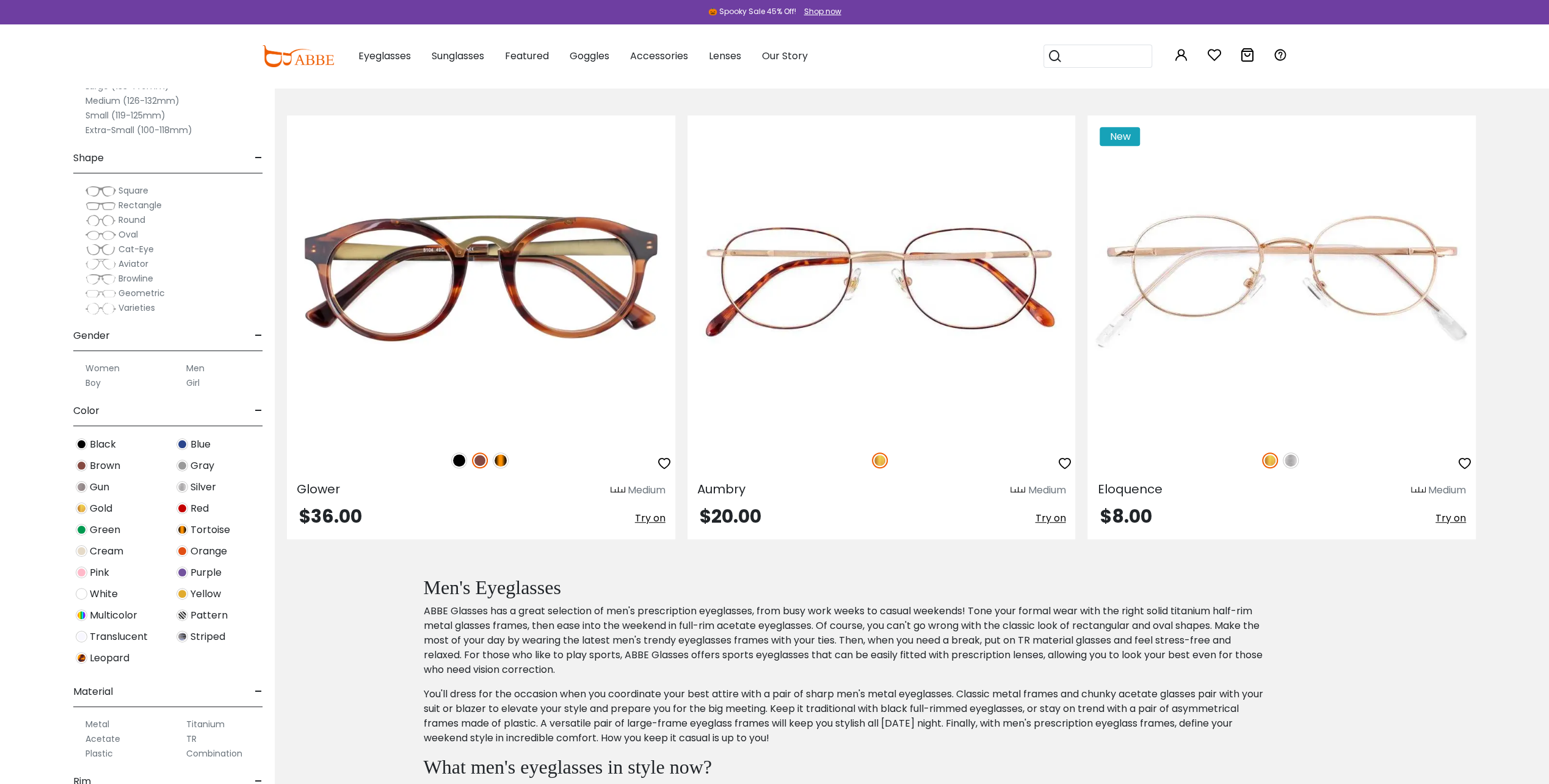
scroll to position [658, 0]
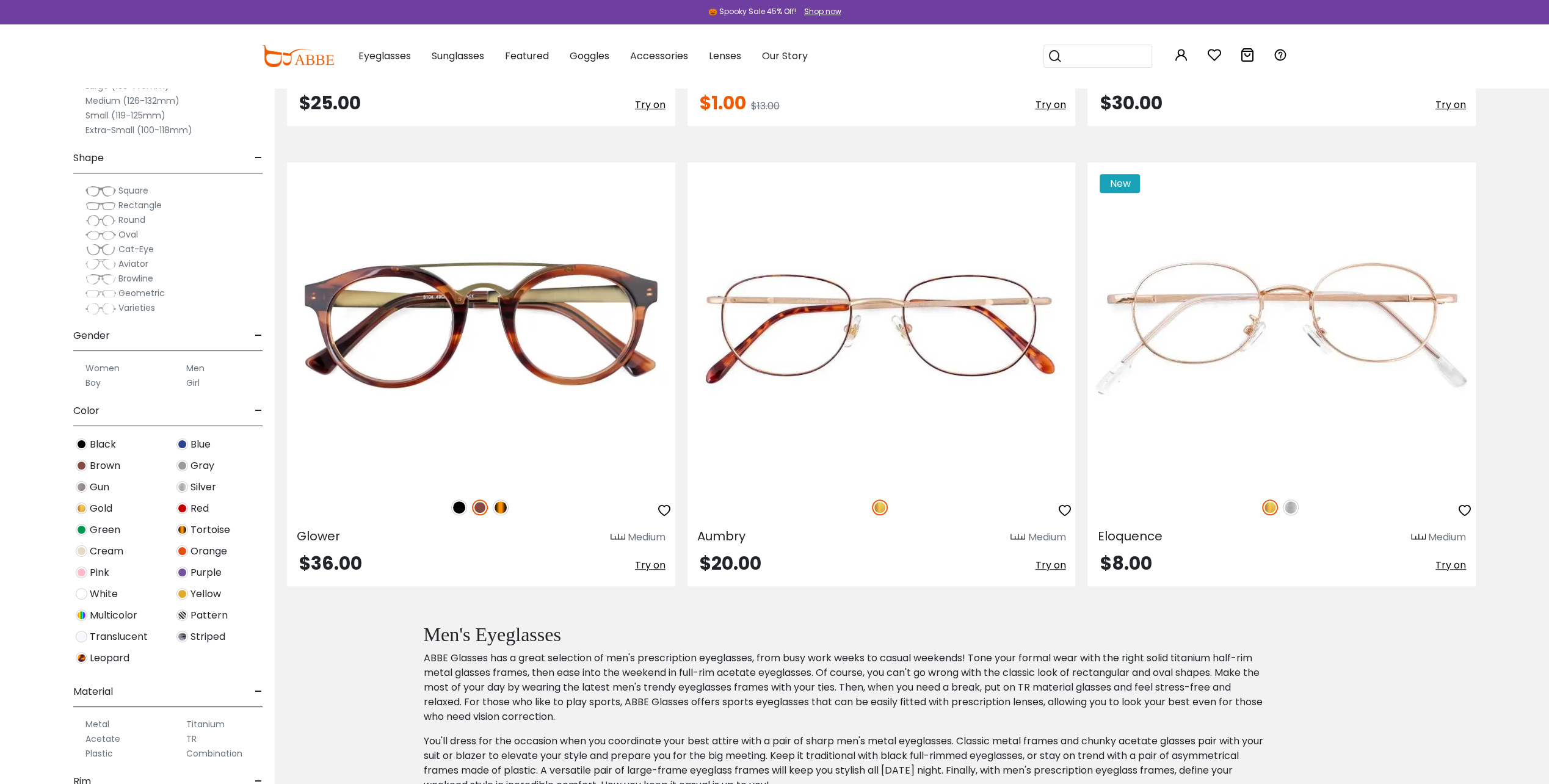
click at [127, 303] on span "Varieties" at bounding box center [136, 308] width 37 height 13
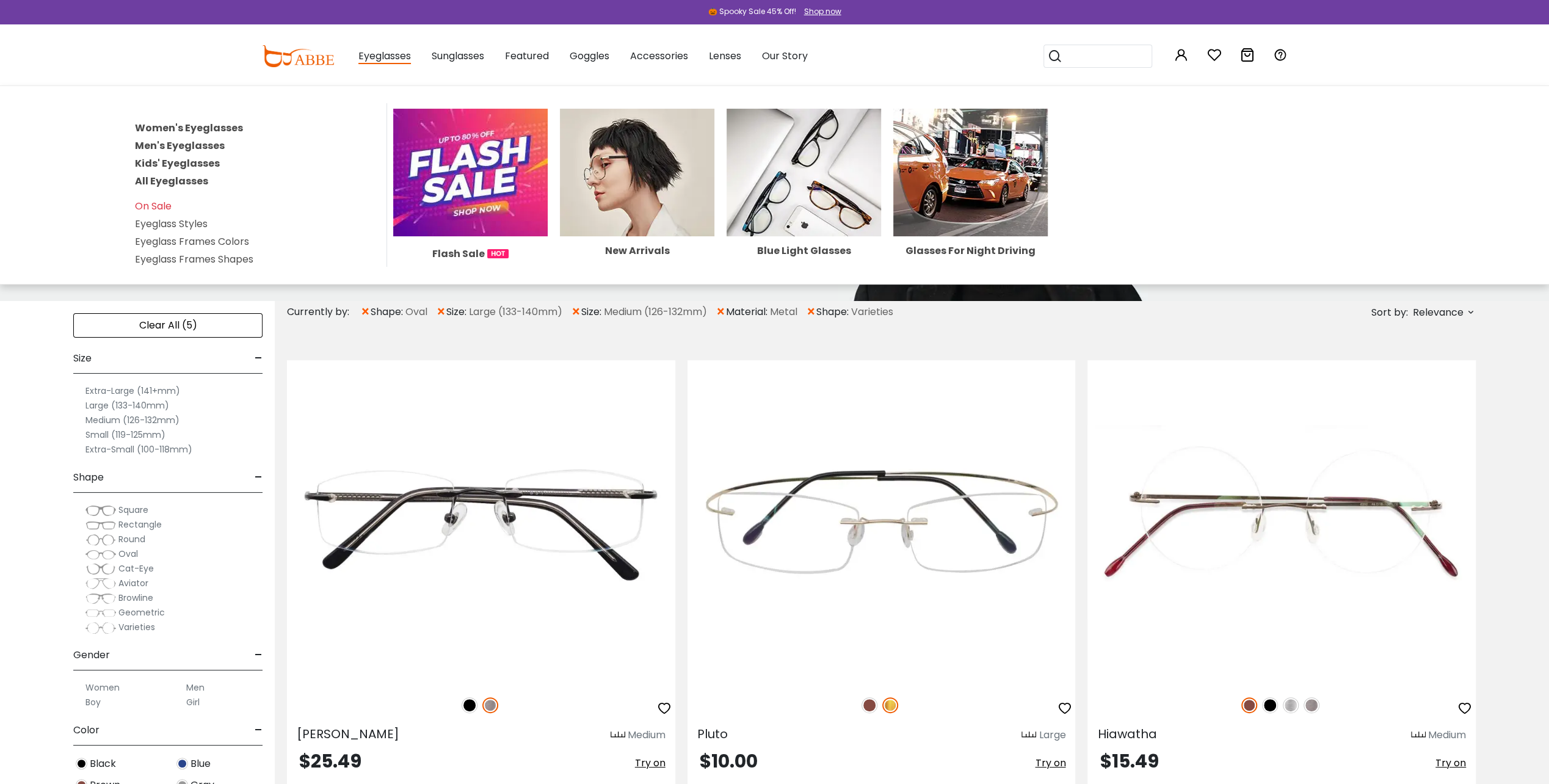
click at [187, 252] on link "Eyeglass Frames Shapes" at bounding box center [194, 259] width 118 height 14
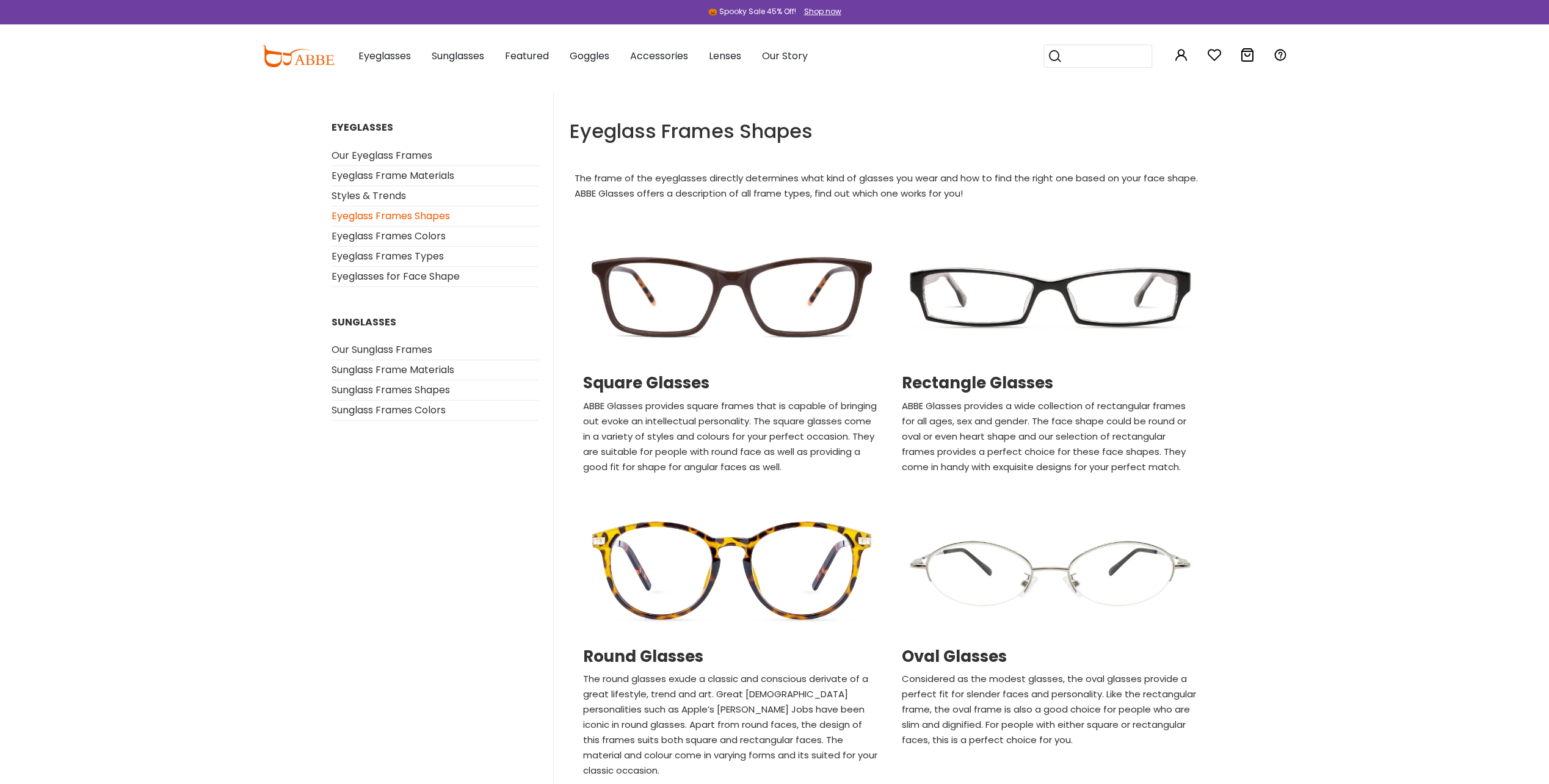
click at [1010, 575] on img at bounding box center [1050, 570] width 307 height 153
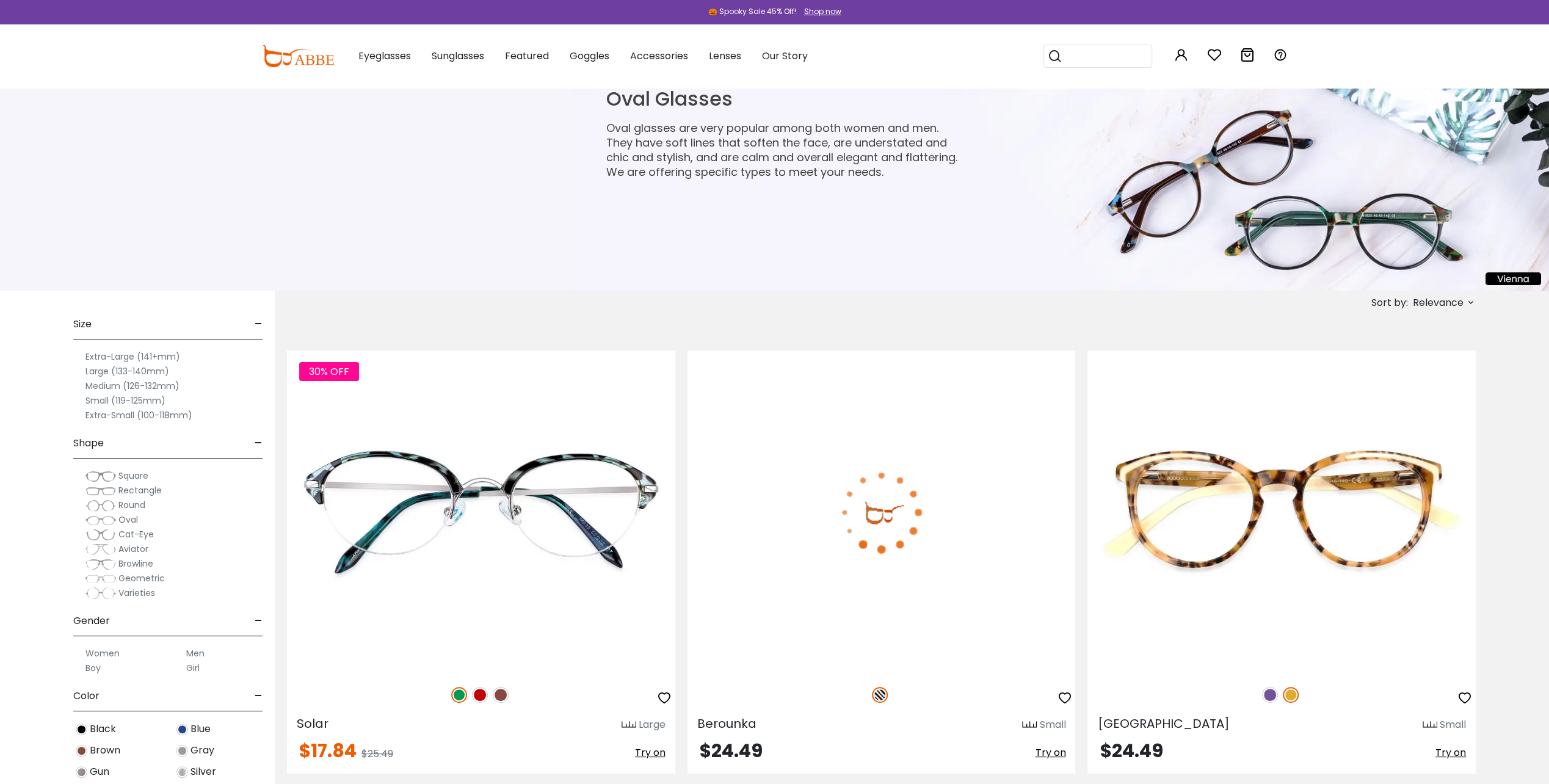
click at [193, 649] on label "Men" at bounding box center [195, 653] width 18 height 14
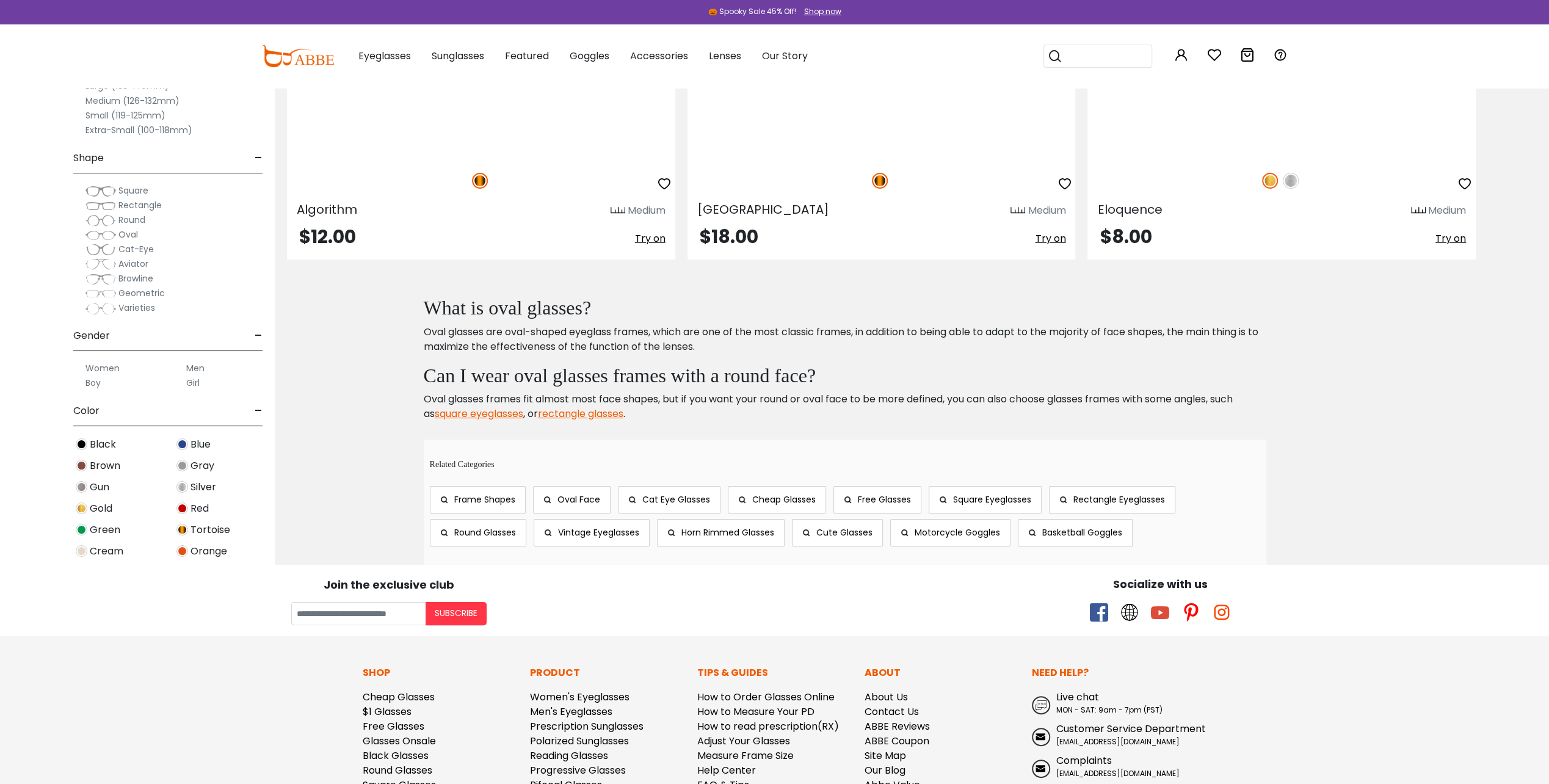
scroll to position [9375, 0]
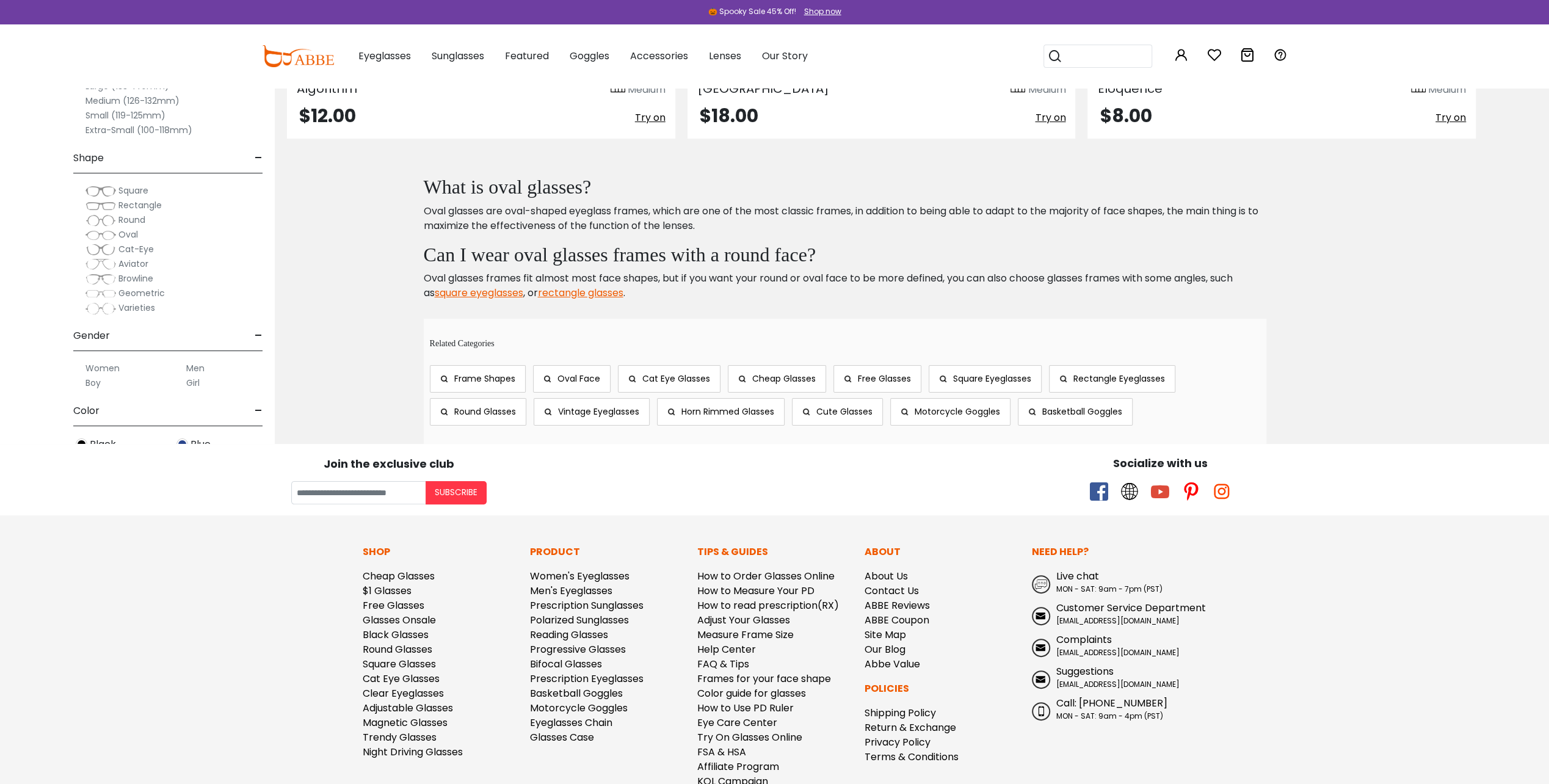
click at [258, 332] on span "-" at bounding box center [258, 335] width 8 height 29
click at [258, 332] on span "+" at bounding box center [258, 335] width 10 height 29
click at [258, 332] on span "-" at bounding box center [258, 335] width 8 height 29
click at [256, 335] on span "+" at bounding box center [258, 335] width 10 height 29
click at [198, 365] on label "Men" at bounding box center [195, 368] width 18 height 14
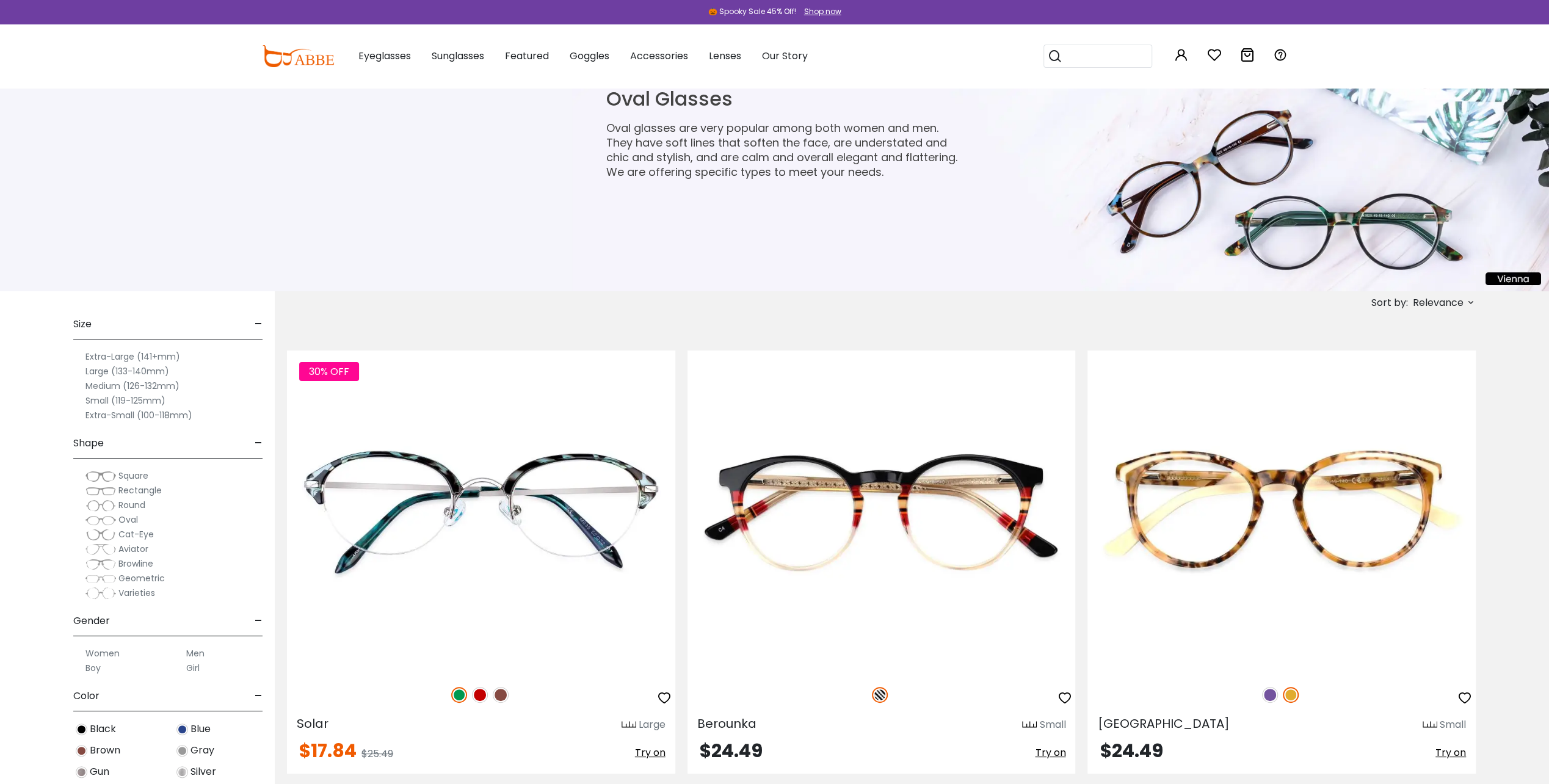
click at [257, 691] on span "-" at bounding box center [258, 696] width 8 height 29
click at [258, 733] on span "-" at bounding box center [258, 731] width 8 height 29
click at [258, 439] on span "-" at bounding box center [258, 443] width 8 height 29
click at [203, 654] on label "Semi Rim" at bounding box center [206, 658] width 39 height 14
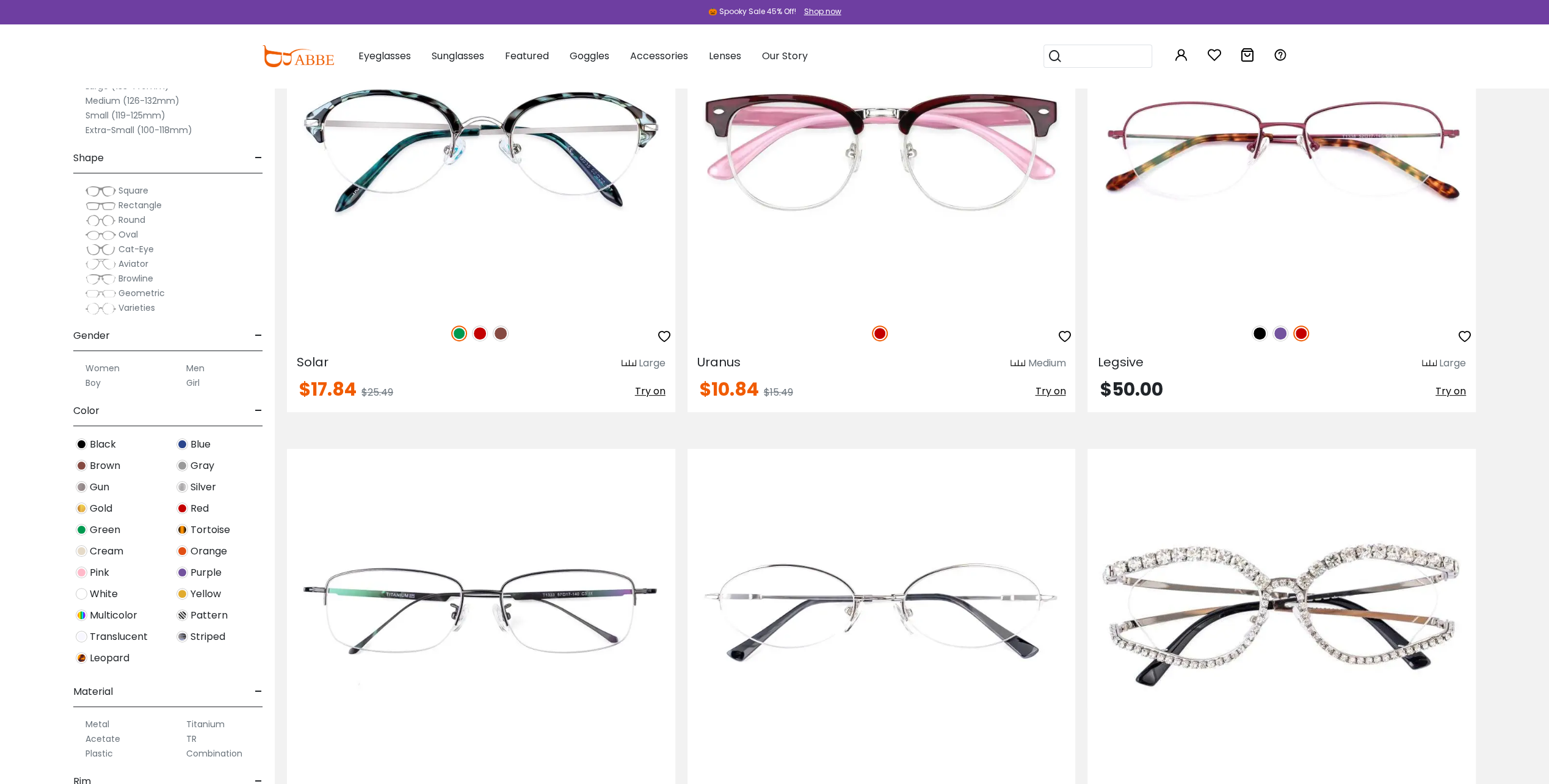
scroll to position [339, 0]
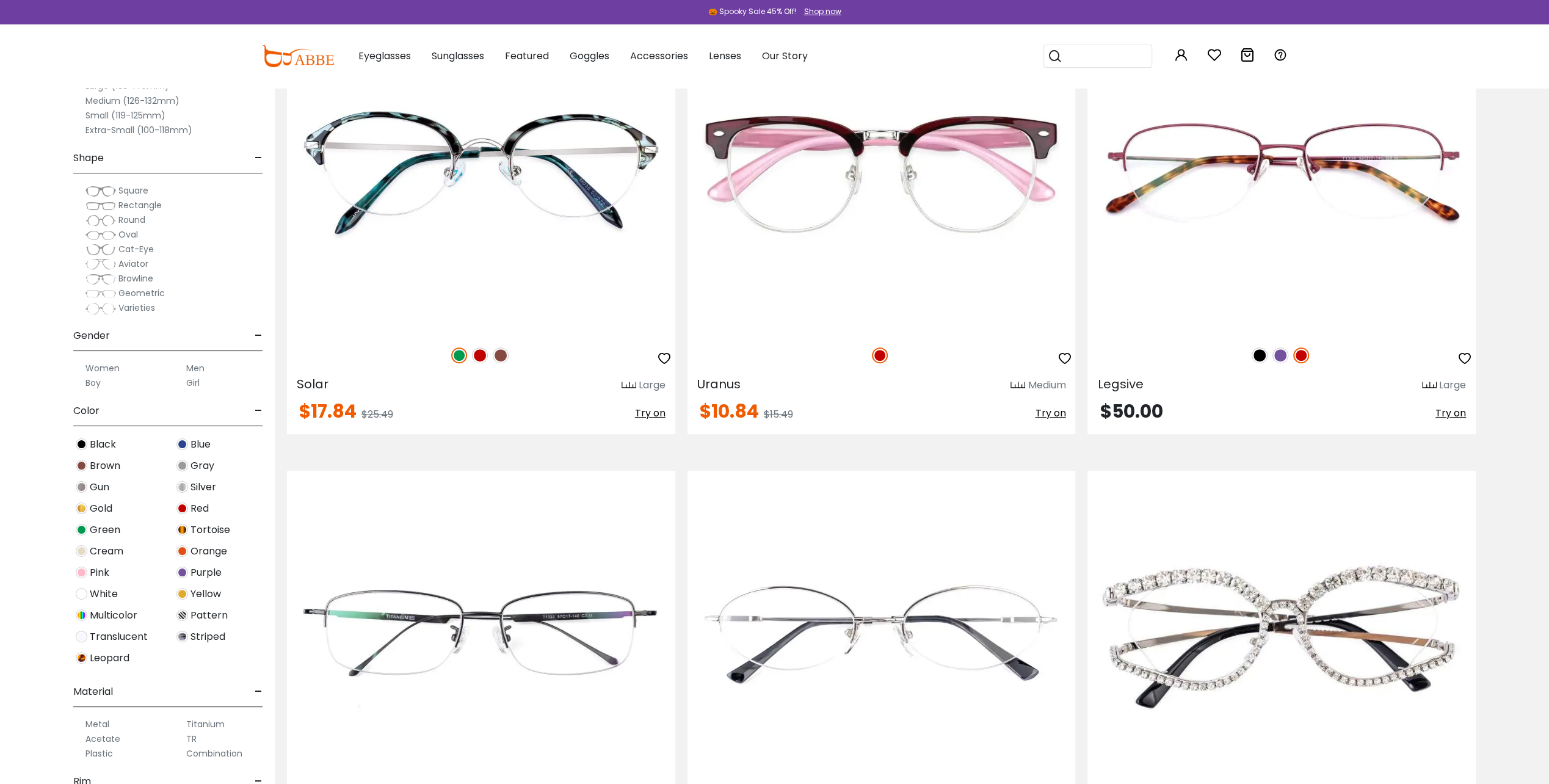
click at [195, 362] on label "Men" at bounding box center [195, 368] width 18 height 14
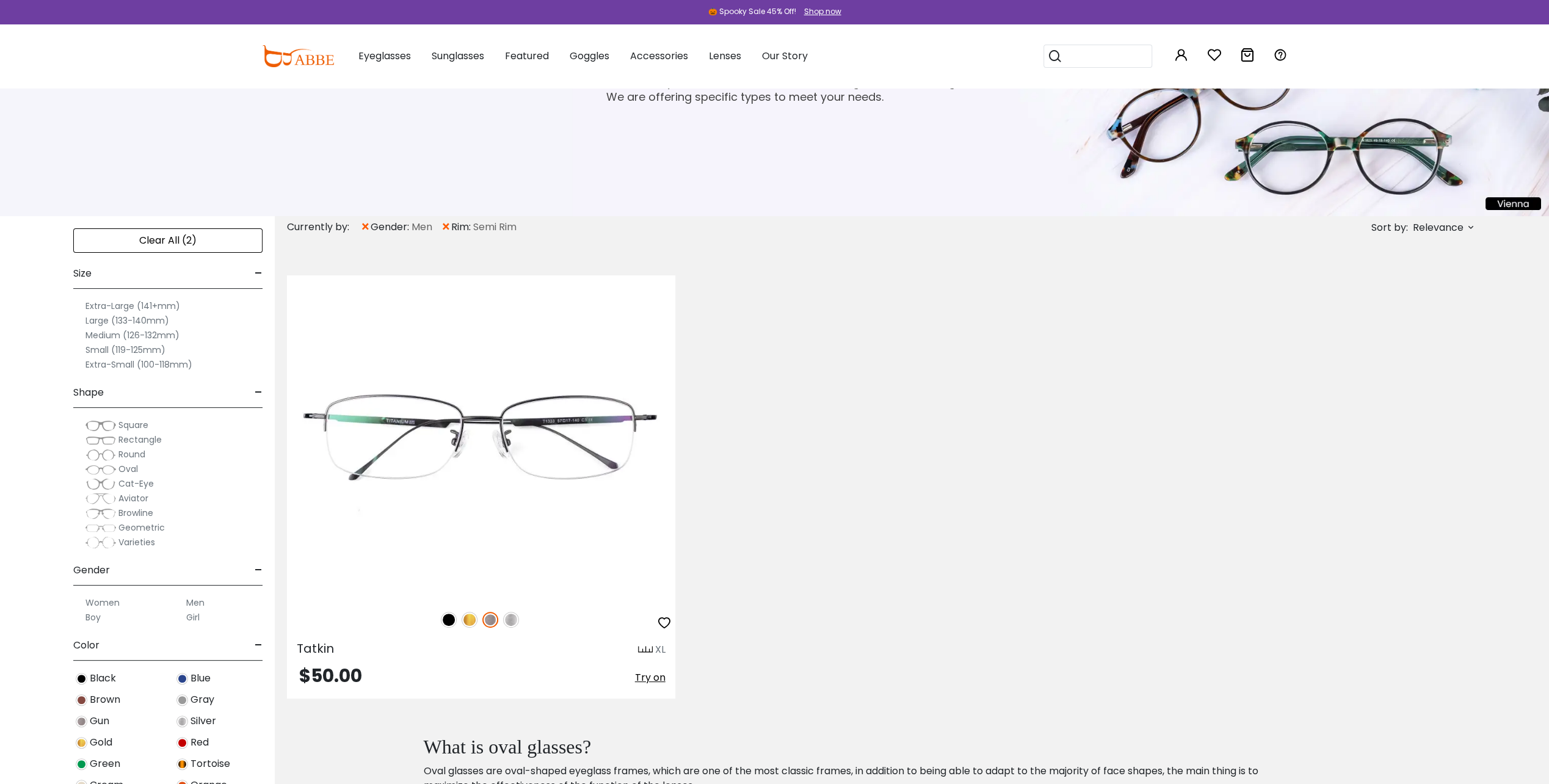
scroll to position [48, 0]
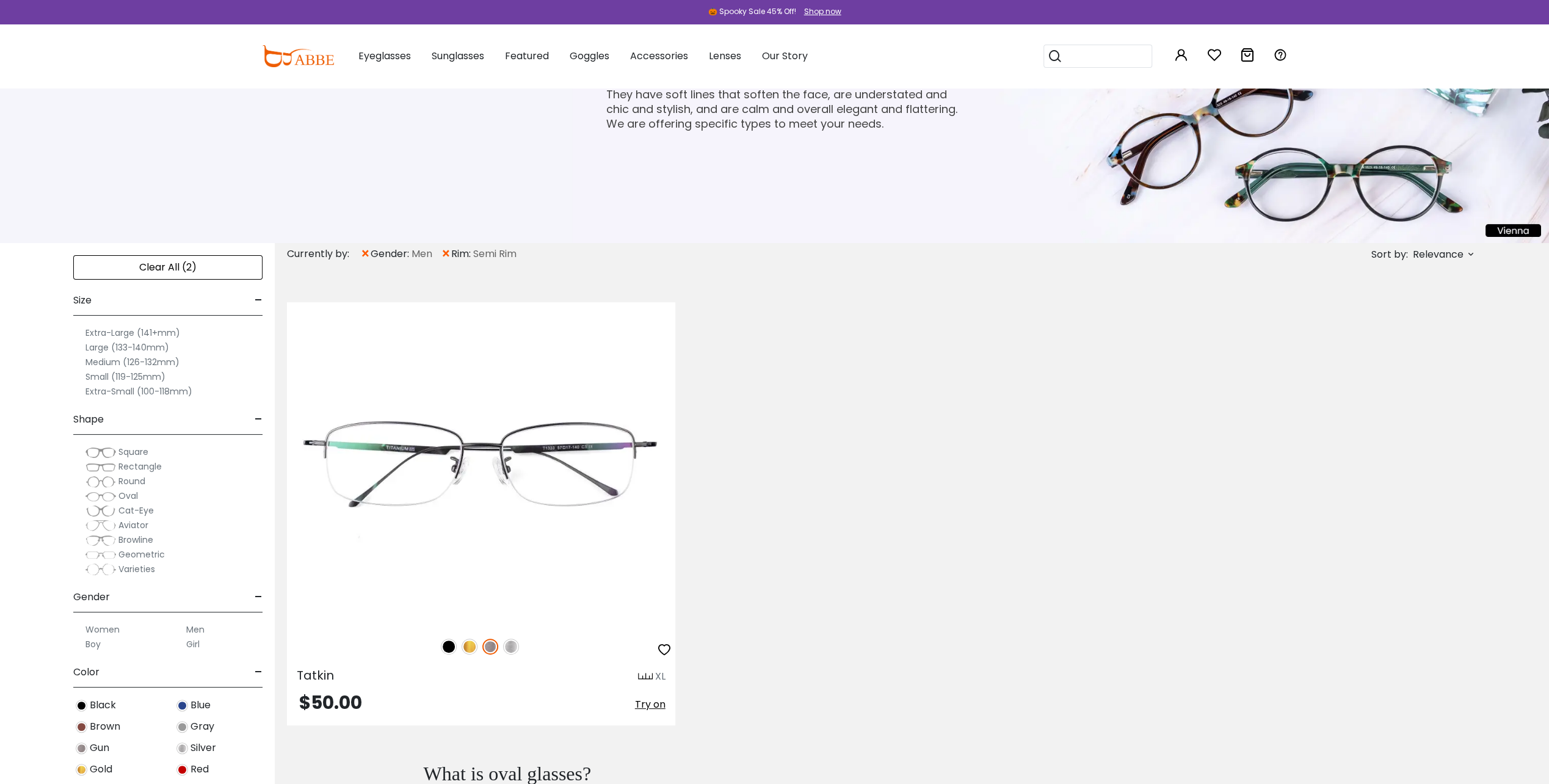
click at [101, 624] on label "Women" at bounding box center [103, 629] width 34 height 14
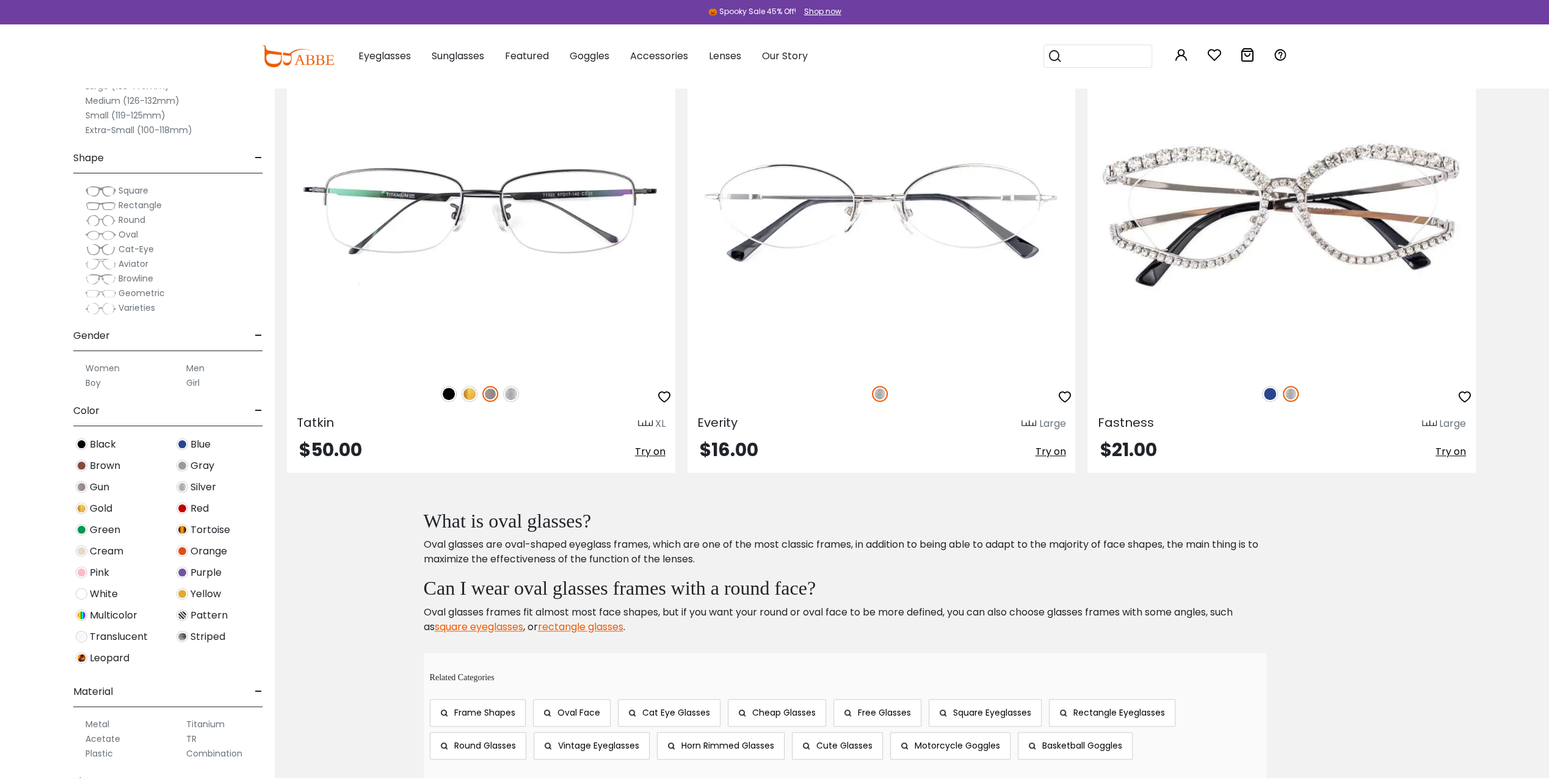
scroll to position [764, 0]
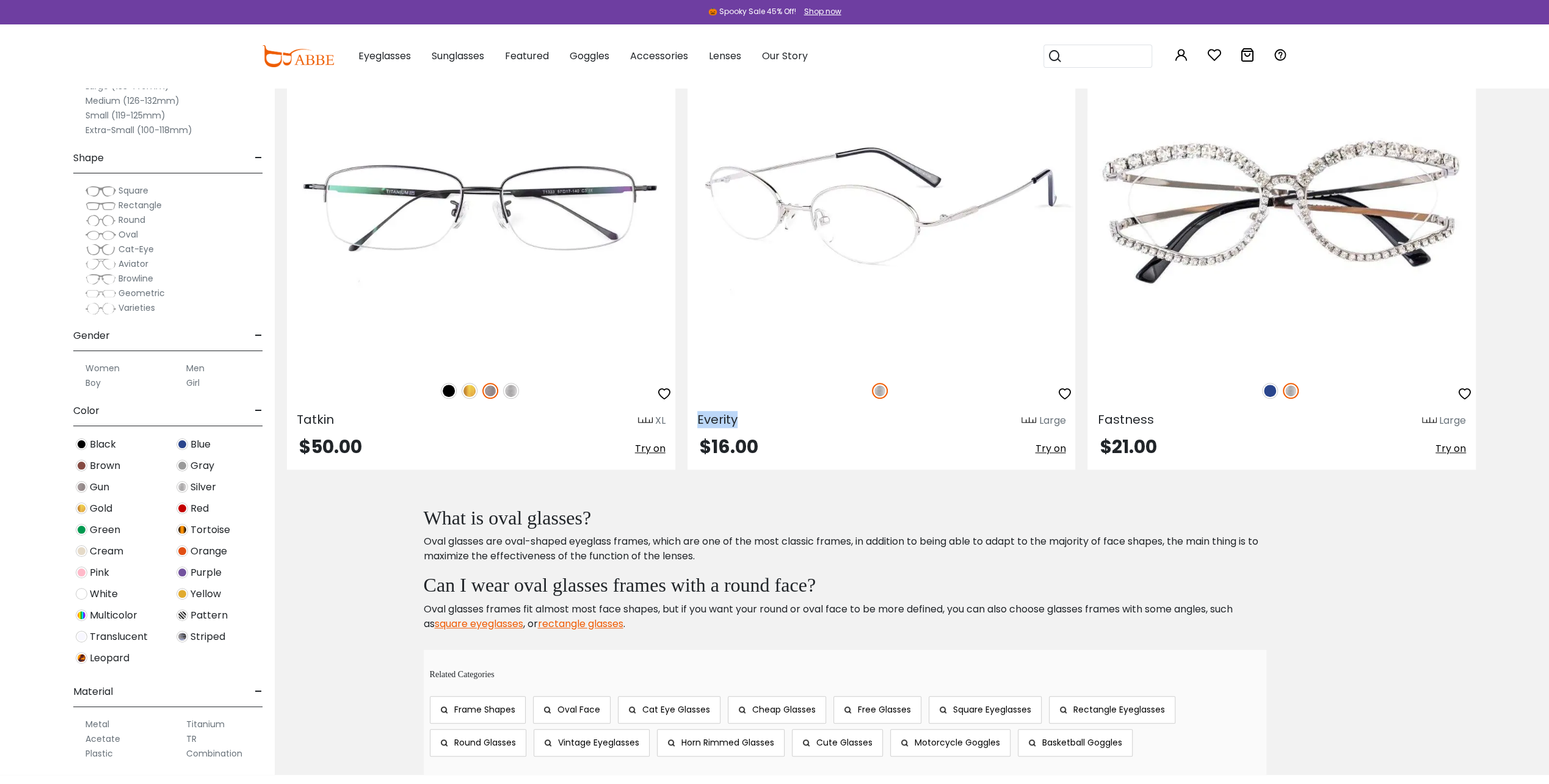
drag, startPoint x: 737, startPoint y: 418, endPoint x: 695, endPoint y: 419, distance: 42.0
click at [695, 419] on div "Everity Large" at bounding box center [881, 418] width 388 height 19
copy span "Everity"
click at [862, 211] on img at bounding box center [881, 207] width 388 height 323
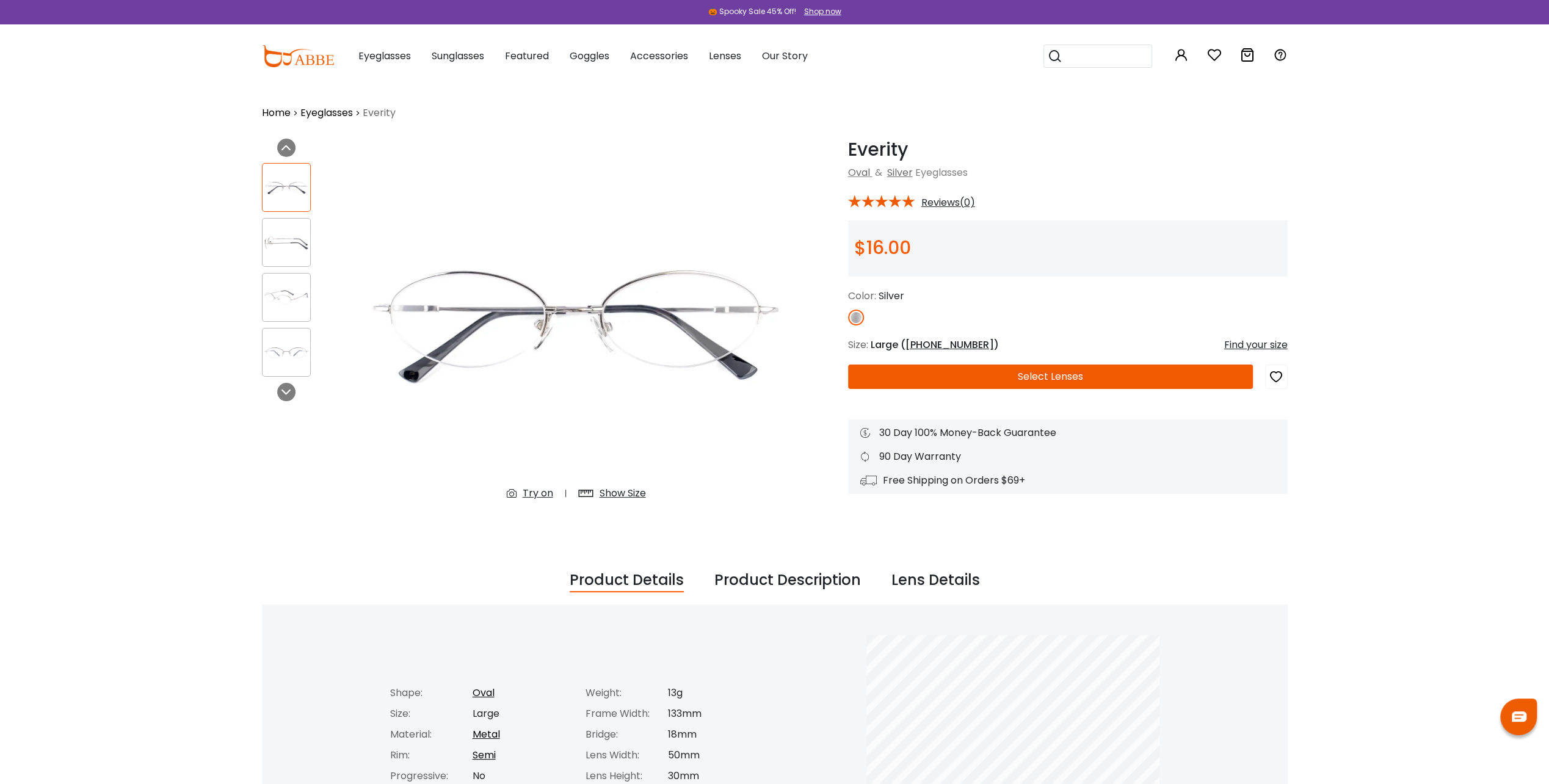
click at [536, 497] on div "Try on" at bounding box center [538, 492] width 31 height 14
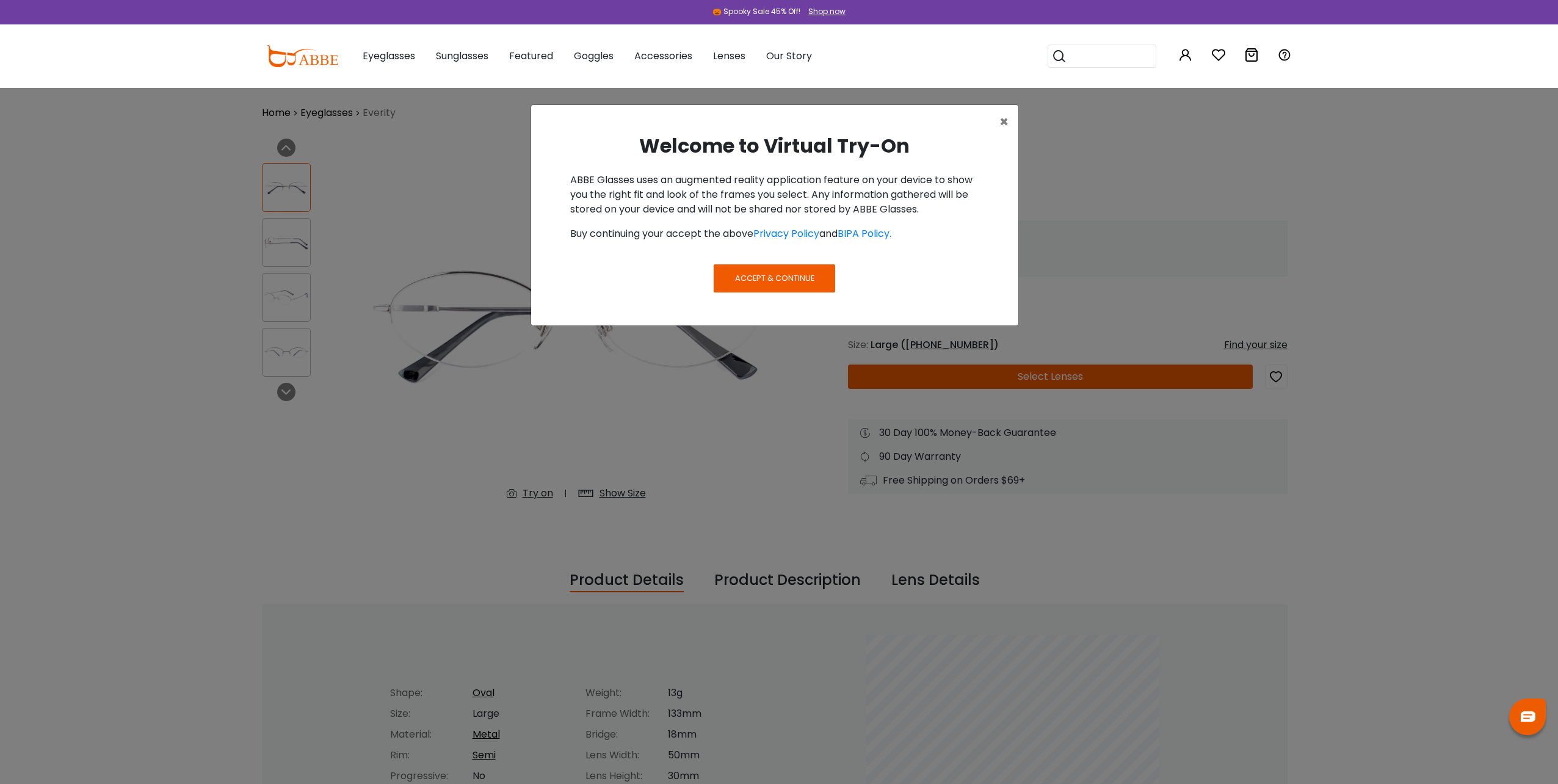
drag, startPoint x: 776, startPoint y: 272, endPoint x: 779, endPoint y: 277, distance: 5.8
click at [779, 277] on button "Accept & Continue" at bounding box center [774, 278] width 121 height 28
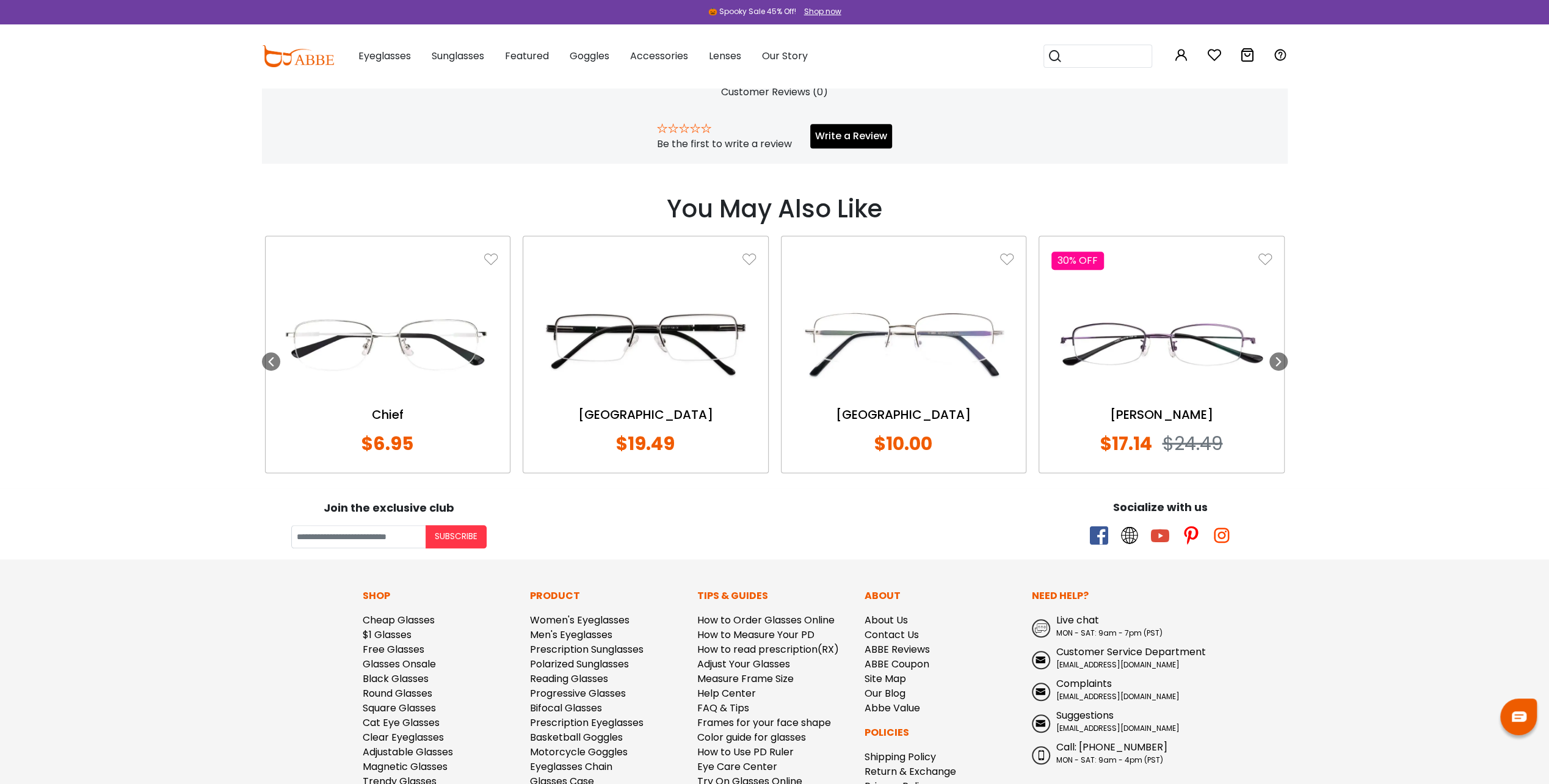
scroll to position [949, 0]
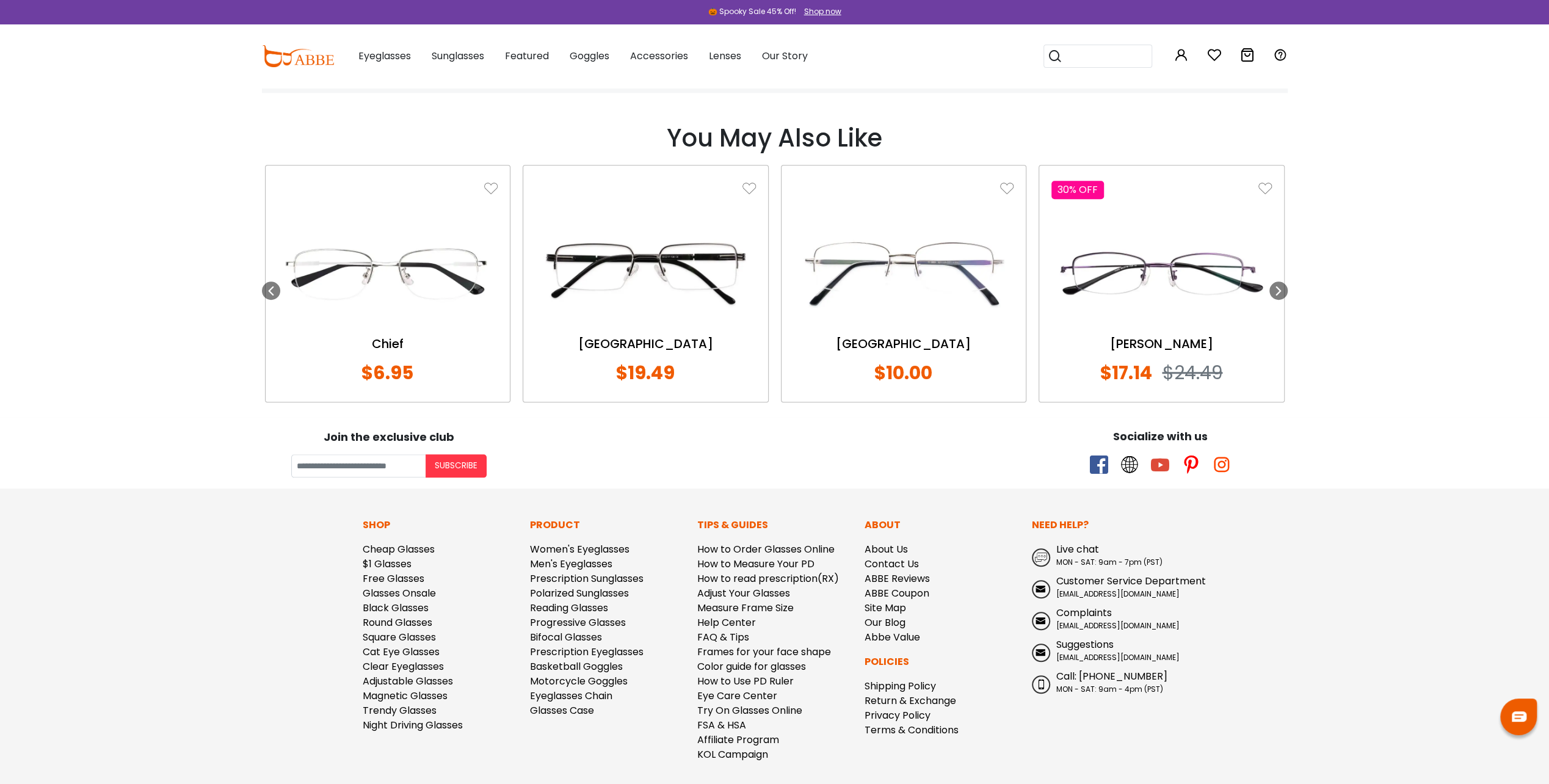
click at [1072, 549] on span "Live chat" at bounding box center [1078, 549] width 43 height 14
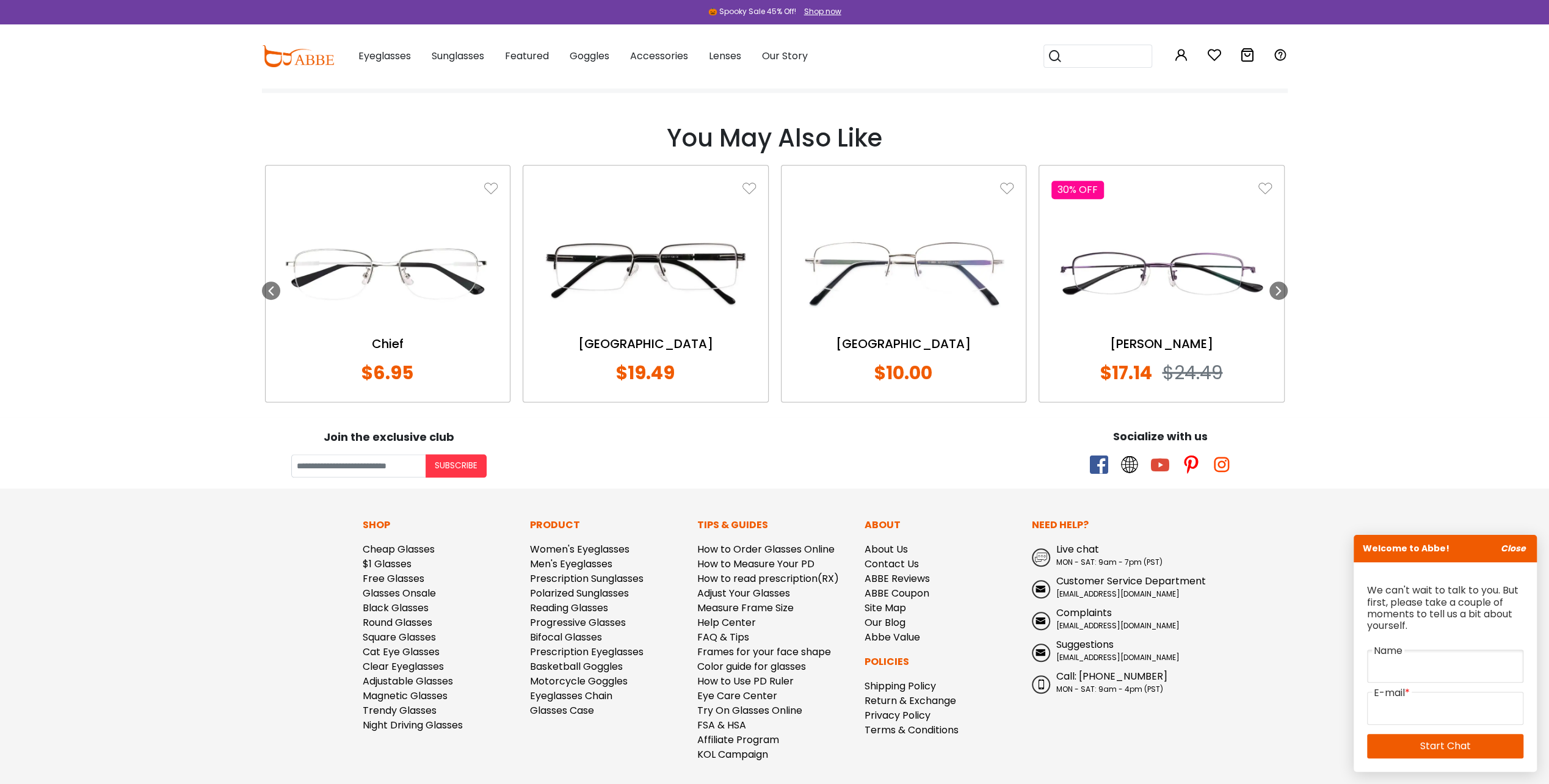
click at [1391, 663] on input "text" at bounding box center [1445, 666] width 156 height 33
type input "*******"
click at [1410, 707] on input "email" at bounding box center [1445, 708] width 156 height 33
type input "**********"
click at [1449, 745] on link "Start Chat" at bounding box center [1445, 746] width 156 height 24
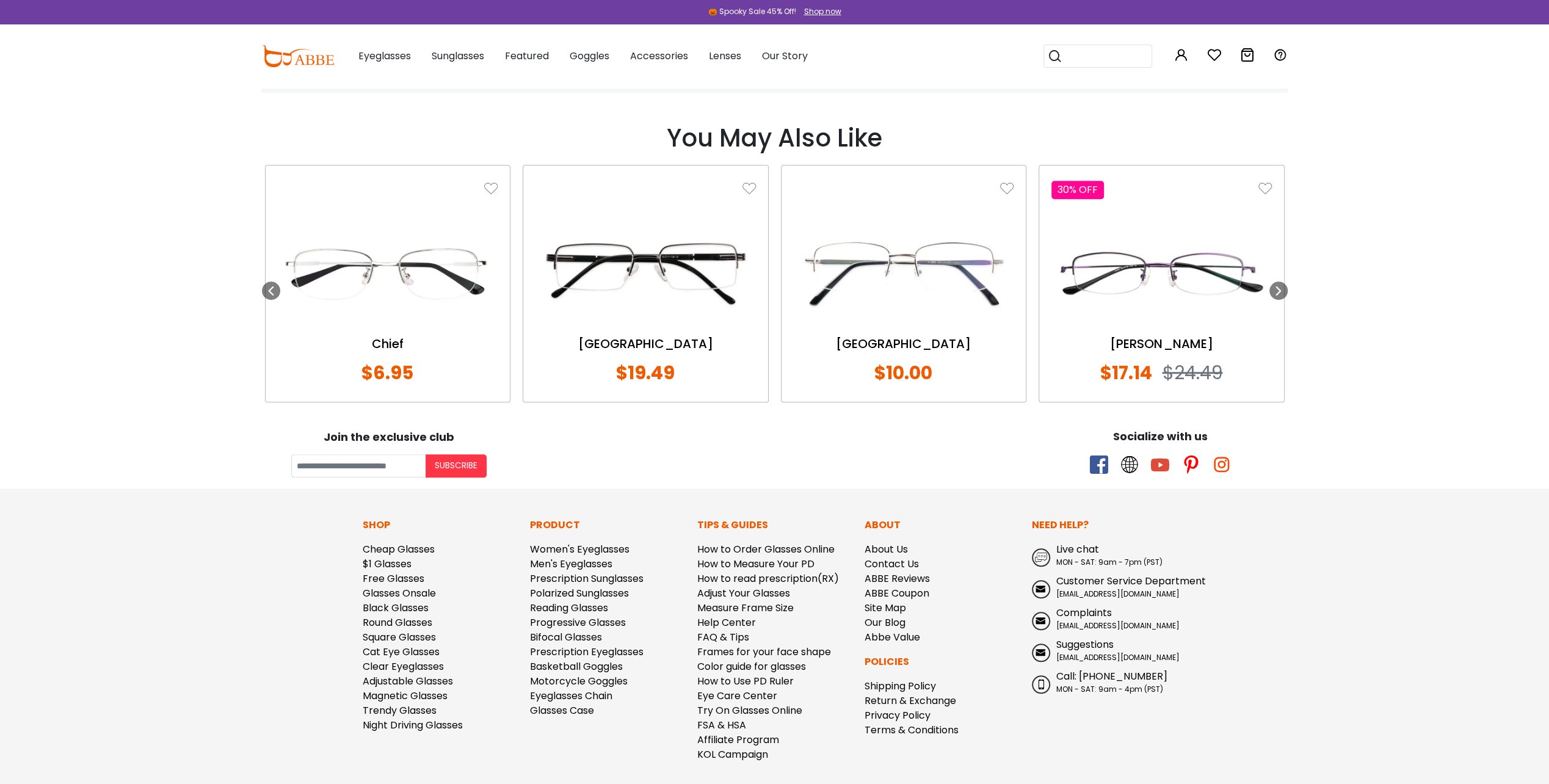
click at [1287, 755] on footer "Join the exclusive club Subscribe Socialize with us Shop Cheap Glasses $1 Glass…" at bounding box center [774, 621] width 1549 height 409
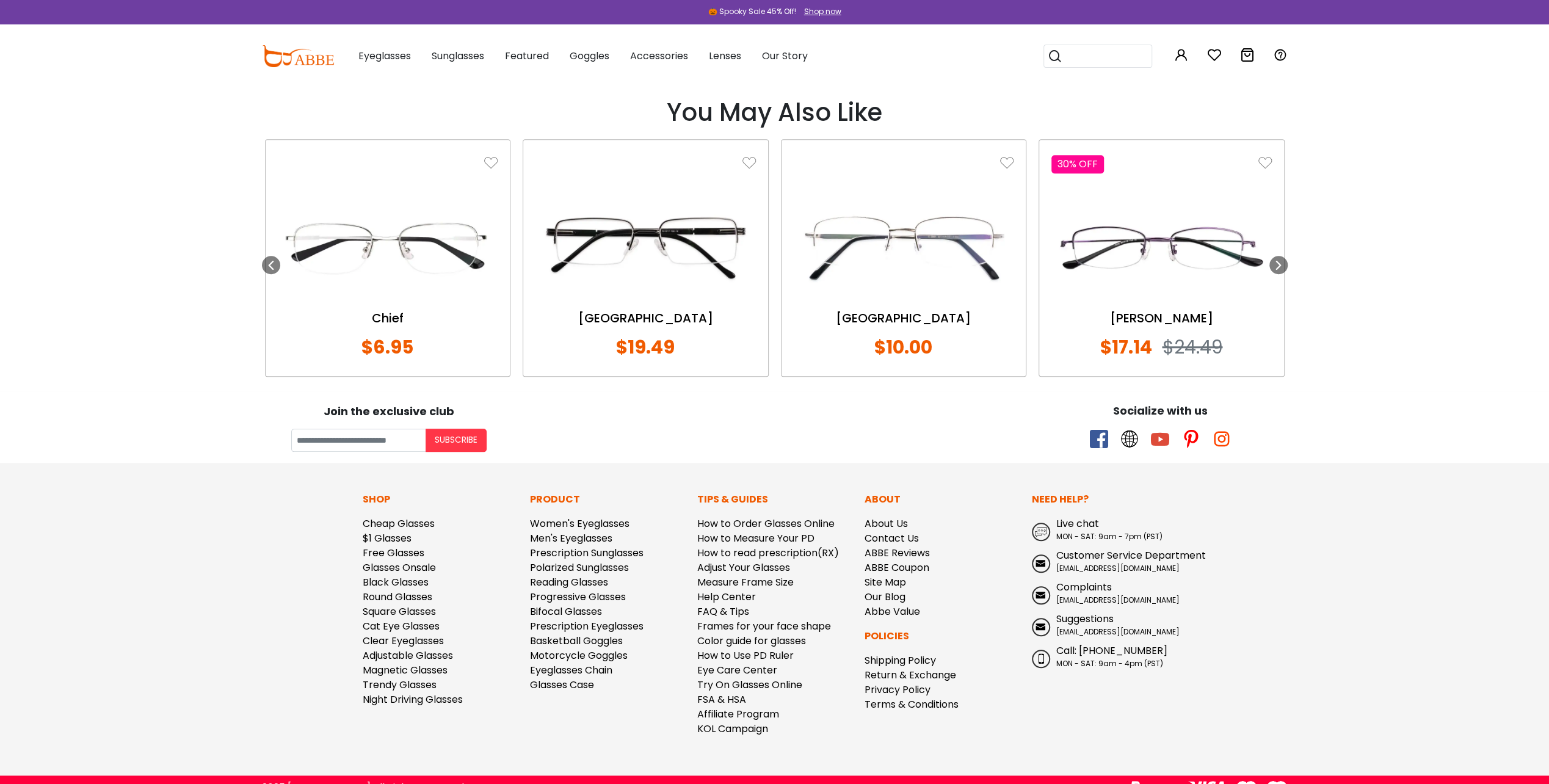
scroll to position [990, 0]
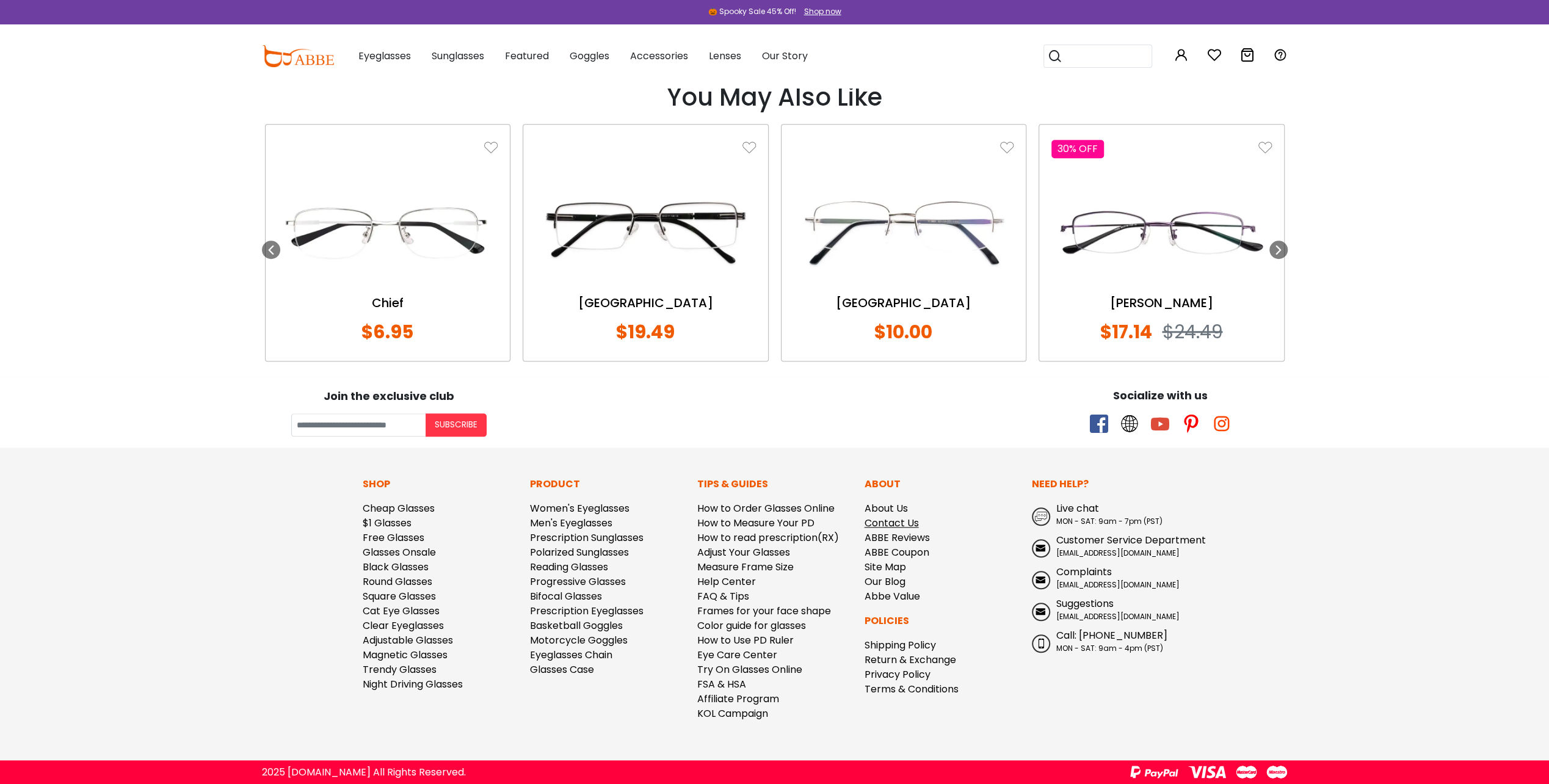
click at [891, 524] on link "Contact Us" at bounding box center [891, 522] width 54 height 14
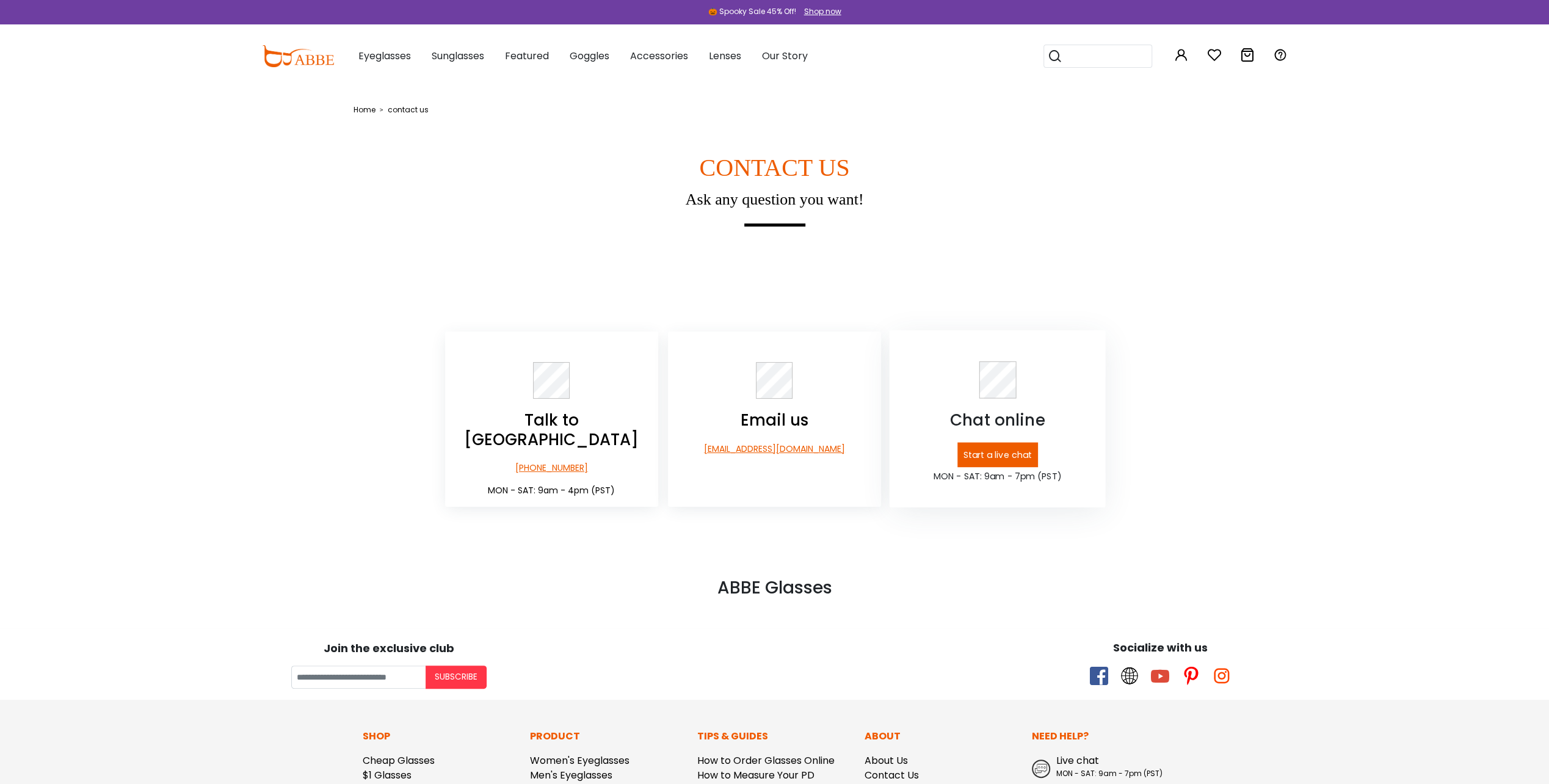
click at [1006, 452] on p "Start a live chat" at bounding box center [998, 455] width 81 height 25
click at [774, 408] on div "Email us [EMAIL_ADDRESS][DOMAIN_NAME]" at bounding box center [774, 408] width 216 height 94
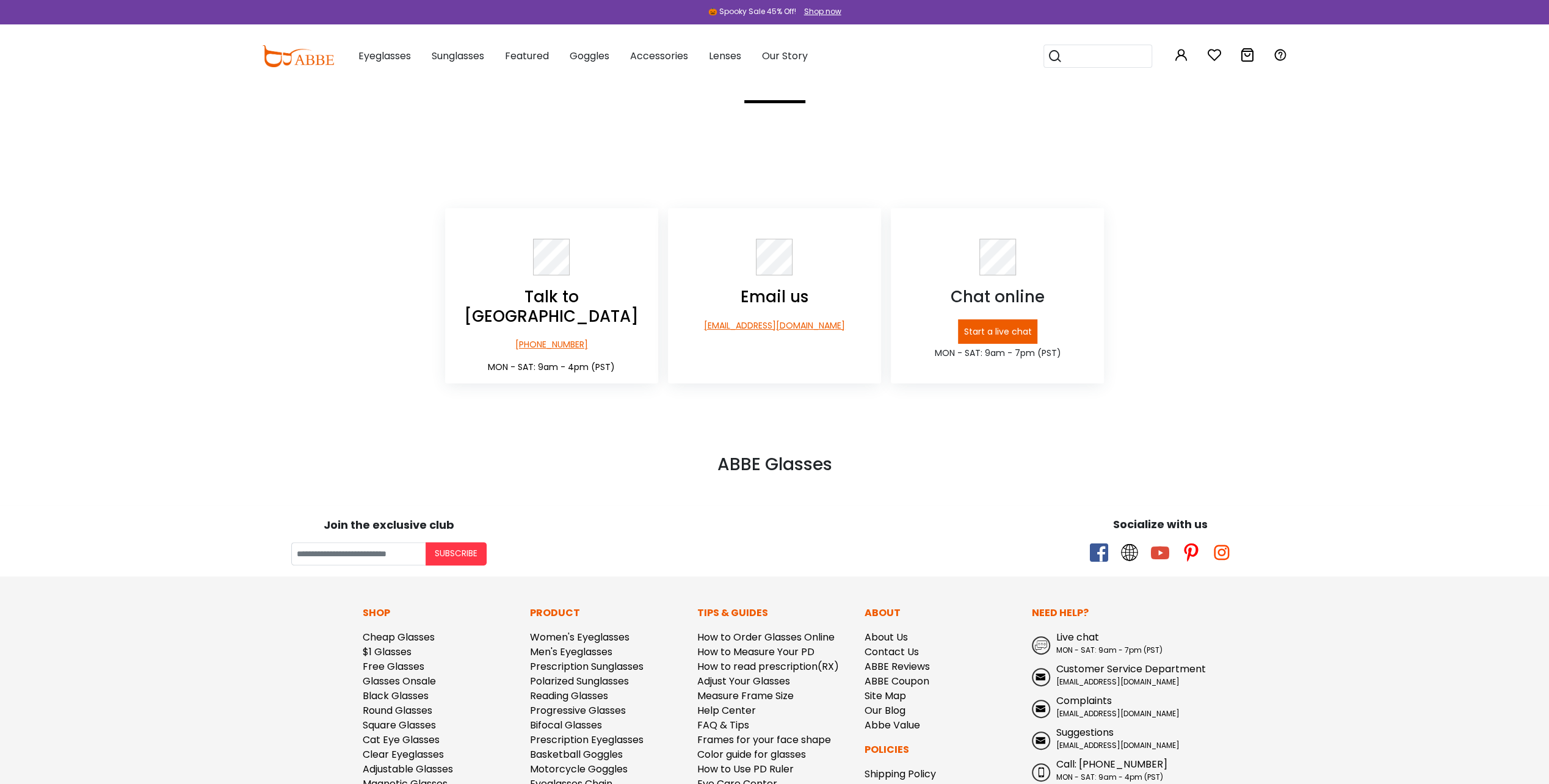
scroll to position [154, 0]
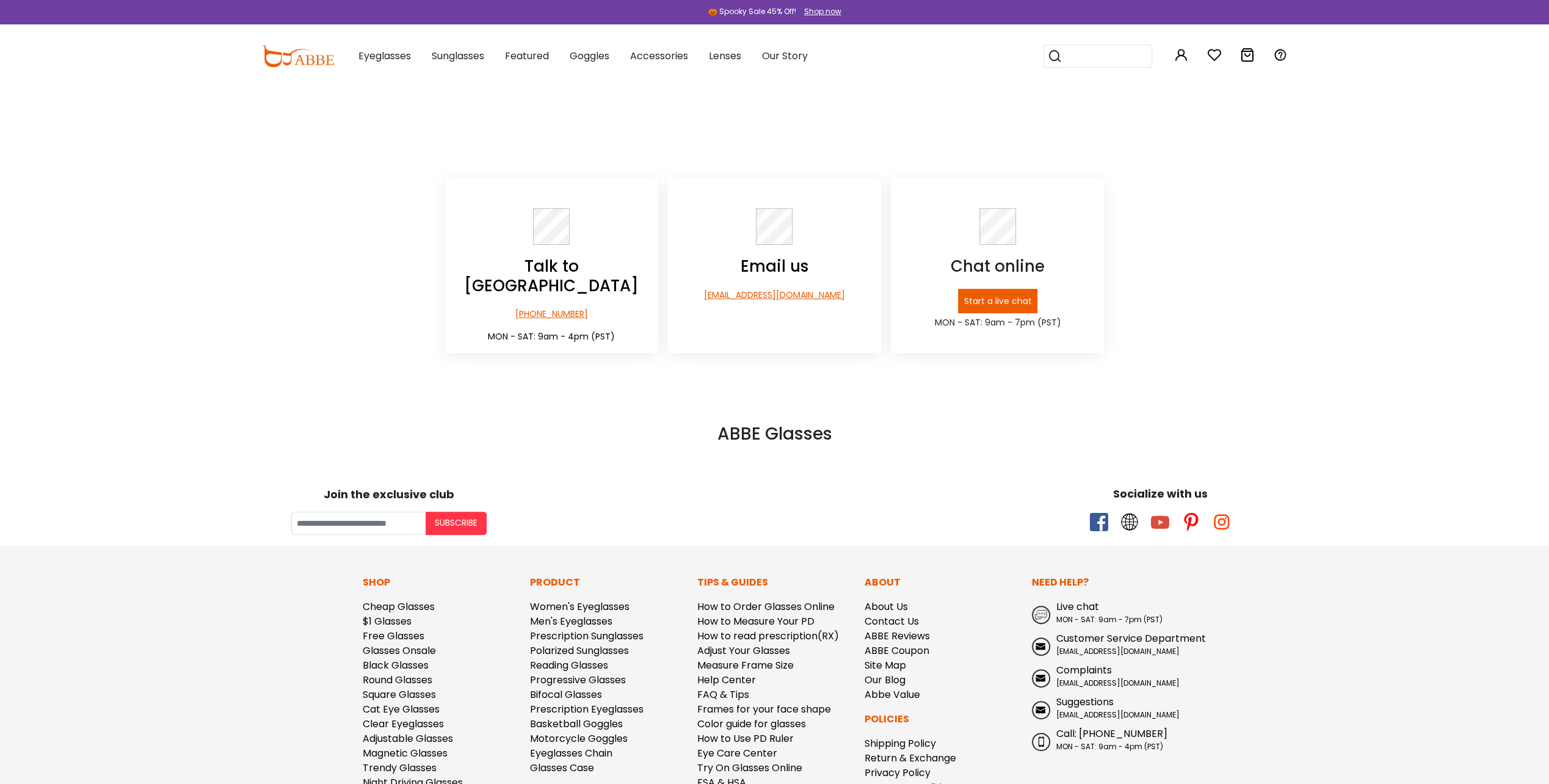
drag, startPoint x: 746, startPoint y: 458, endPoint x: 1560, endPoint y: 815, distance: 888.8
click at [1548, 783] on html "Eyeglasses Thanks for your subscription Please use coupon code " NEWCOMER " to …" at bounding box center [774, 364] width 1549 height 1036
